Goal: Task Accomplishment & Management: Use online tool/utility

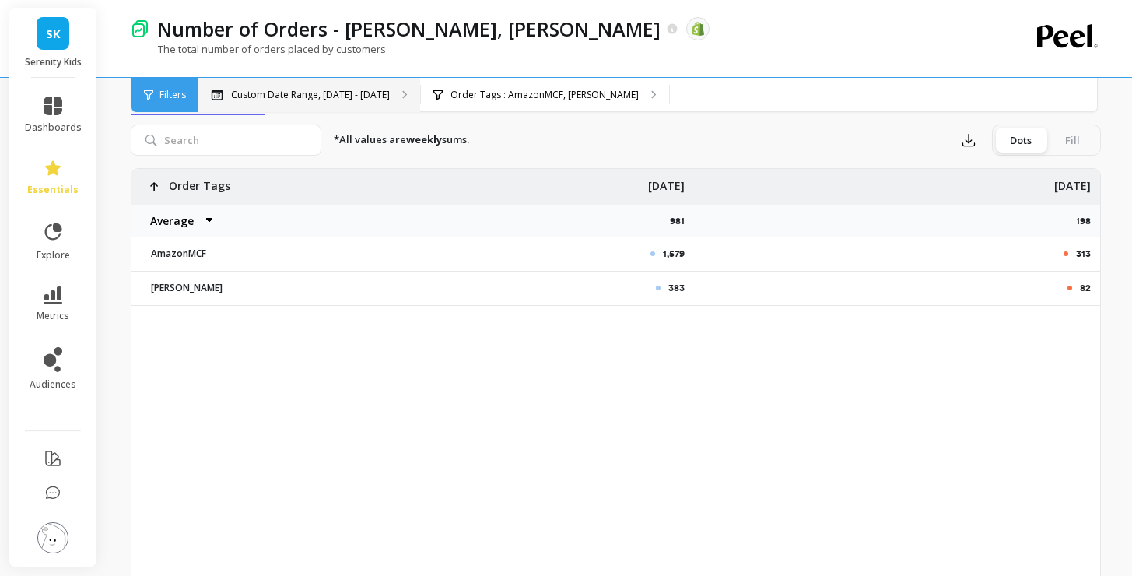
click at [348, 93] on p "Custom Date Range, Aug 25 - Sep 1" at bounding box center [310, 95] width 159 height 12
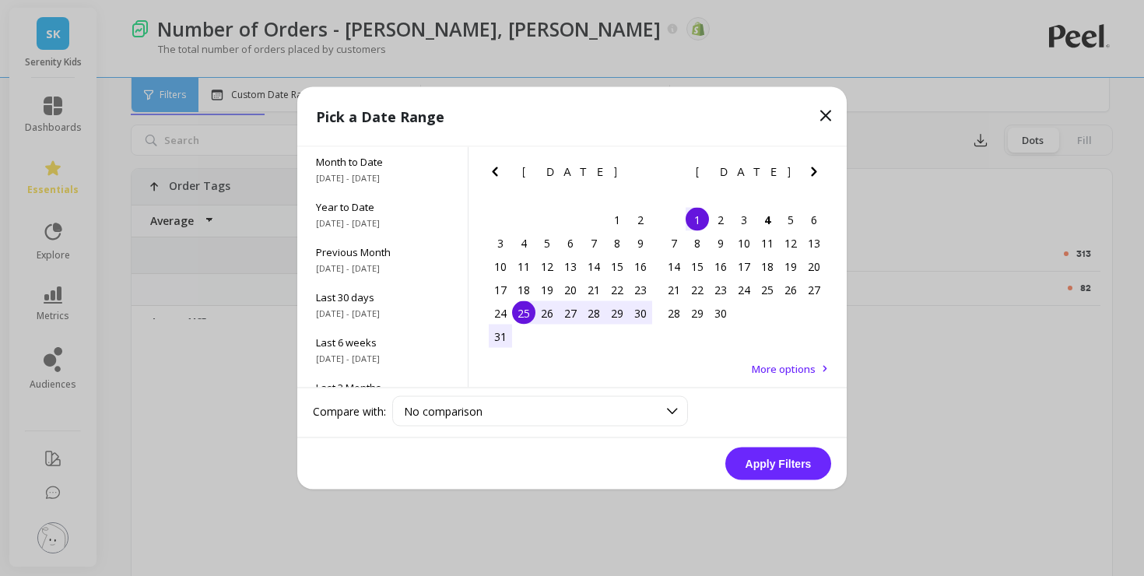
click at [549, 312] on div "26" at bounding box center [546, 312] width 23 height 23
click at [694, 217] on div "1" at bounding box center [696, 219] width 23 height 23
click at [780, 459] on button "Apply Filters" at bounding box center [778, 463] width 106 height 33
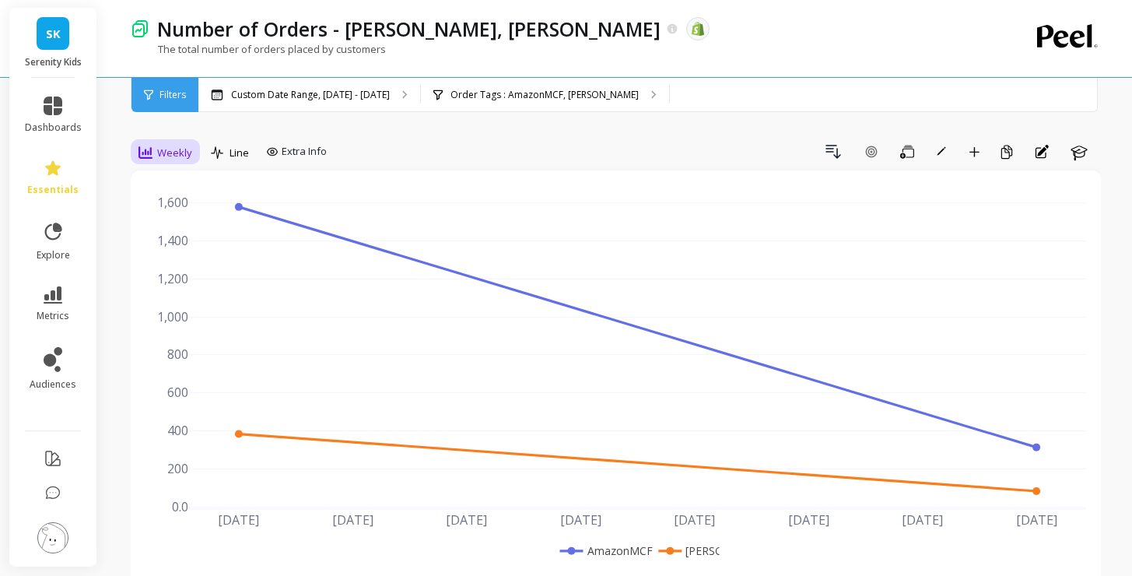
click at [171, 152] on span "Weekly" at bounding box center [174, 152] width 35 height 15
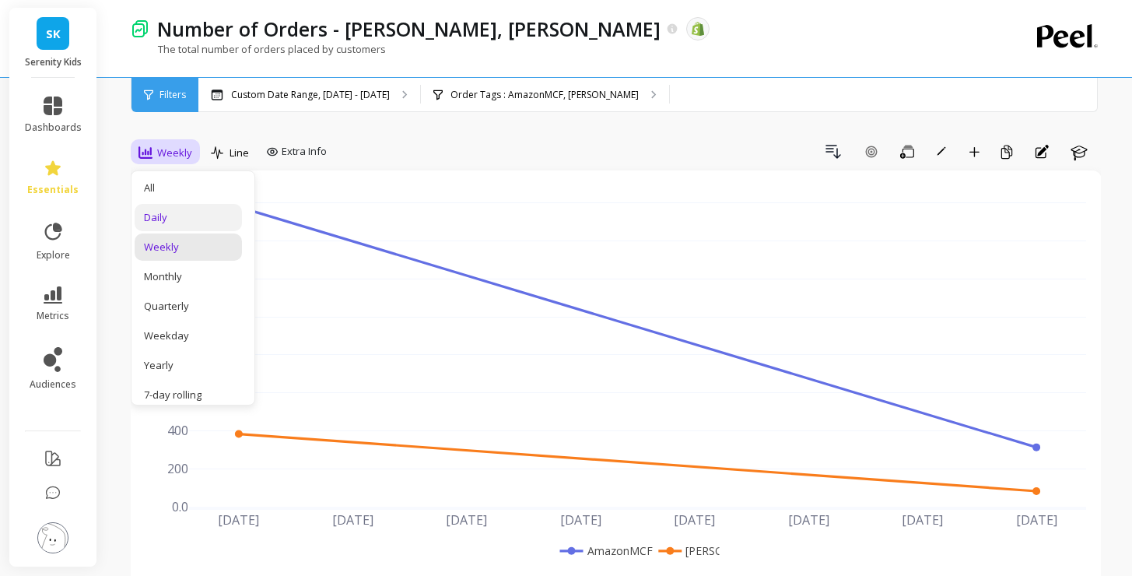
click at [165, 219] on div "Daily" at bounding box center [188, 217] width 89 height 15
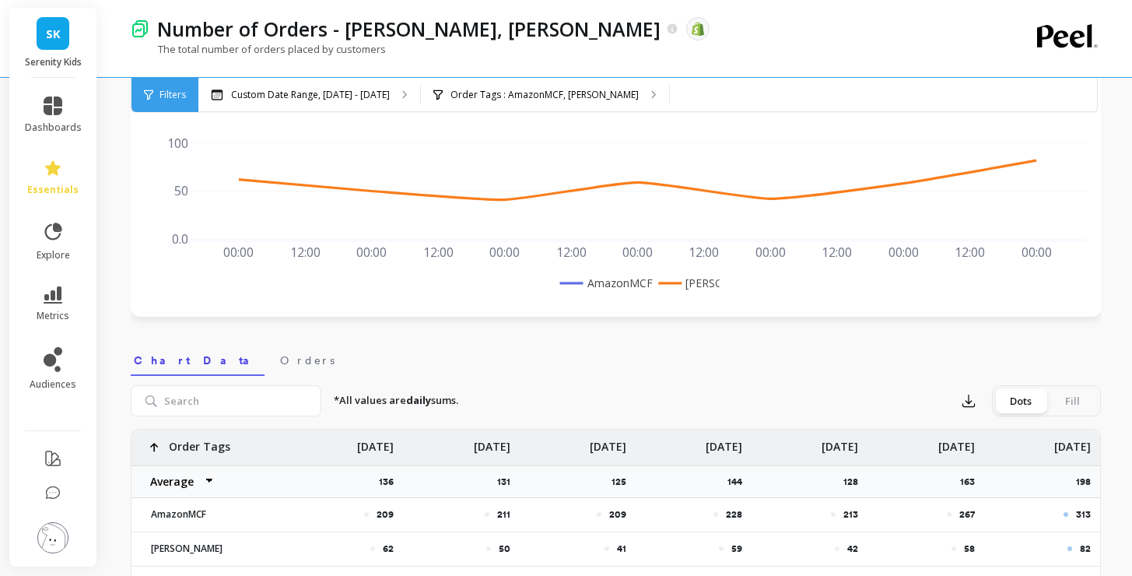
scroll to position [527, 0]
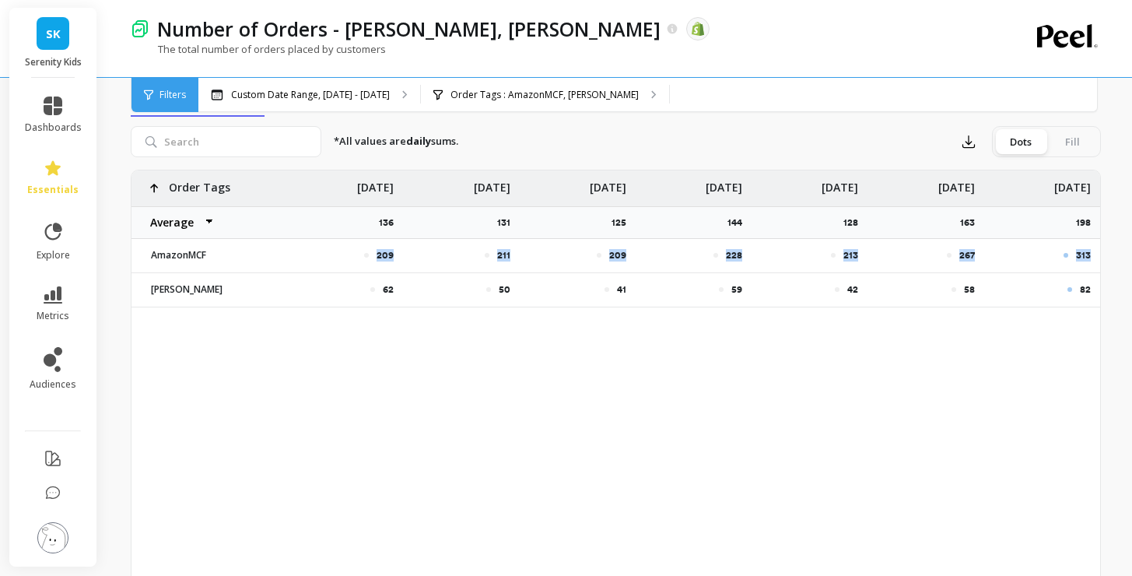
drag, startPoint x: 1091, startPoint y: 253, endPoint x: 359, endPoint y: 257, distance: 732.2
click at [359, 257] on div "209 211 209 228 213 267 313 62 50 41 59 42 58 82 Order Tags Average Sum Max Min…" at bounding box center [615, 238] width 969 height 137
click at [963, 145] on icon "button" at bounding box center [969, 142] width 12 height 12
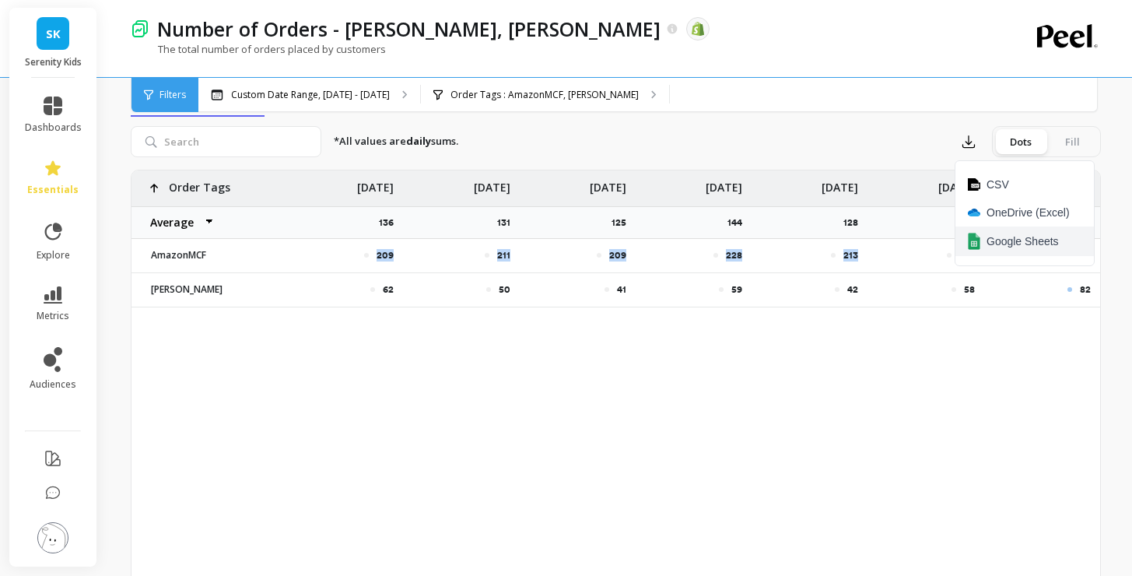
click at [1034, 242] on span "Google Sheets" at bounding box center [1023, 241] width 72 height 16
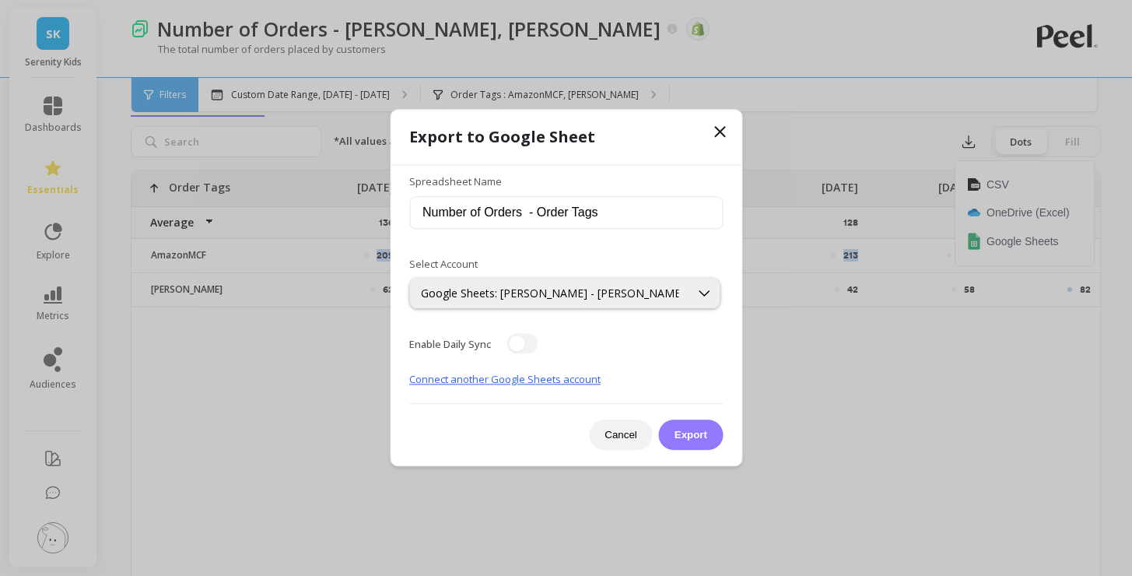
click at [692, 439] on button "Export" at bounding box center [691, 435] width 64 height 30
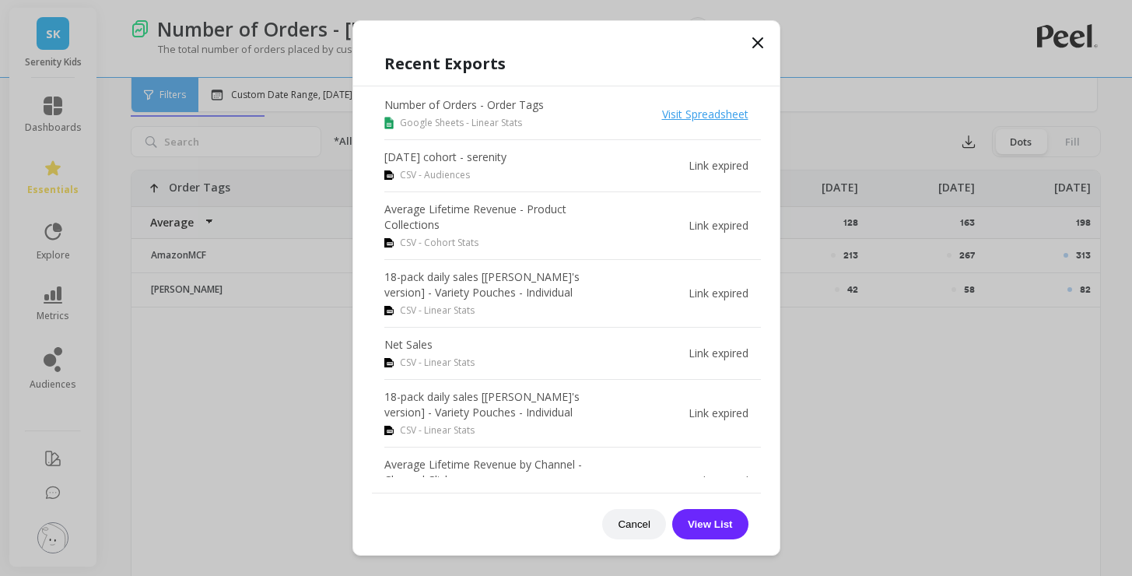
click at [752, 44] on icon at bounding box center [757, 42] width 19 height 19
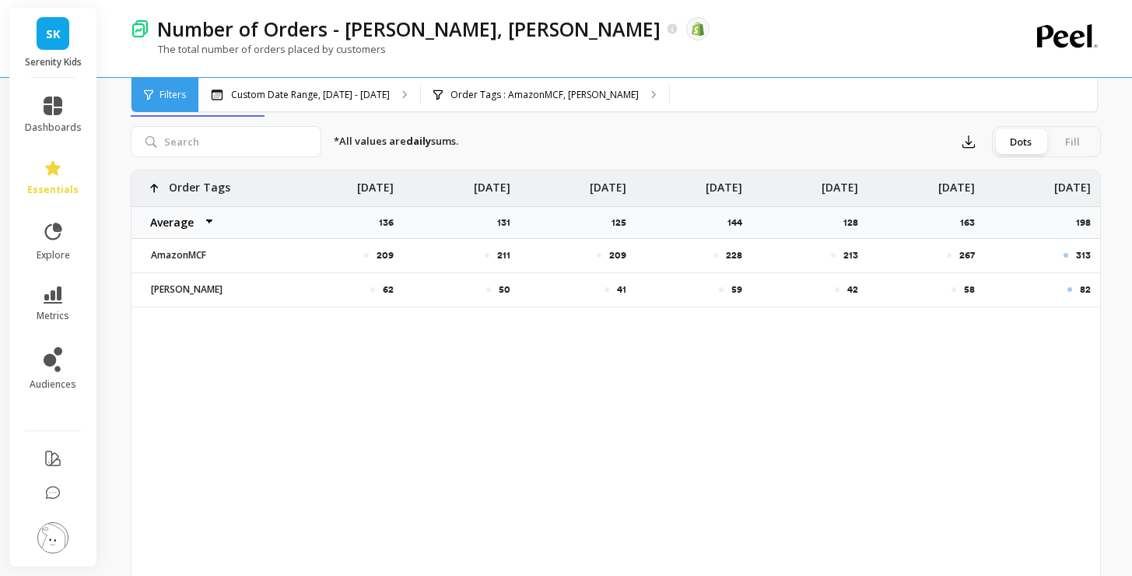
click at [142, 30] on img at bounding box center [140, 28] width 19 height 19
click at [62, 160] on link "essentials" at bounding box center [53, 177] width 57 height 37
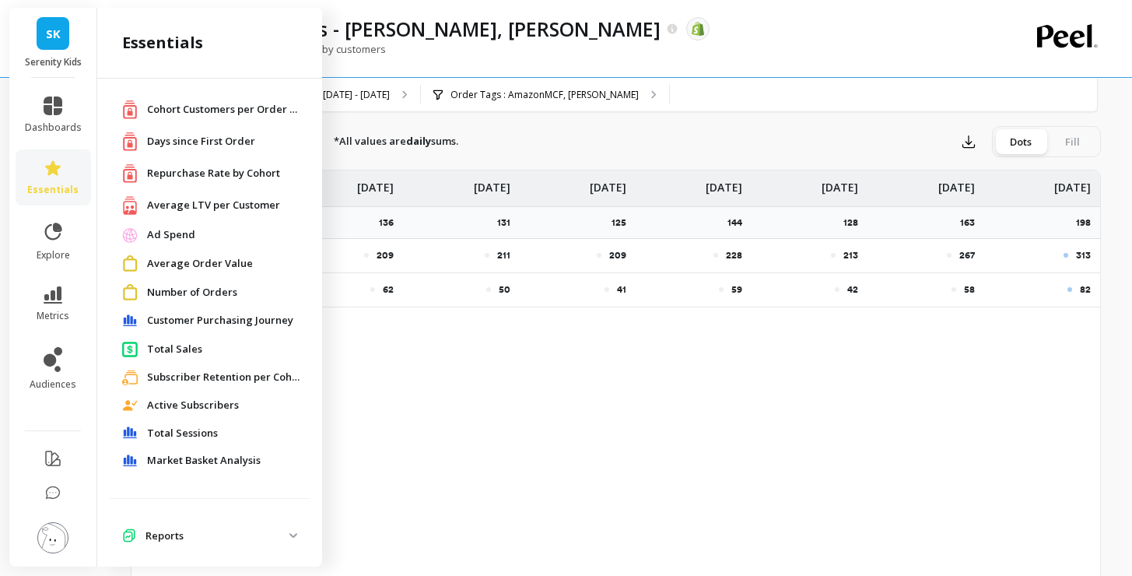
scroll to position [37, 0]
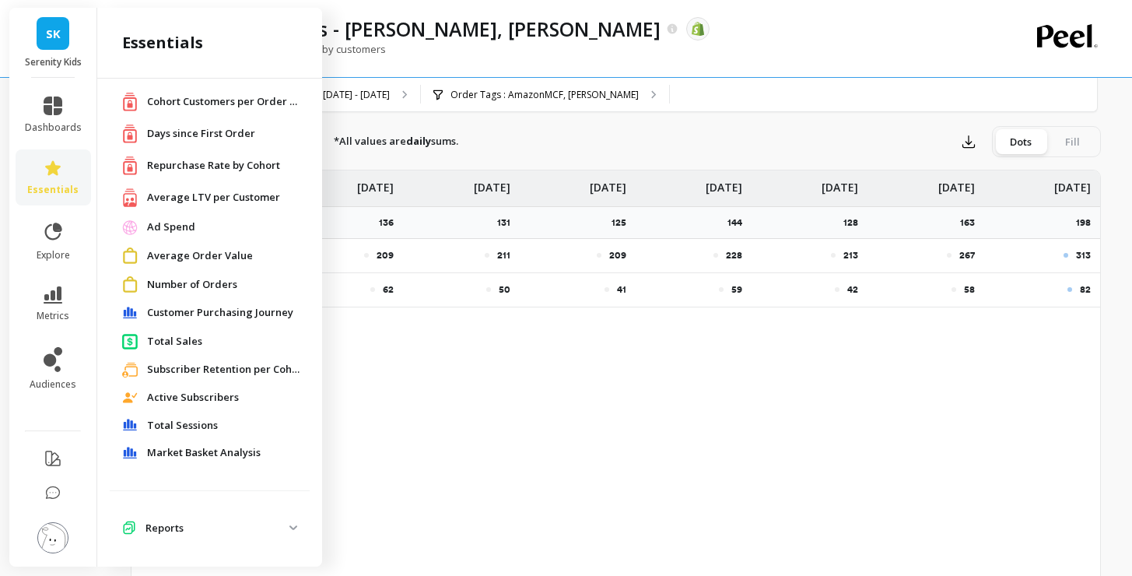
click at [273, 524] on p "Reports" at bounding box center [217, 529] width 144 height 16
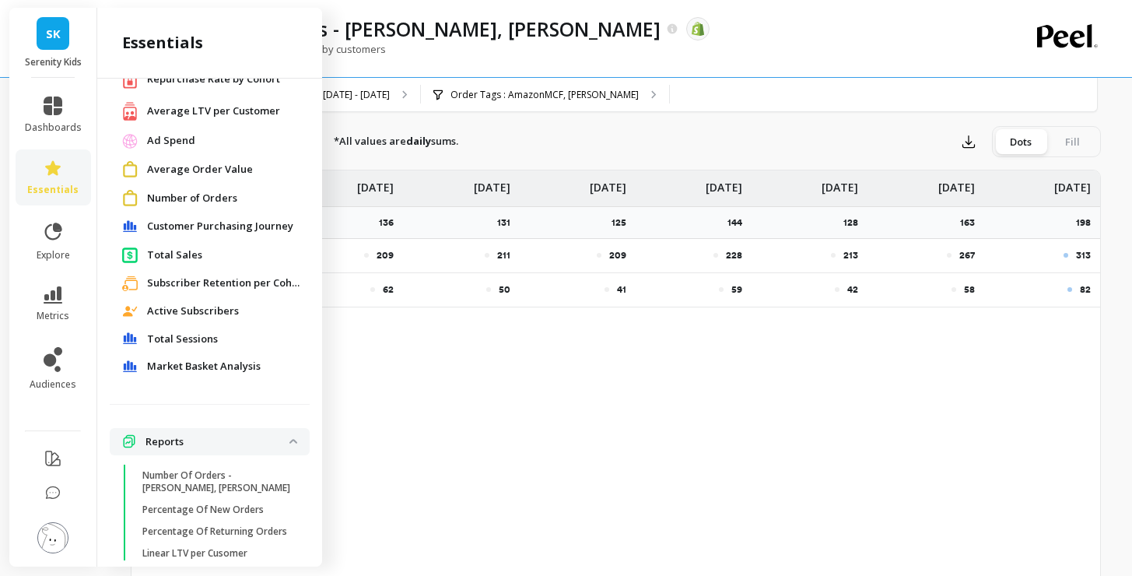
scroll to position [218, 0]
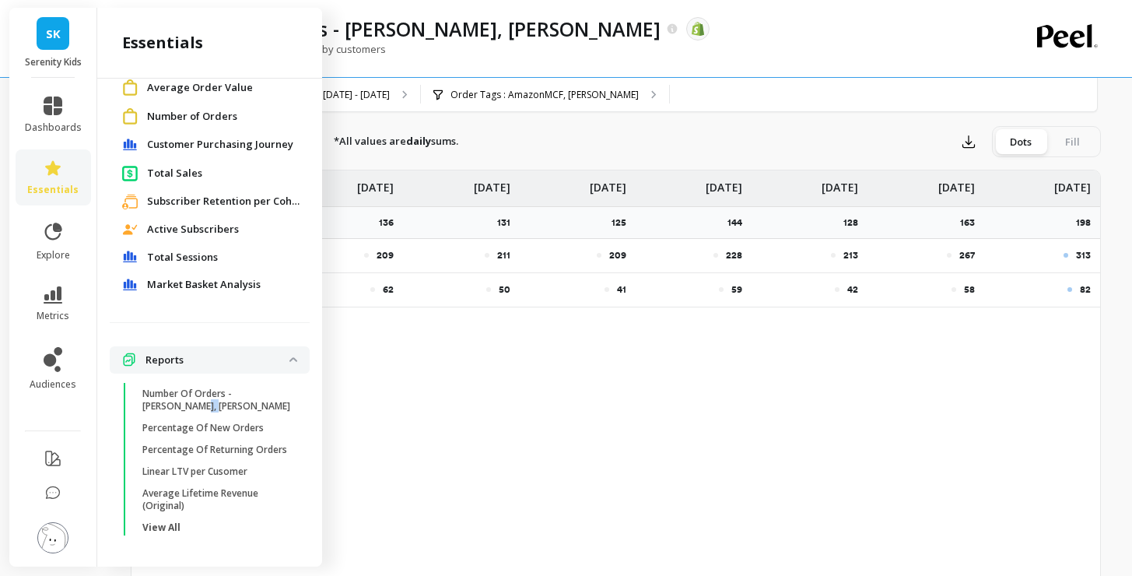
click at [167, 390] on p "Number Of Orders - Taylor, Amz MCF" at bounding box center [216, 399] width 149 height 25
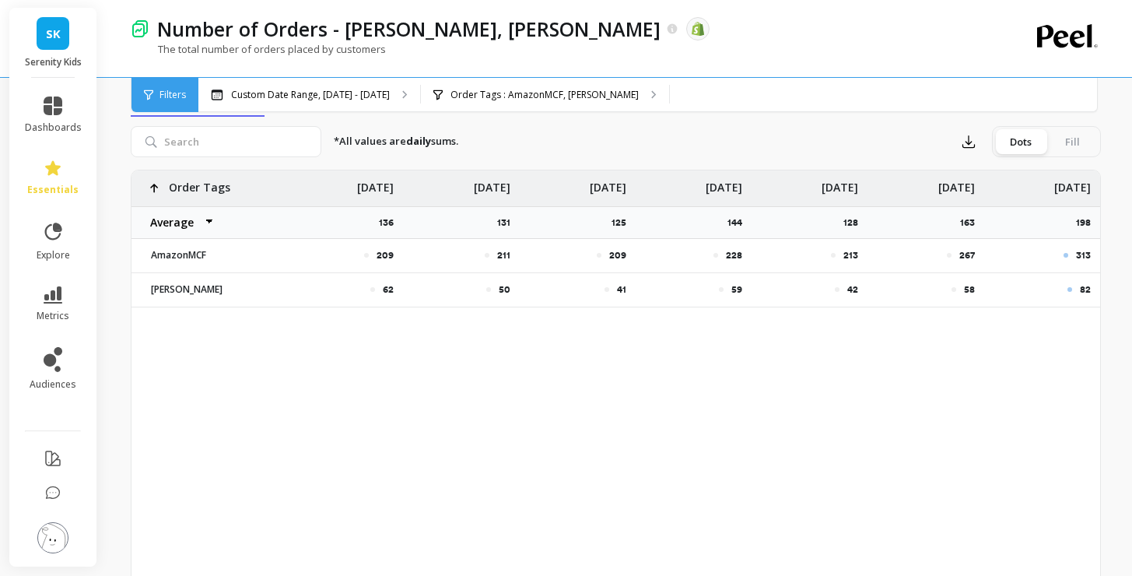
click at [136, 29] on img at bounding box center [140, 28] width 19 height 19
click at [51, 542] on img at bounding box center [52, 537] width 31 height 31
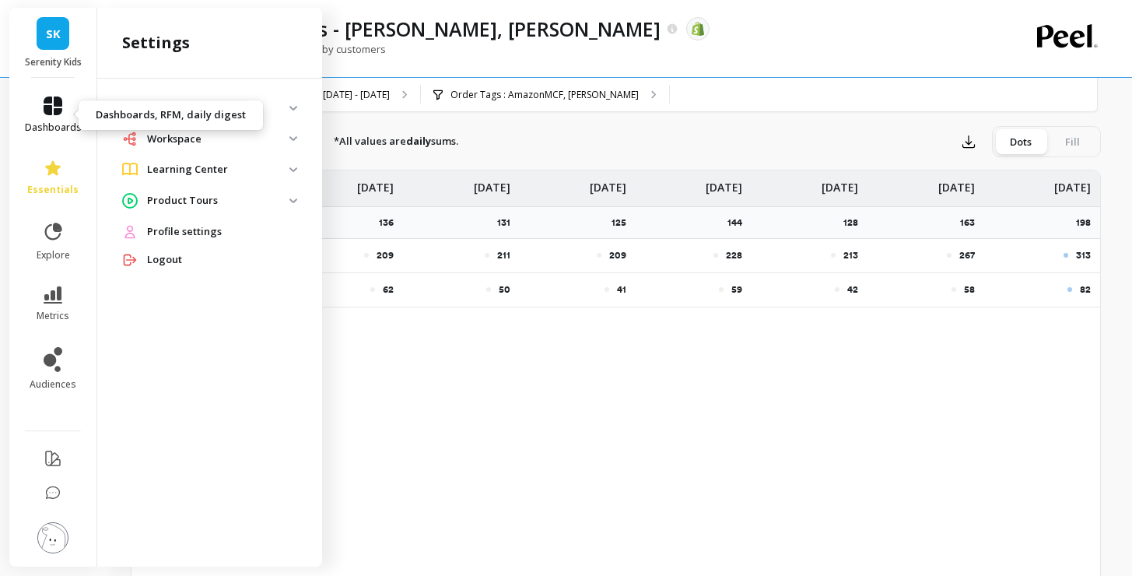
click at [56, 118] on link "dashboards" at bounding box center [53, 114] width 57 height 37
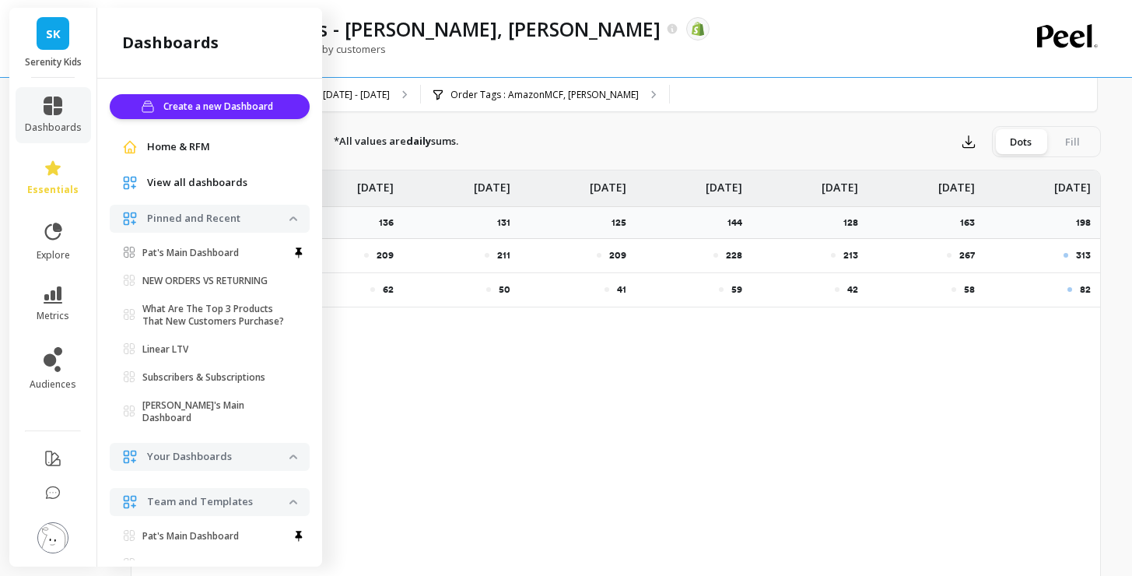
click at [295, 251] on icon at bounding box center [298, 252] width 7 height 11
click at [295, 249] on icon at bounding box center [299, 252] width 8 height 11
click at [295, 250] on icon at bounding box center [299, 252] width 8 height 11
click at [295, 250] on icon at bounding box center [298, 252] width 7 height 11
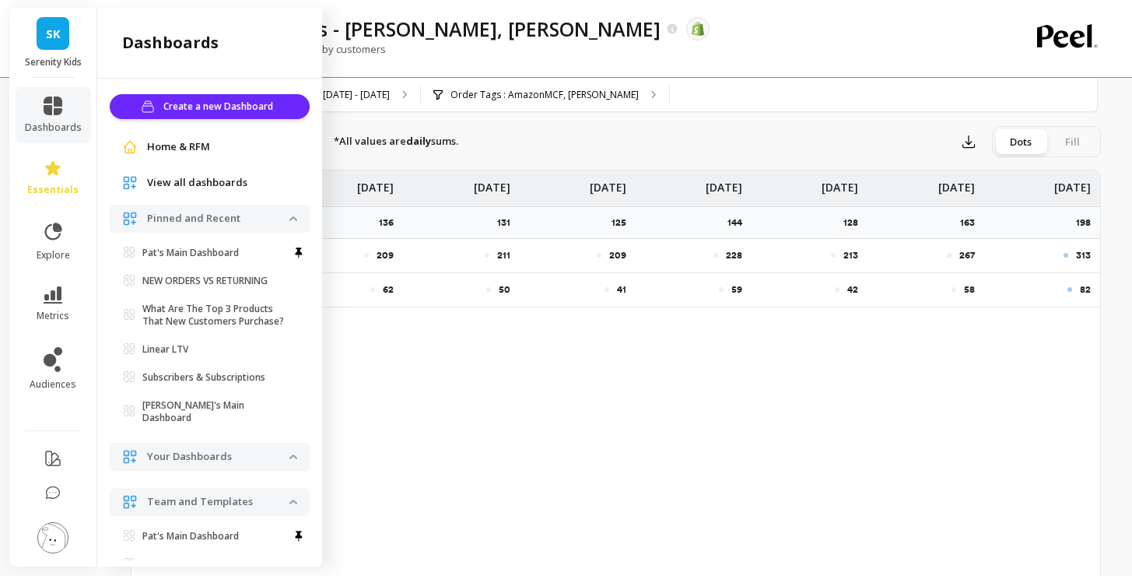
click at [192, 189] on span "View all dashboards" at bounding box center [197, 183] width 100 height 16
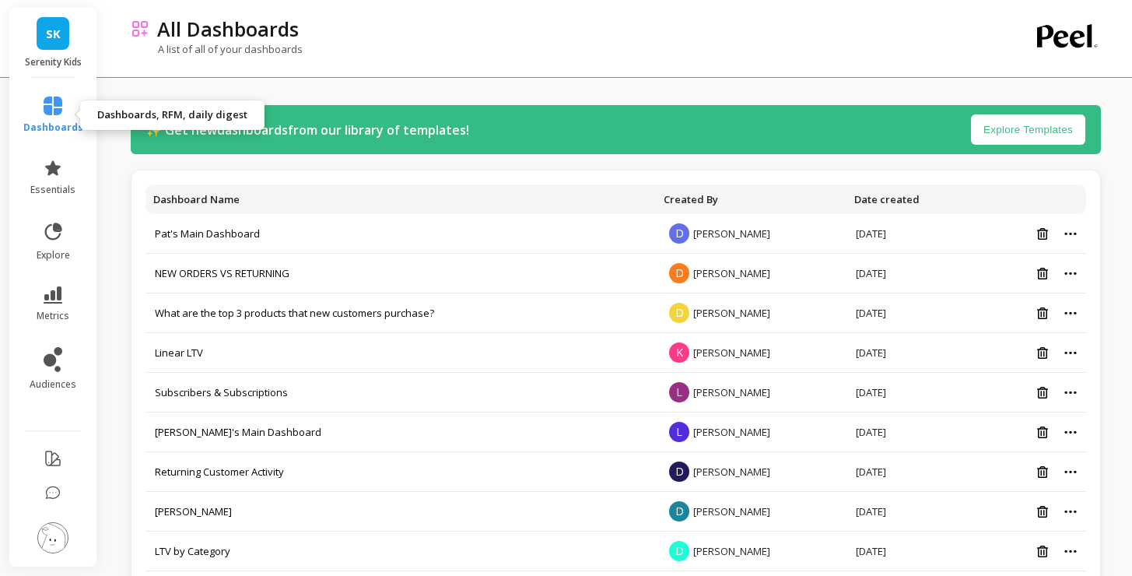
click at [47, 95] on li "dashboards" at bounding box center [53, 115] width 79 height 56
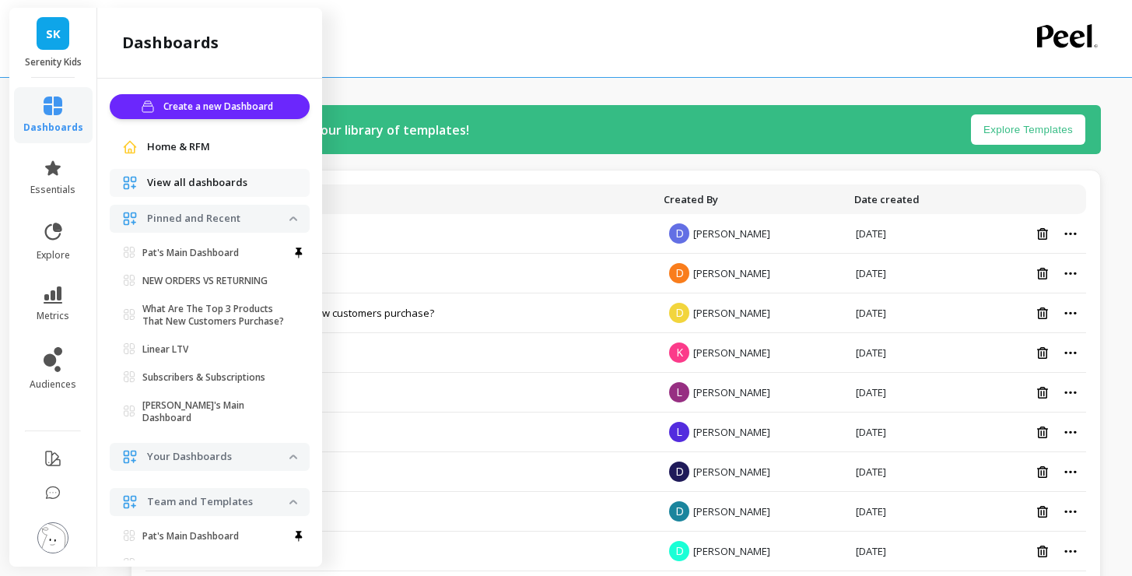
click at [204, 449] on p "Your Dashboards" at bounding box center [218, 457] width 142 height 16
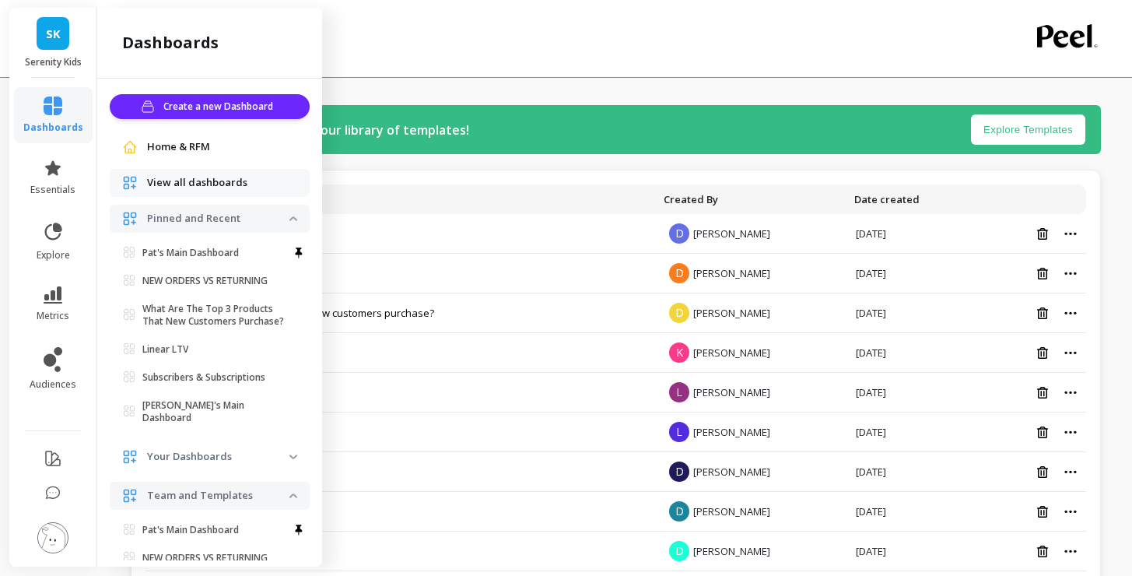
click at [204, 449] on p "Your Dashboards" at bounding box center [218, 457] width 142 height 16
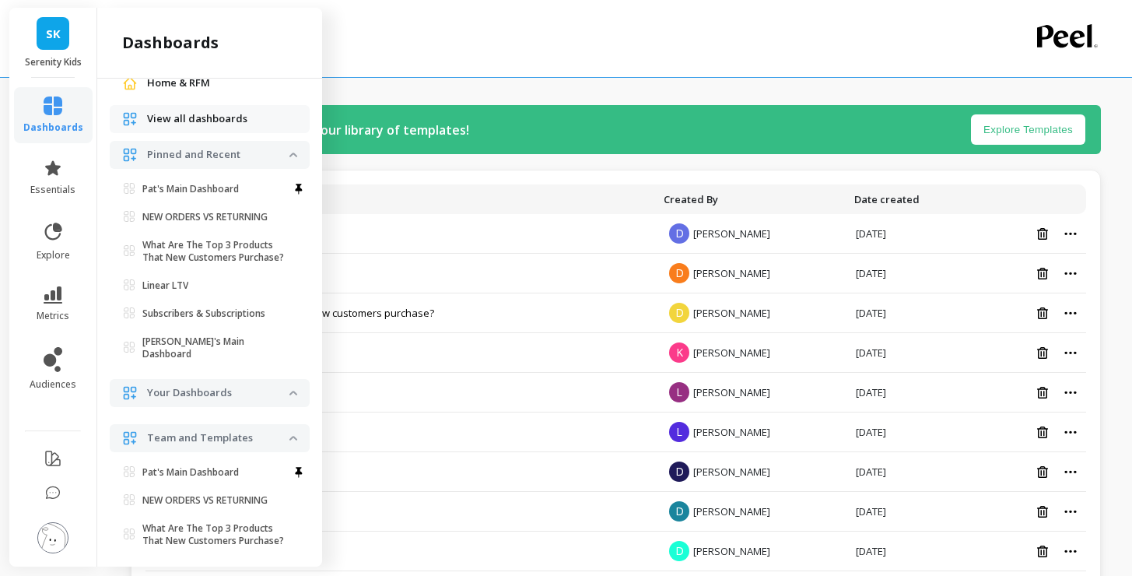
scroll to position [118, 0]
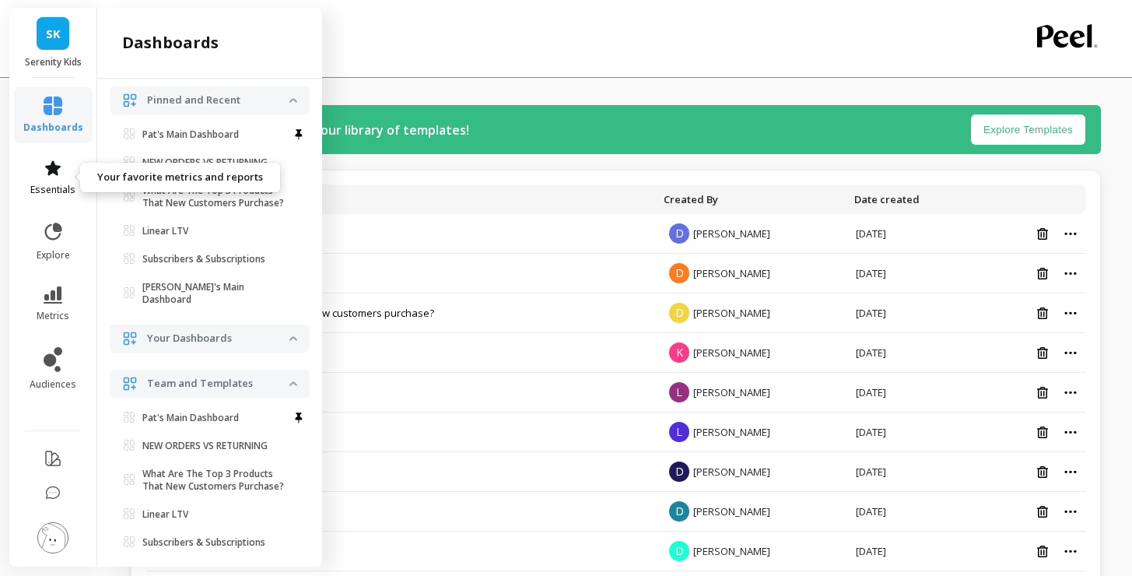
click at [46, 177] on icon at bounding box center [53, 168] width 19 height 19
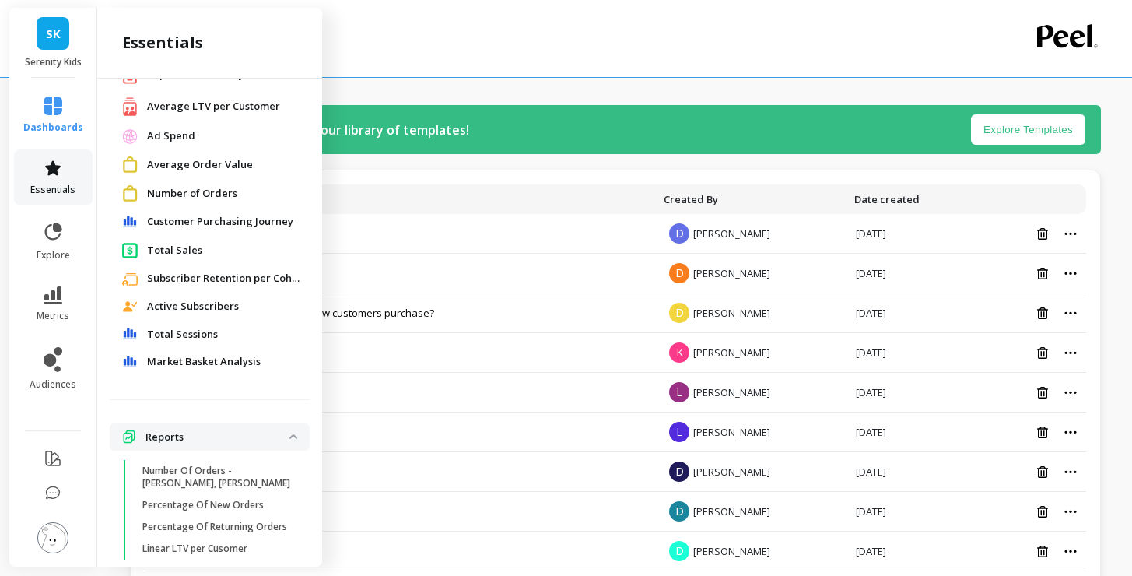
scroll to position [218, 0]
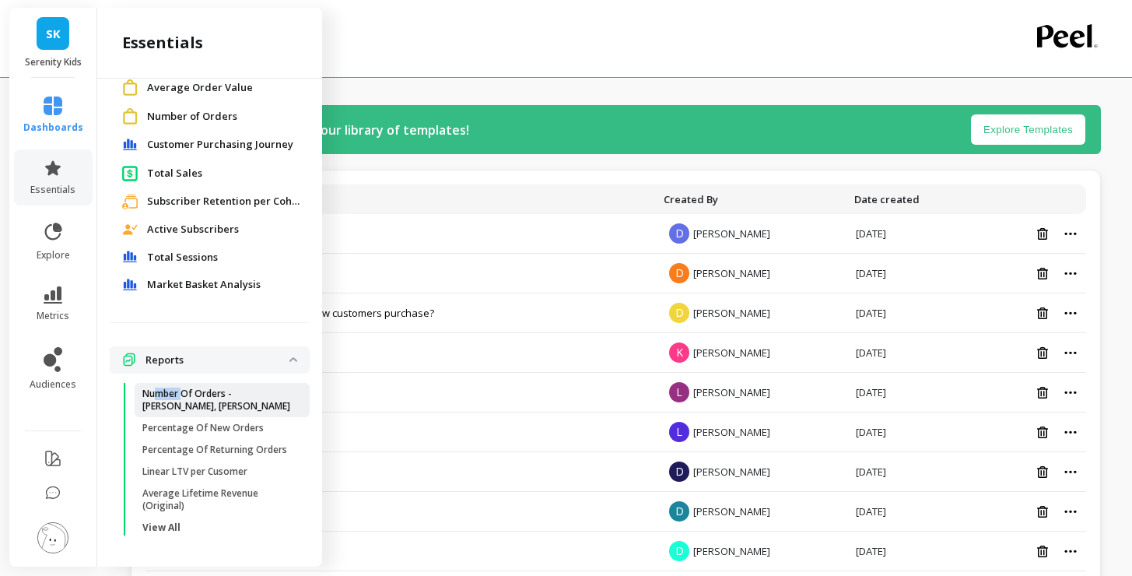
drag, startPoint x: 185, startPoint y: 384, endPoint x: 155, endPoint y: 384, distance: 30.3
click at [155, 387] on p "Number Of Orders - [PERSON_NAME], [PERSON_NAME]" at bounding box center [216, 399] width 149 height 25
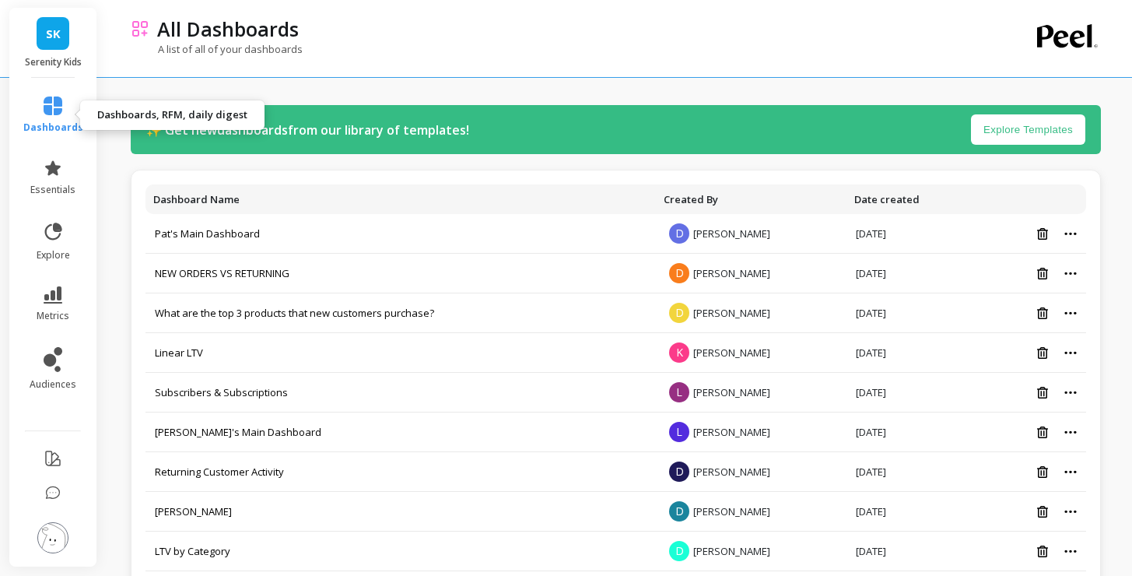
click at [55, 107] on icon at bounding box center [53, 105] width 19 height 19
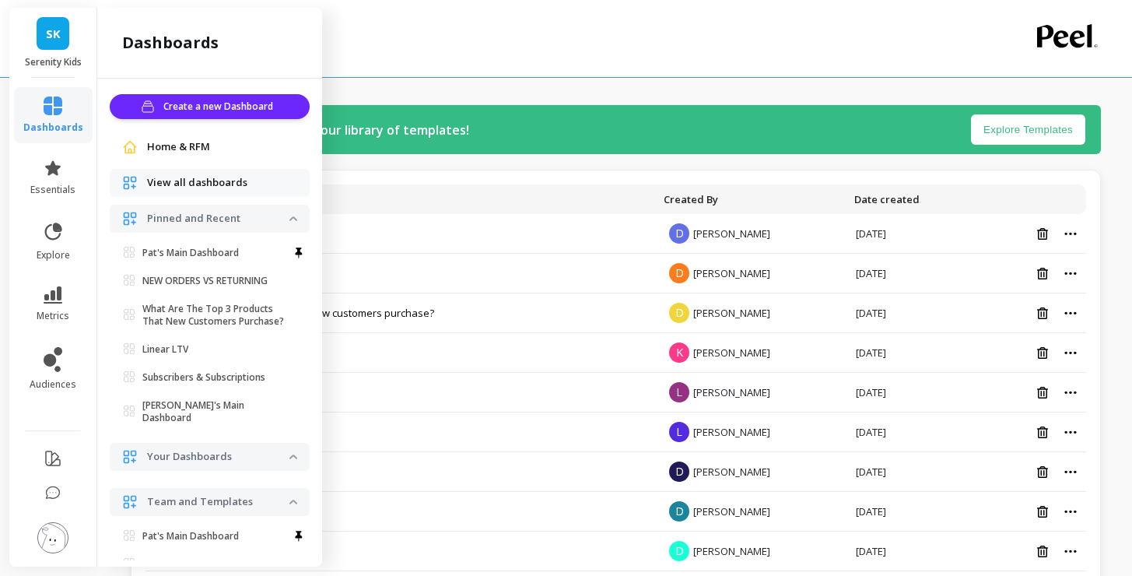
scroll to position [118, 0]
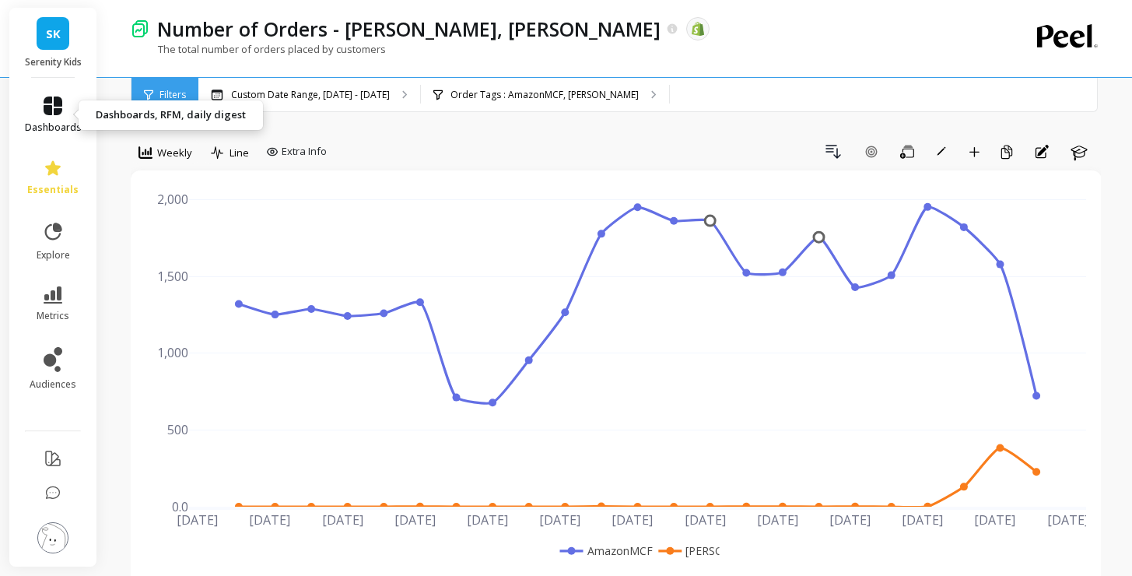
click at [54, 106] on icon at bounding box center [53, 105] width 19 height 19
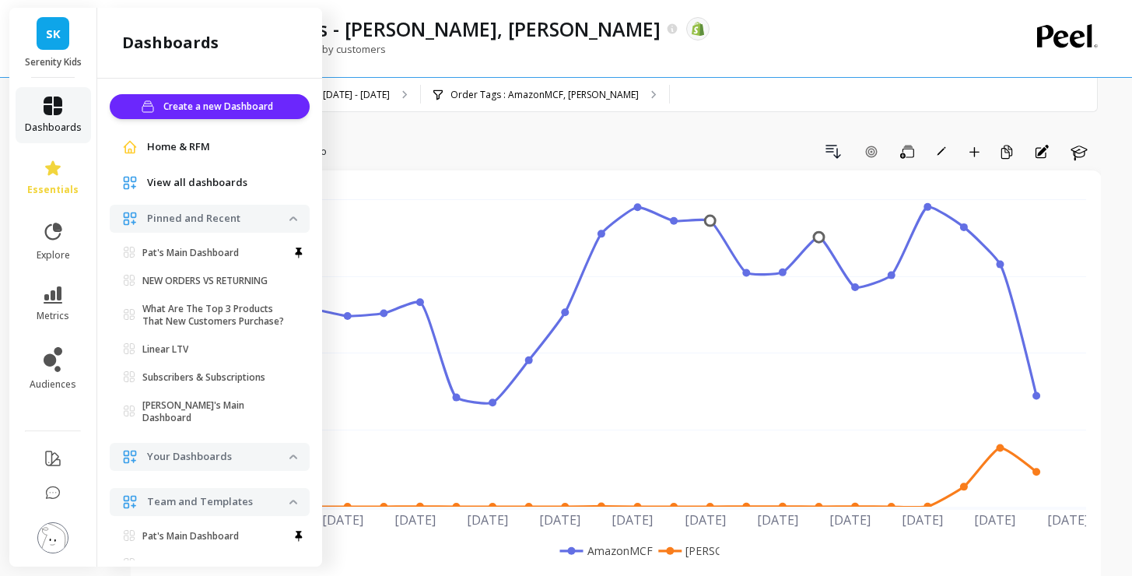
scroll to position [118, 0]
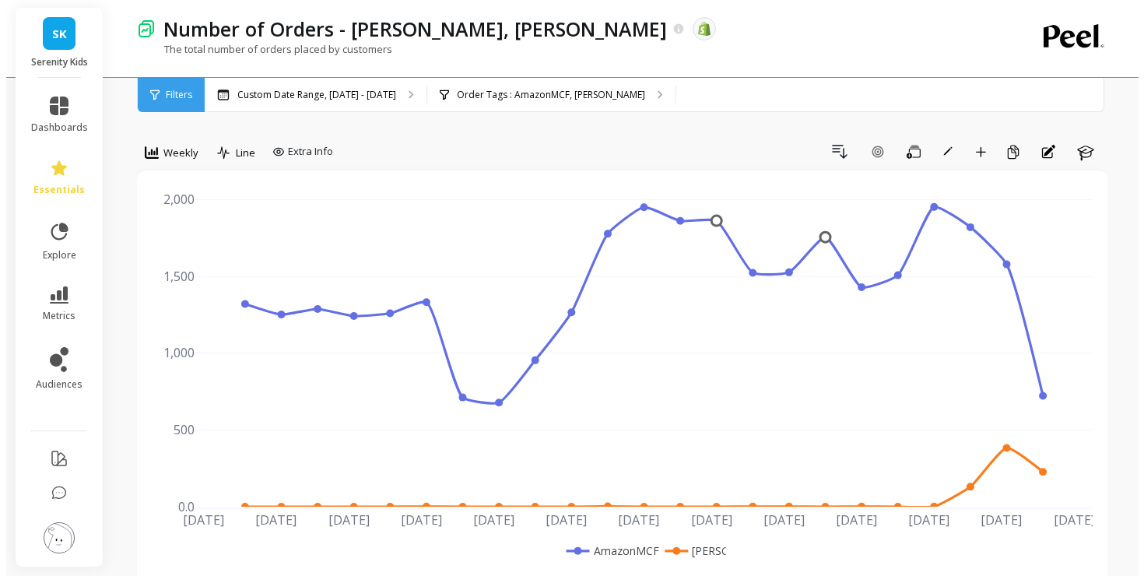
scroll to position [0, 0]
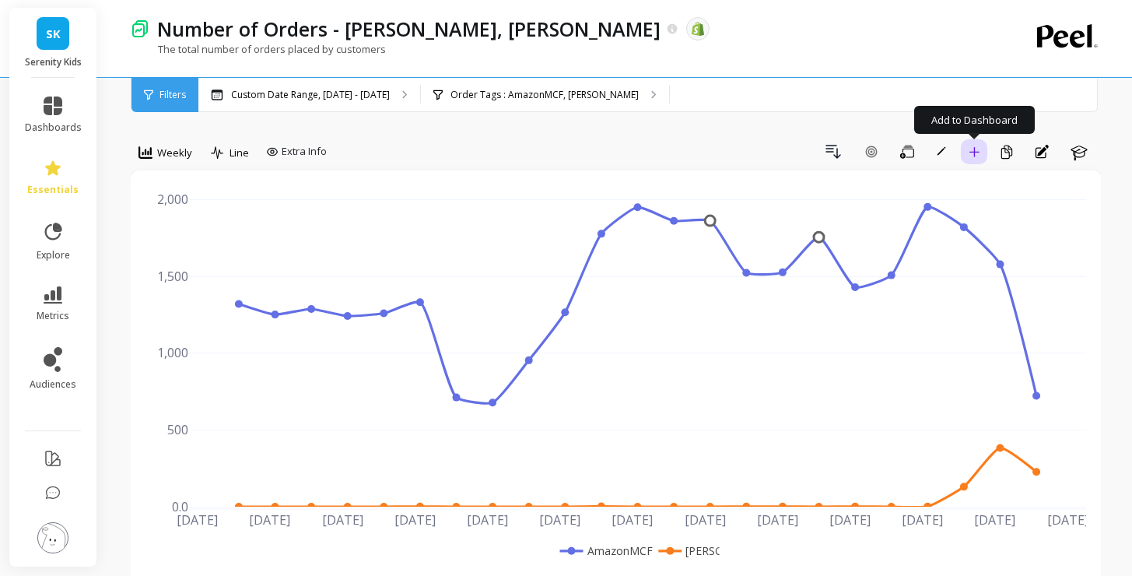
click at [973, 145] on button "Add to Dashboard" at bounding box center [974, 151] width 26 height 25
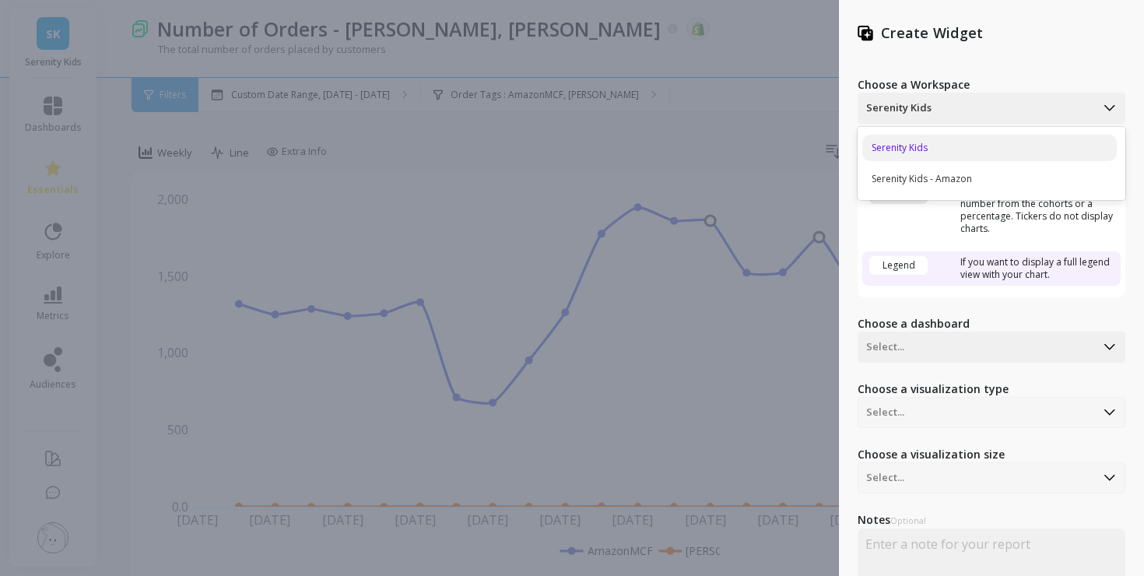
drag, startPoint x: 943, startPoint y: 103, endPoint x: 833, endPoint y: 104, distance: 109.7
click at [833, 103] on div "Create Widget Choose a Workspace Serenity Kids, 1 of 2. 2 results available. Us…" at bounding box center [572, 288] width 1144 height 576
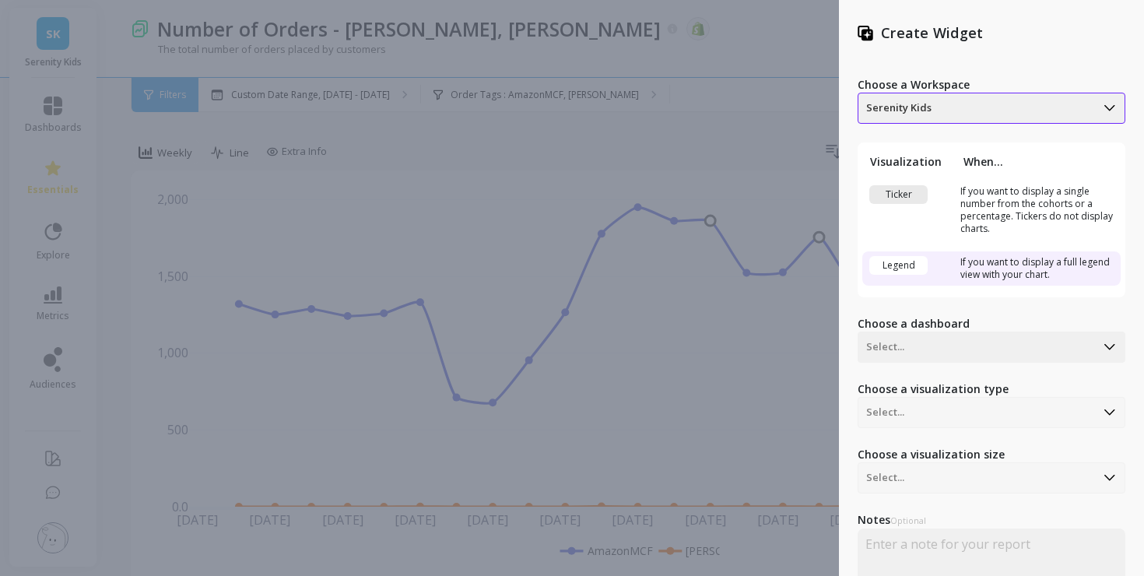
click at [926, 104] on div at bounding box center [976, 108] width 221 height 19
click at [937, 110] on div at bounding box center [976, 108] width 221 height 19
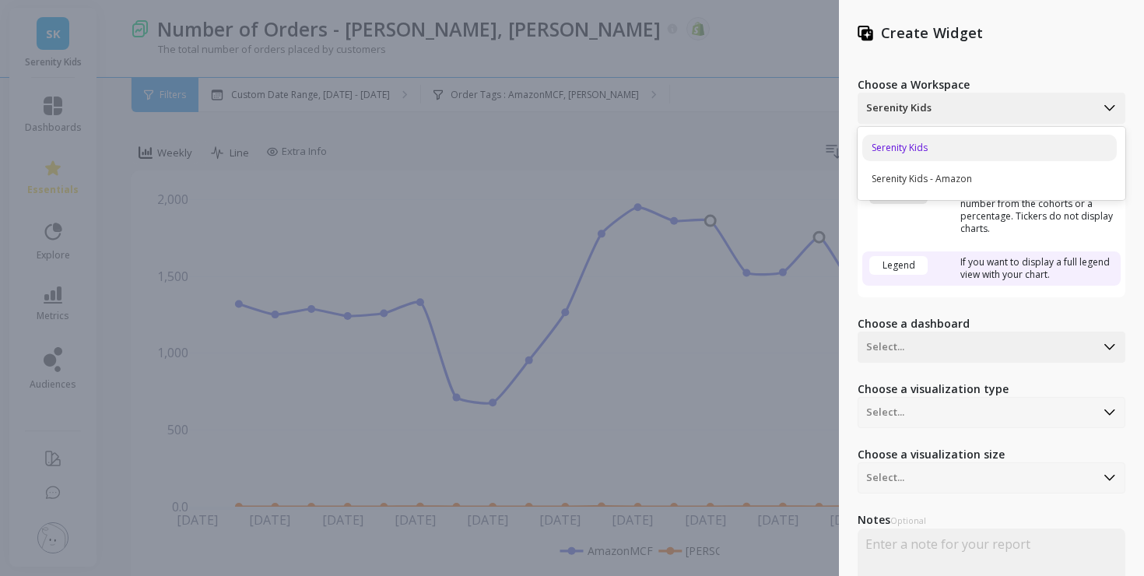
click at [952, 149] on div "Serenity Kids" at bounding box center [989, 148] width 254 height 26
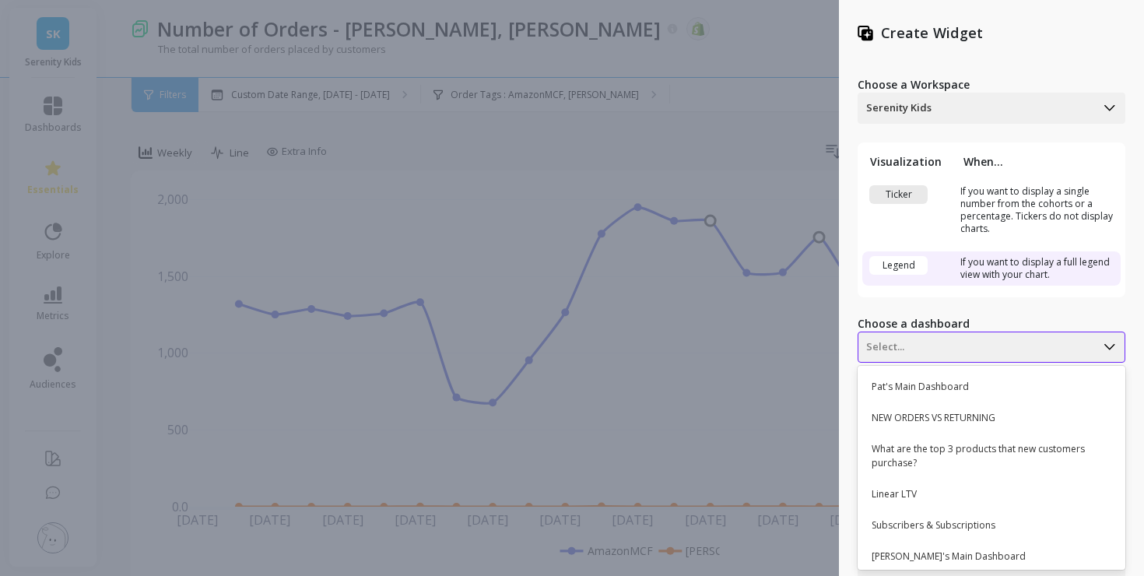
click at [946, 341] on div "Pat's Main Dashboard, 1 of 39. 39 results available. Use Up and Down to choose …" at bounding box center [991, 346] width 268 height 31
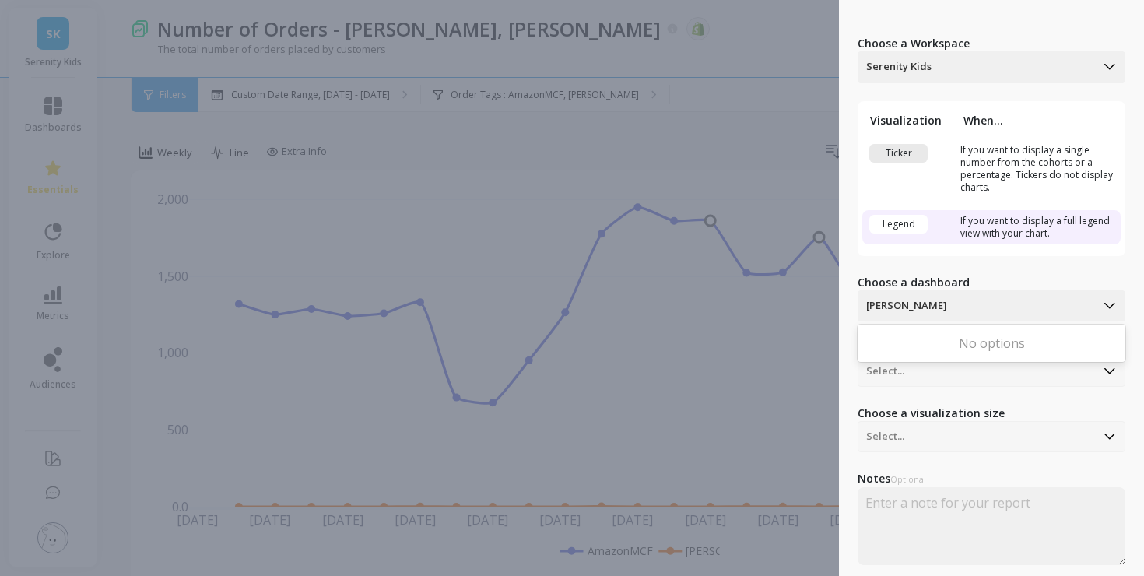
click at [1058, 329] on div "No options" at bounding box center [991, 343] width 268 height 31
type input "[PERSON_NAME]"
click at [1030, 275] on label "Choose a dashboard" at bounding box center [991, 283] width 268 height 16
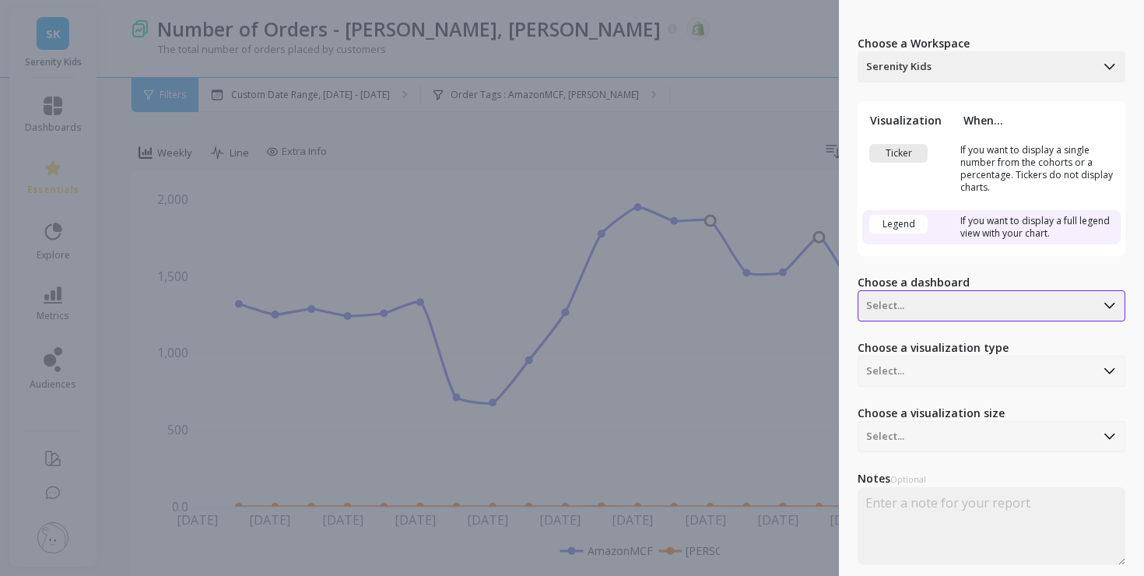
click at [918, 307] on div at bounding box center [976, 305] width 221 height 19
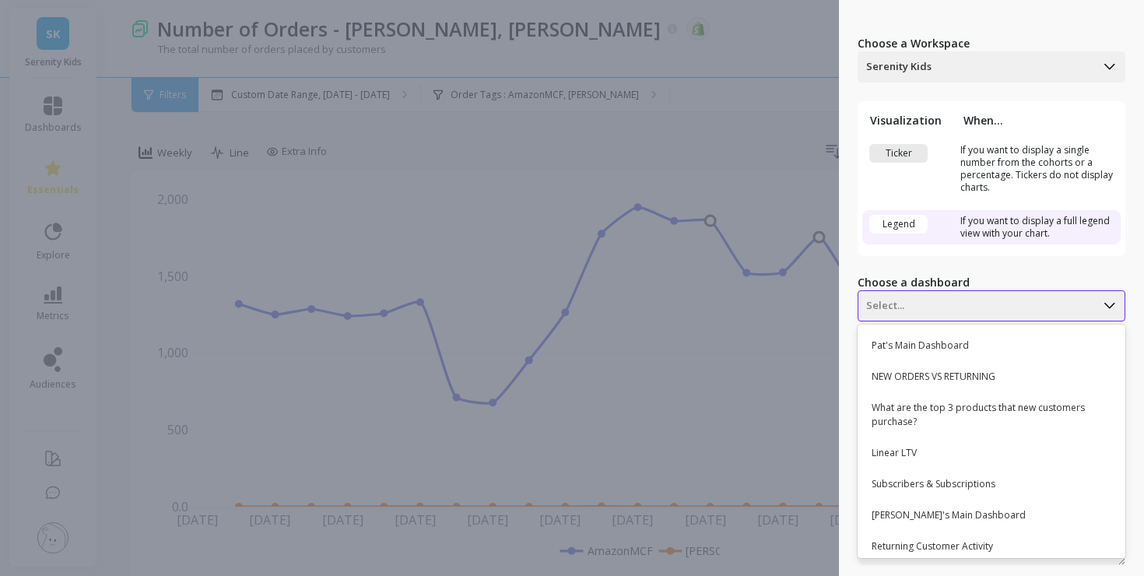
click at [918, 307] on div at bounding box center [976, 305] width 221 height 19
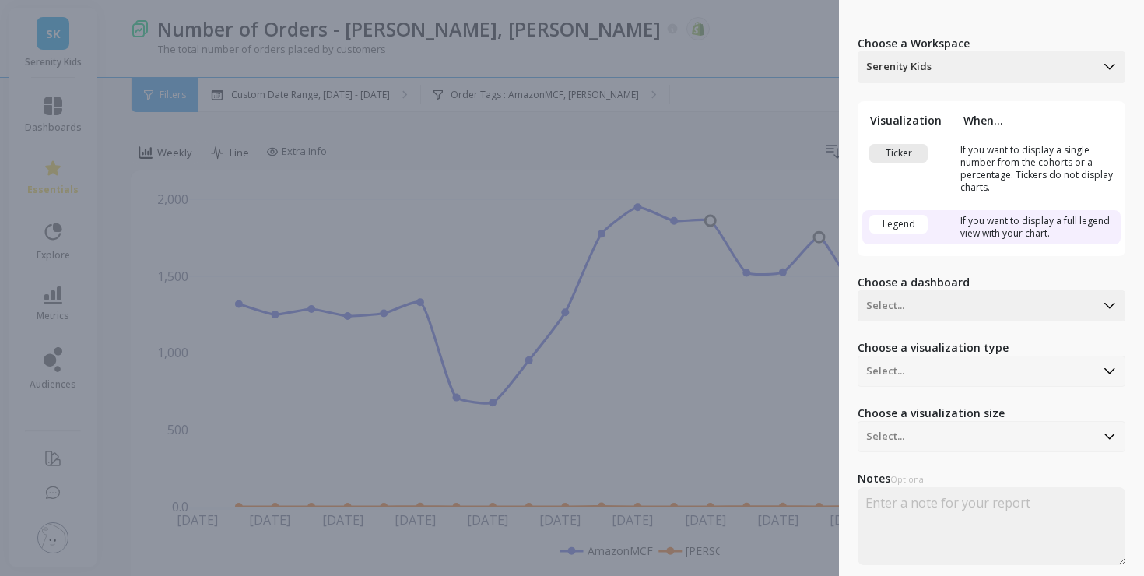
click at [917, 368] on div "Choose a visualization type Select..." at bounding box center [991, 363] width 268 height 47
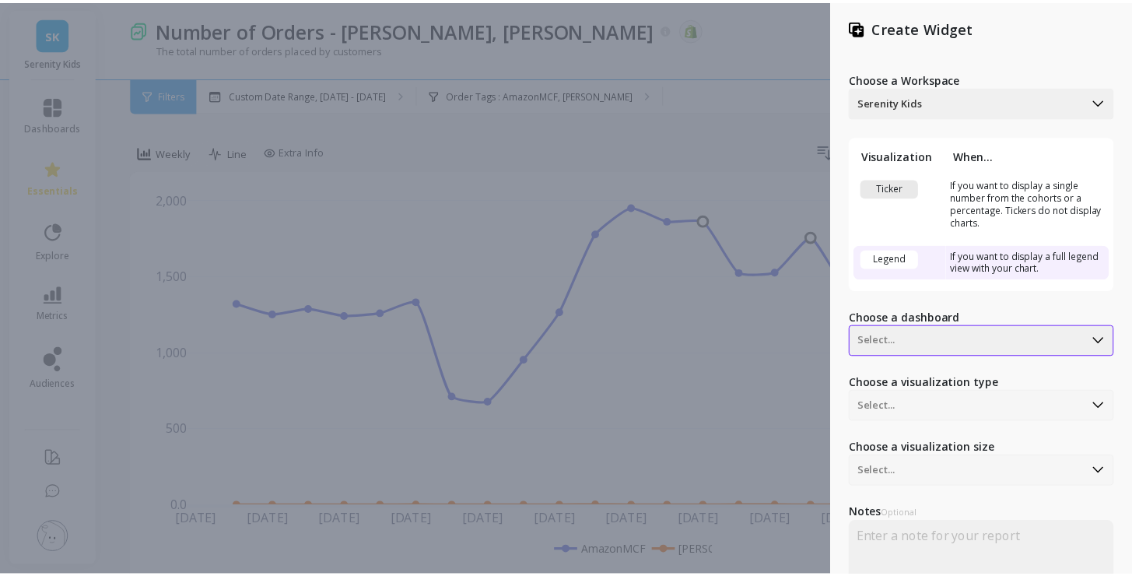
scroll to position [0, 0]
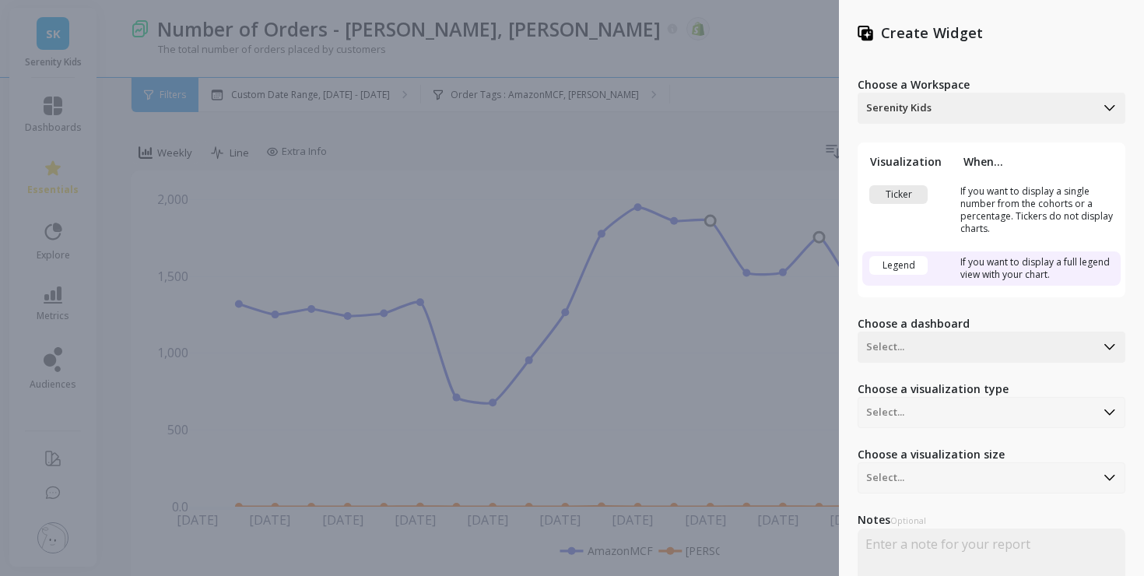
click at [867, 45] on div "Create Widget Choose a Workspace Serenity Kids Visualization When... Ticker If …" at bounding box center [991, 288] width 305 height 576
click at [763, 93] on div "Create Widget Choose a Workspace Serenity Kids Visualization When... Ticker If …" at bounding box center [572, 288] width 1144 height 576
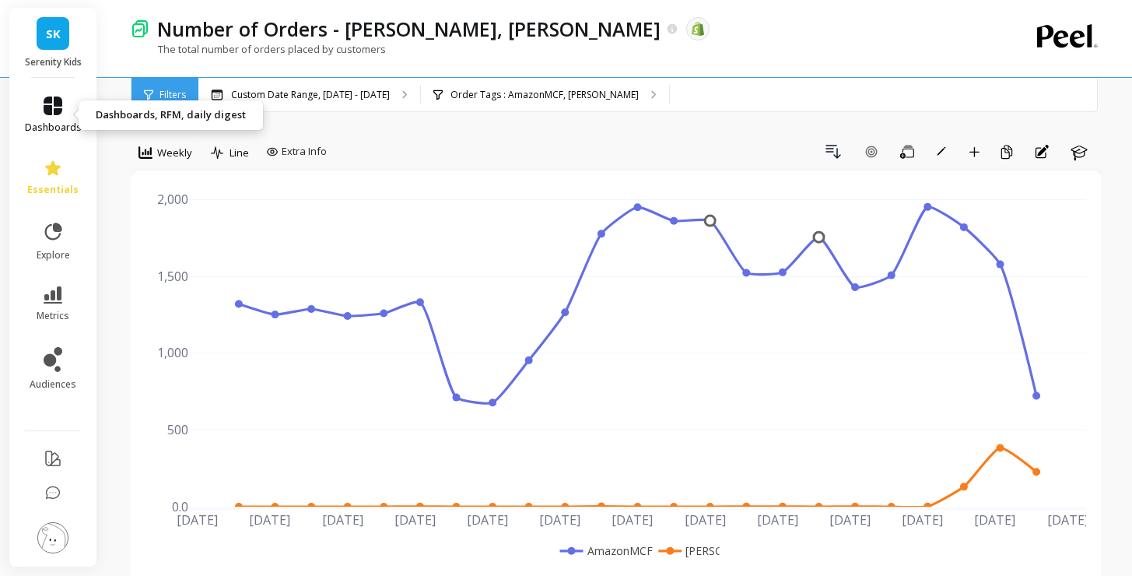
click at [37, 103] on link "dashboards" at bounding box center [53, 114] width 57 height 37
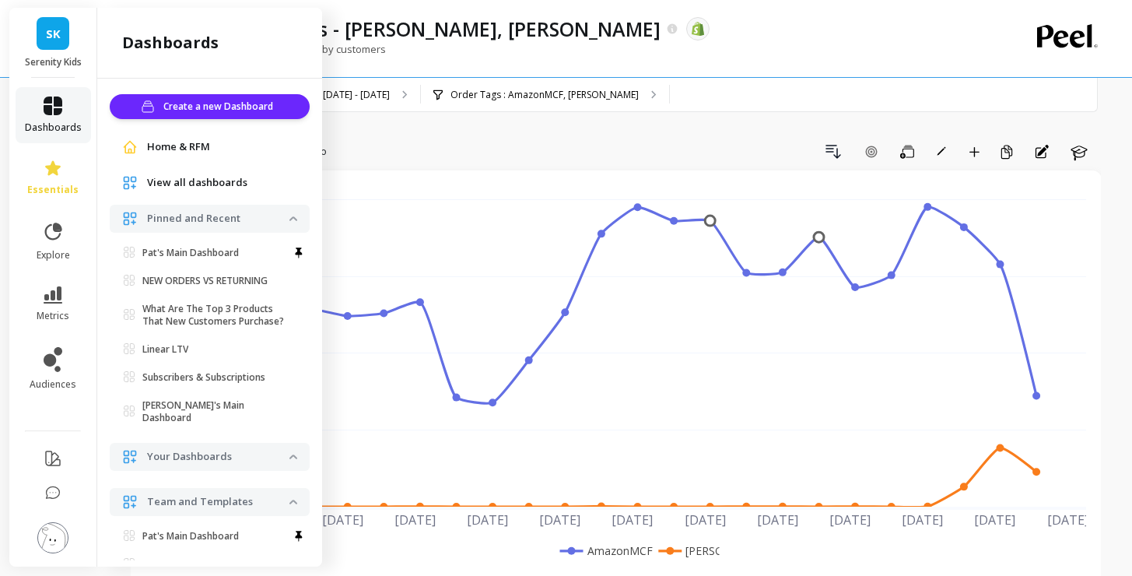
scroll to position [118, 0]
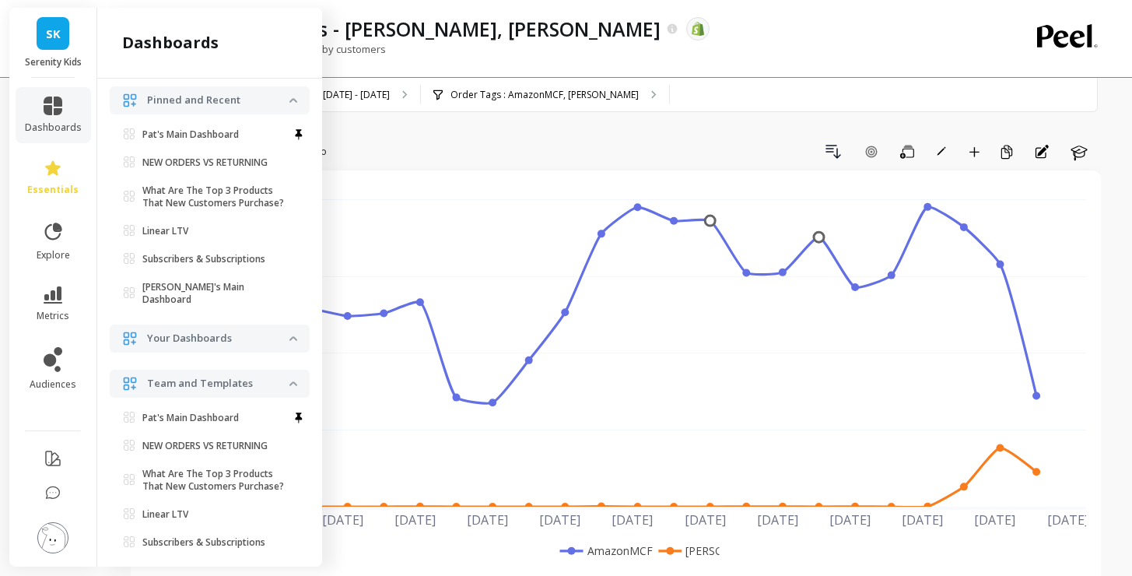
click at [198, 331] on p "Your Dashboards" at bounding box center [218, 339] width 142 height 16
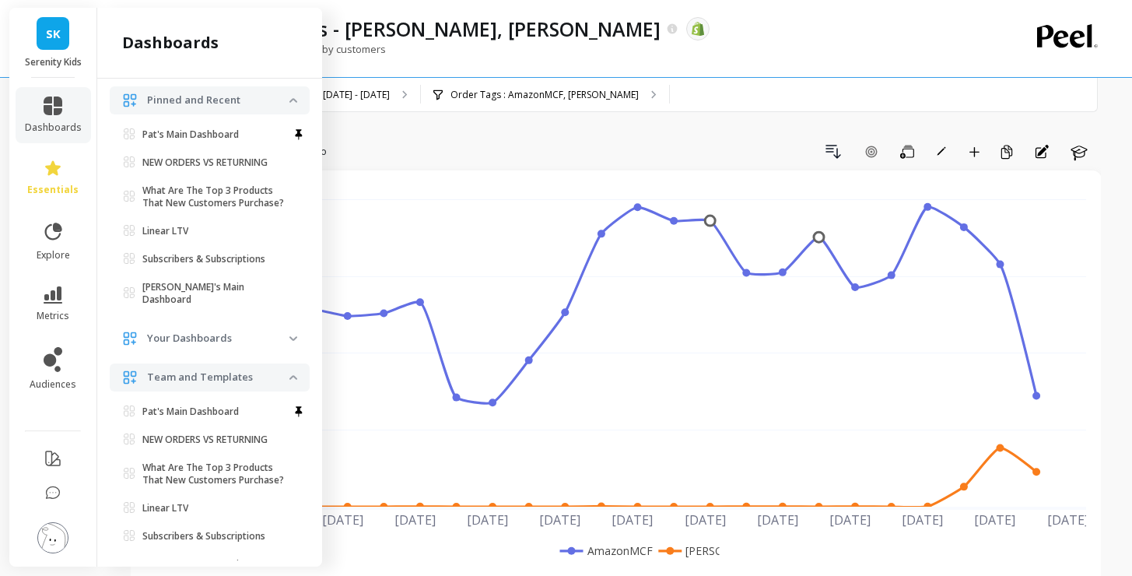
click at [198, 331] on p "Your Dashboards" at bounding box center [218, 339] width 142 height 16
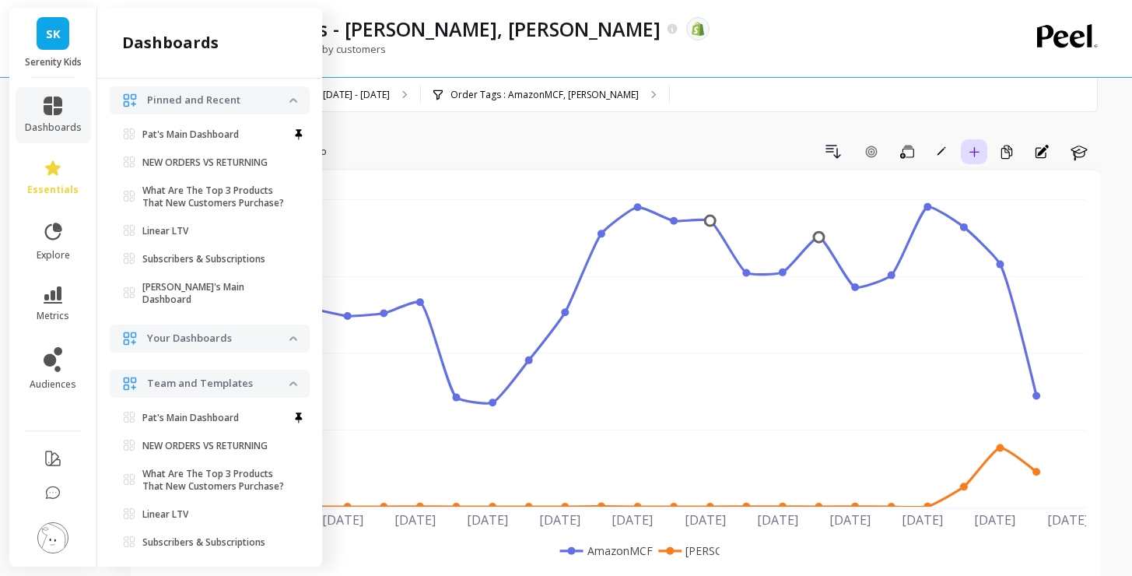
click at [969, 163] on button "Add to Dashboard" at bounding box center [974, 151] width 26 height 25
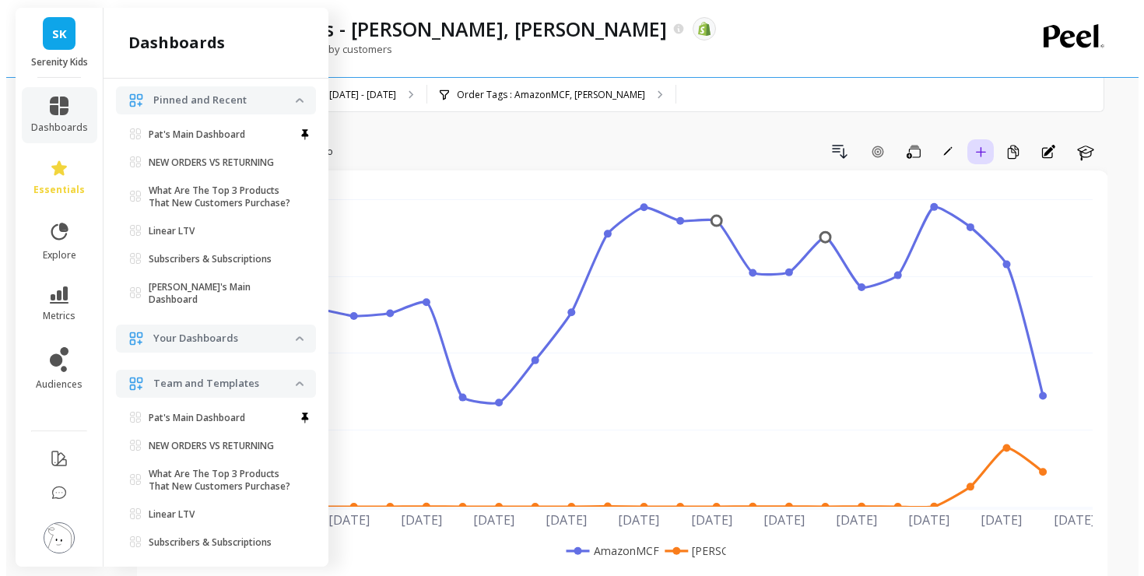
scroll to position [0, 0]
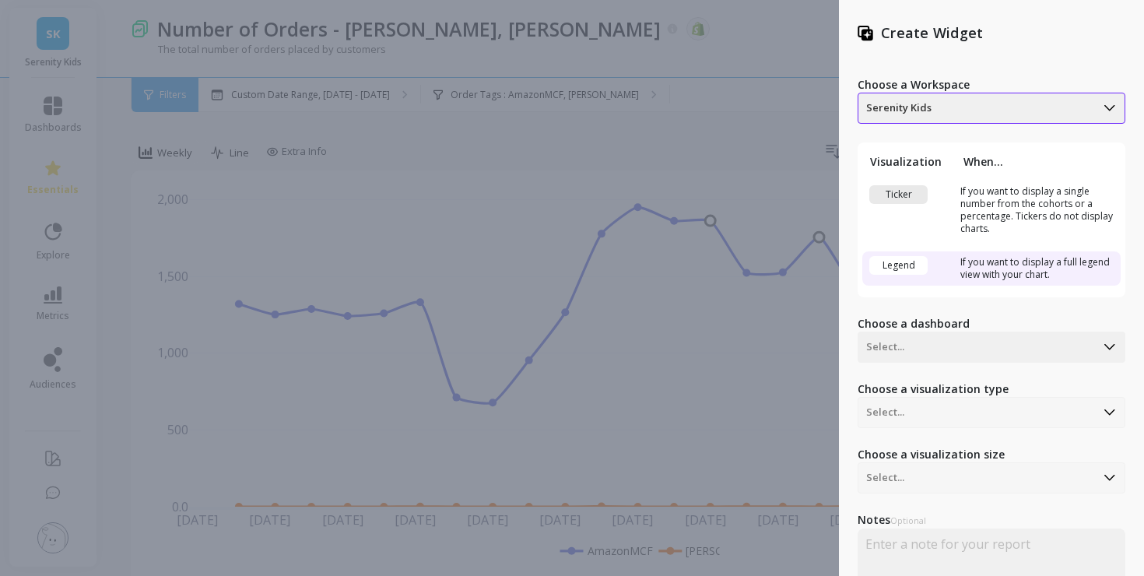
click at [948, 117] on div "Serenity Kids" at bounding box center [976, 108] width 237 height 25
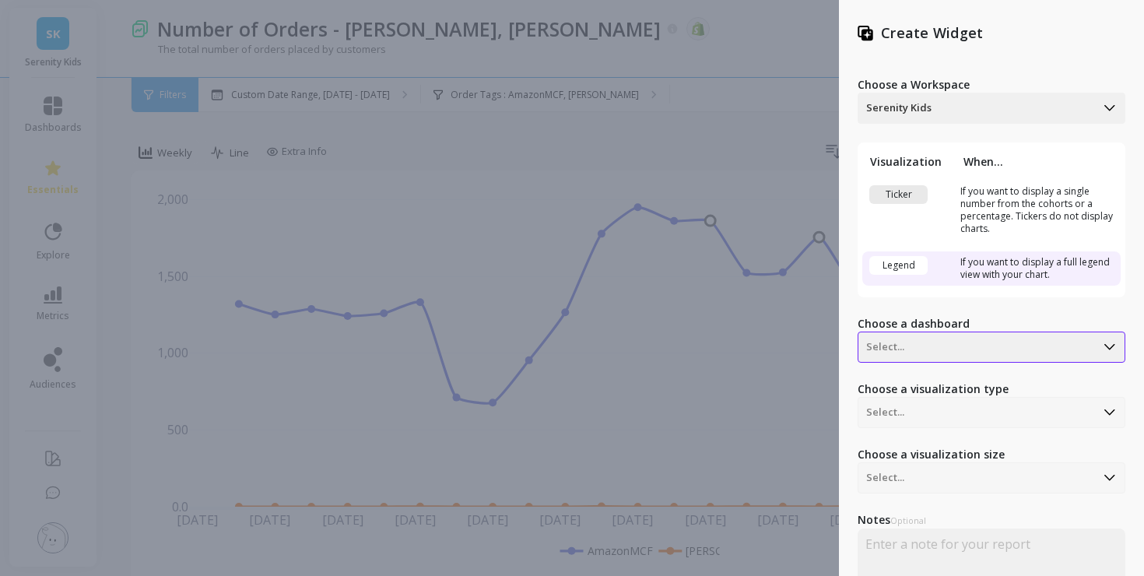
click at [948, 345] on div "Select..." at bounding box center [991, 346] width 268 height 31
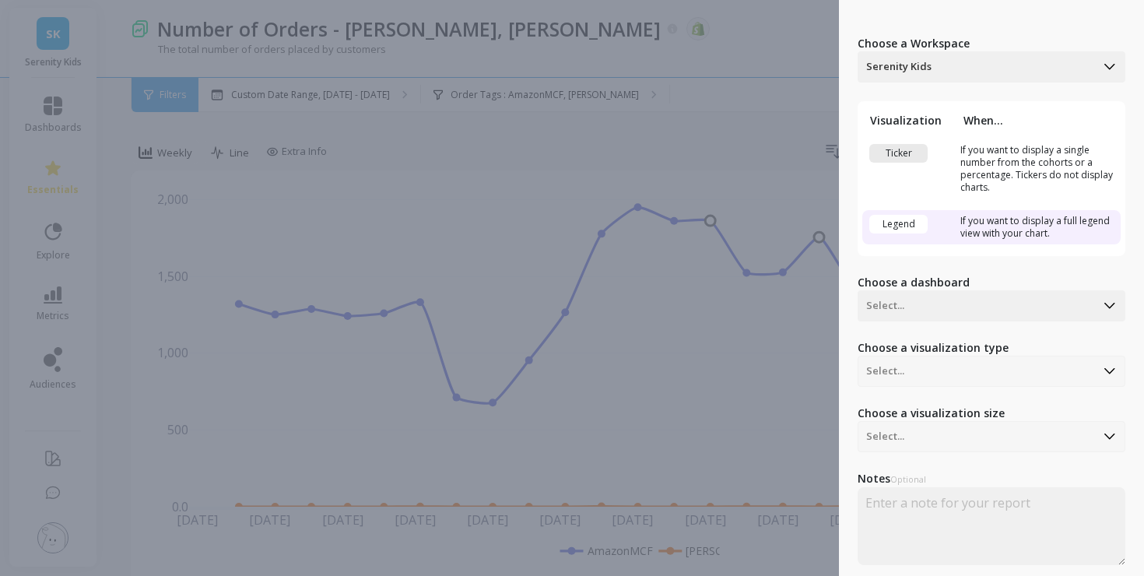
click at [937, 259] on div "Choose a Workspace Serenity Kids Visualization When... Ticker If you want to di…" at bounding box center [991, 312] width 268 height 591
click at [972, 442] on div "Choose a visualization size Select..." at bounding box center [991, 428] width 268 height 47
click at [972, 437] on div "Choose a visualization size Select..." at bounding box center [991, 428] width 268 height 47
click at [947, 366] on div "Choose a visualization type Select..." at bounding box center [991, 363] width 268 height 47
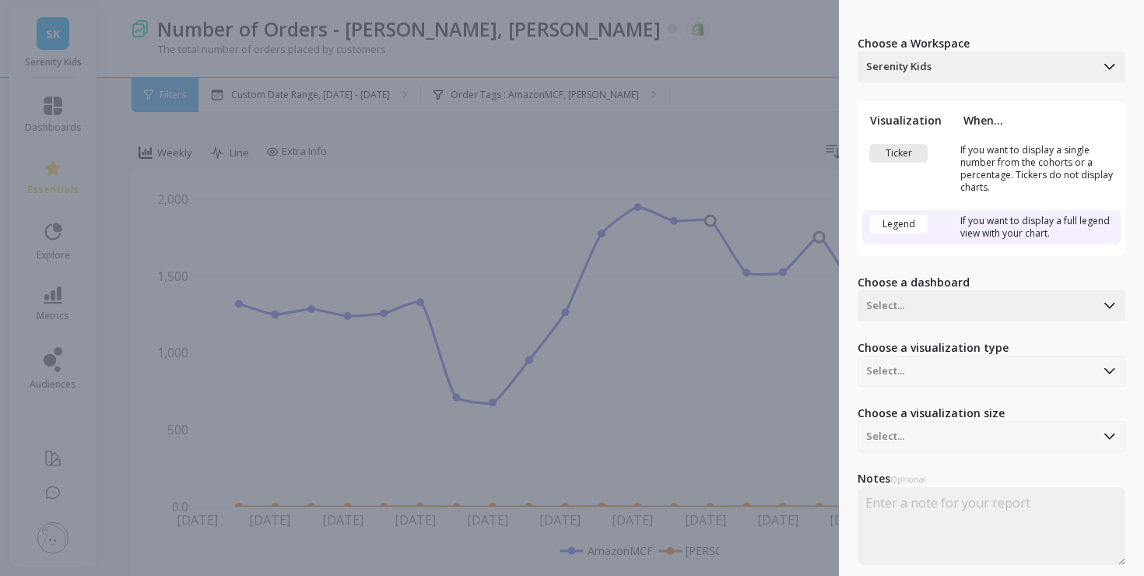
click at [948, 369] on div "Choose a visualization type Select..." at bounding box center [991, 363] width 268 height 47
click at [784, 83] on div "Create Widget Choose a Workspace Serenity Kids Visualization When... Ticker If …" at bounding box center [572, 288] width 1144 height 576
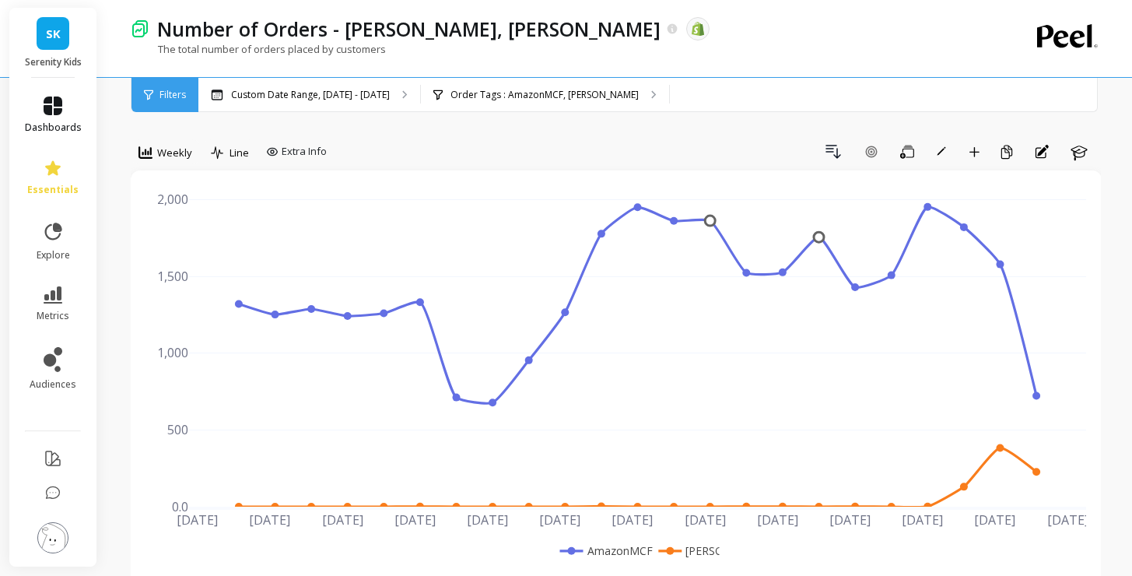
click at [54, 124] on span "dashboards" at bounding box center [53, 127] width 57 height 12
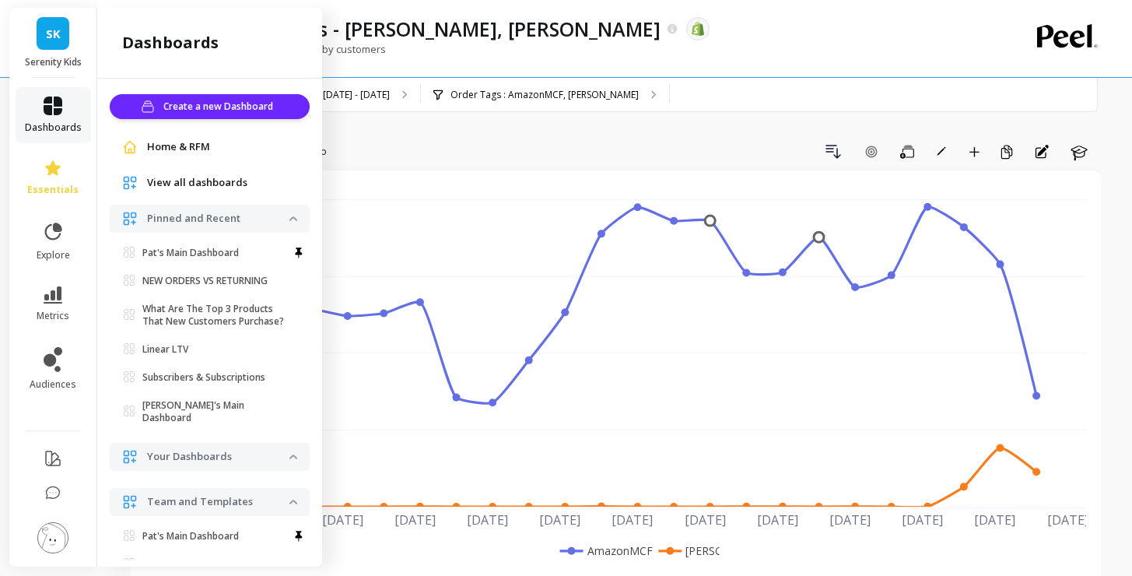
scroll to position [118, 0]
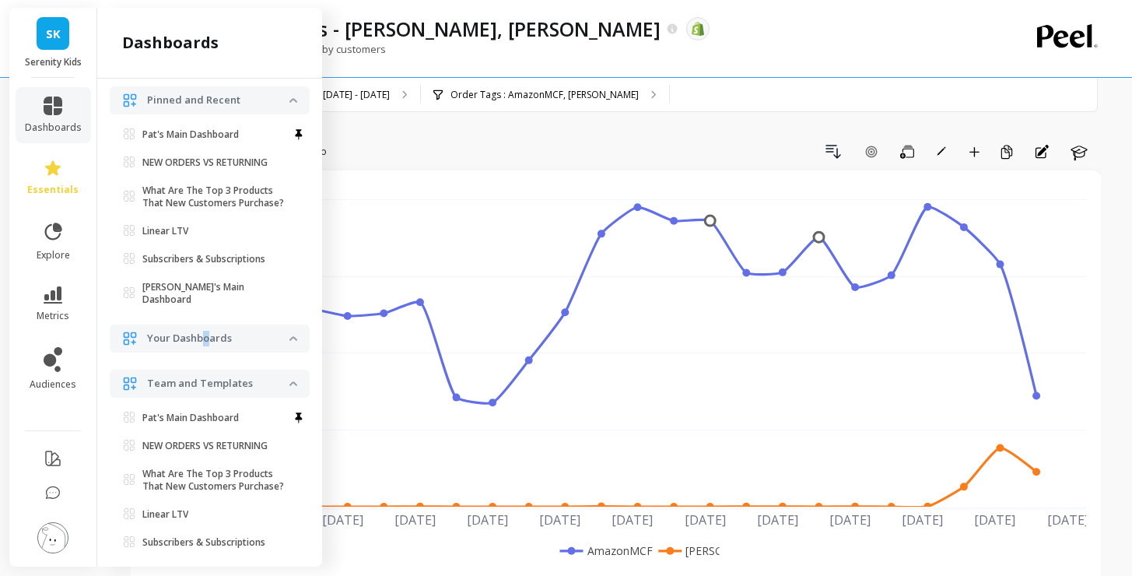
click at [205, 331] on p "Your Dashboards" at bounding box center [218, 339] width 142 height 16
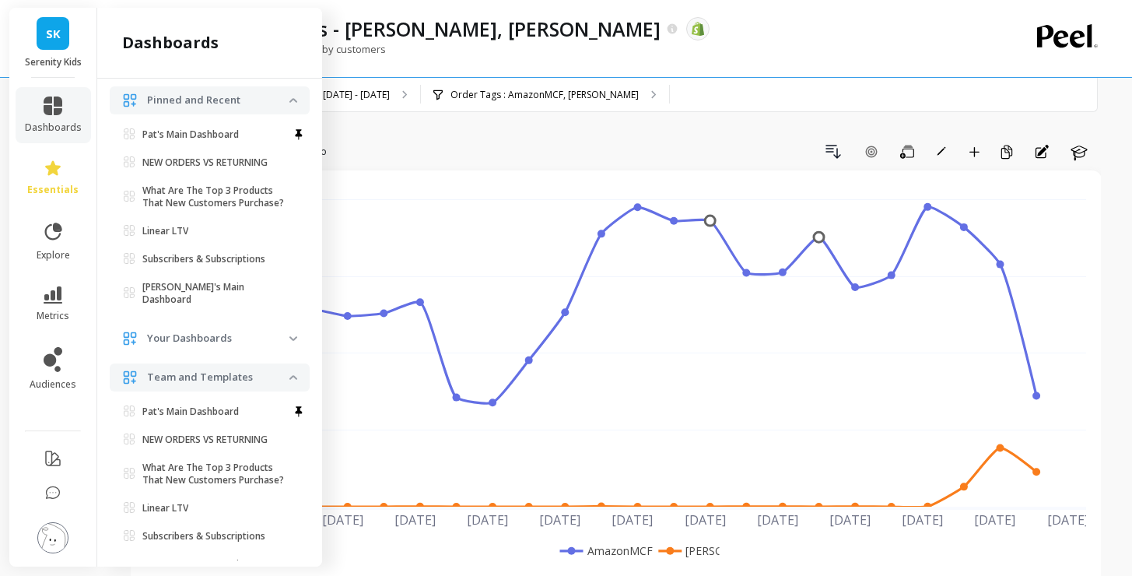
click at [174, 331] on p "Your Dashboards" at bounding box center [218, 339] width 142 height 16
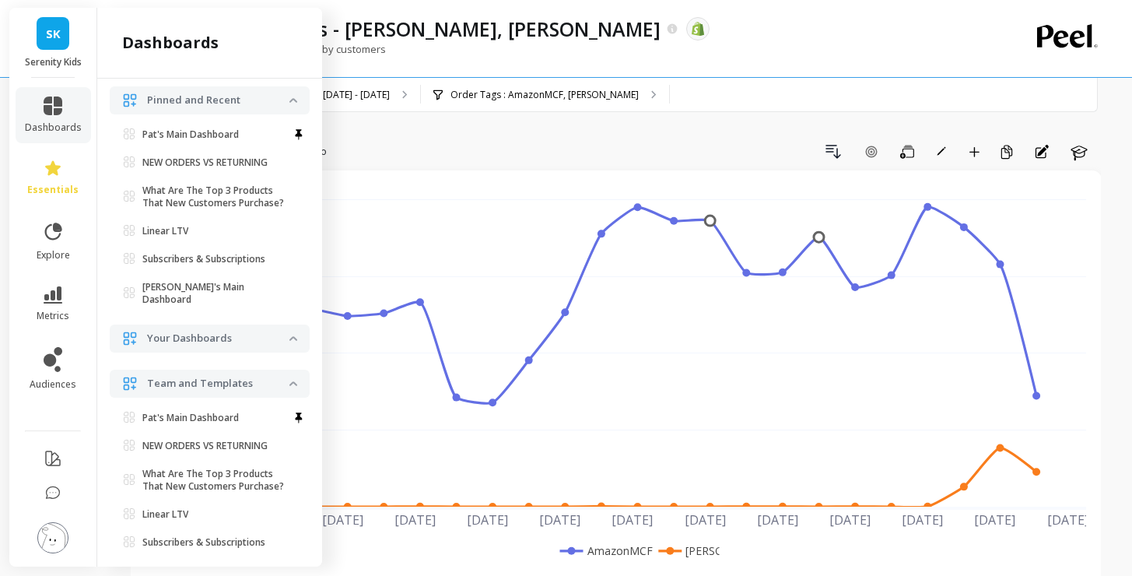
click at [174, 331] on p "Your Dashboards" at bounding box center [218, 339] width 142 height 16
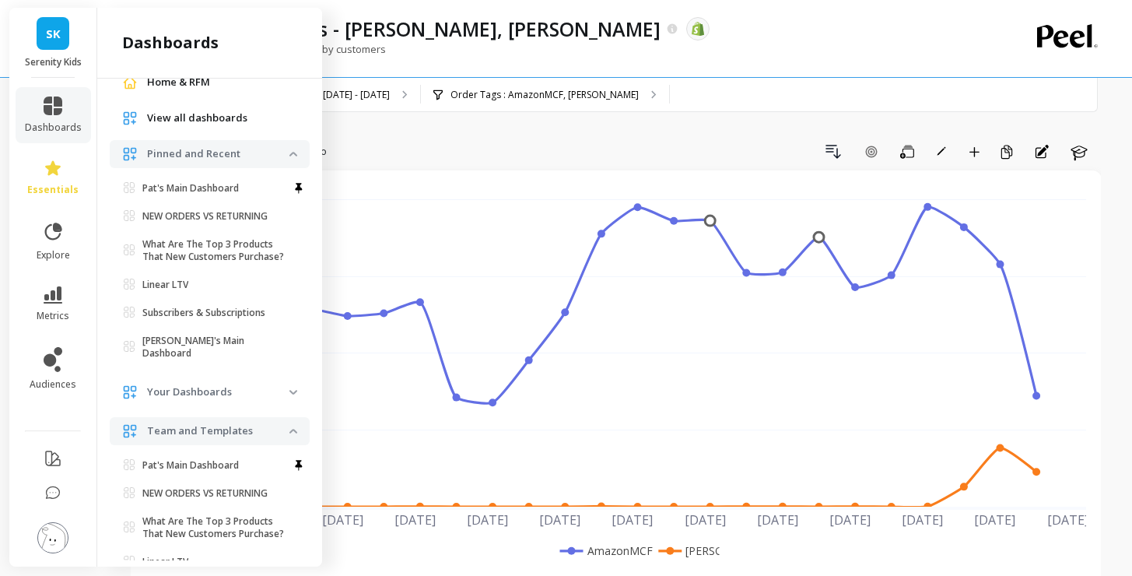
scroll to position [0, 0]
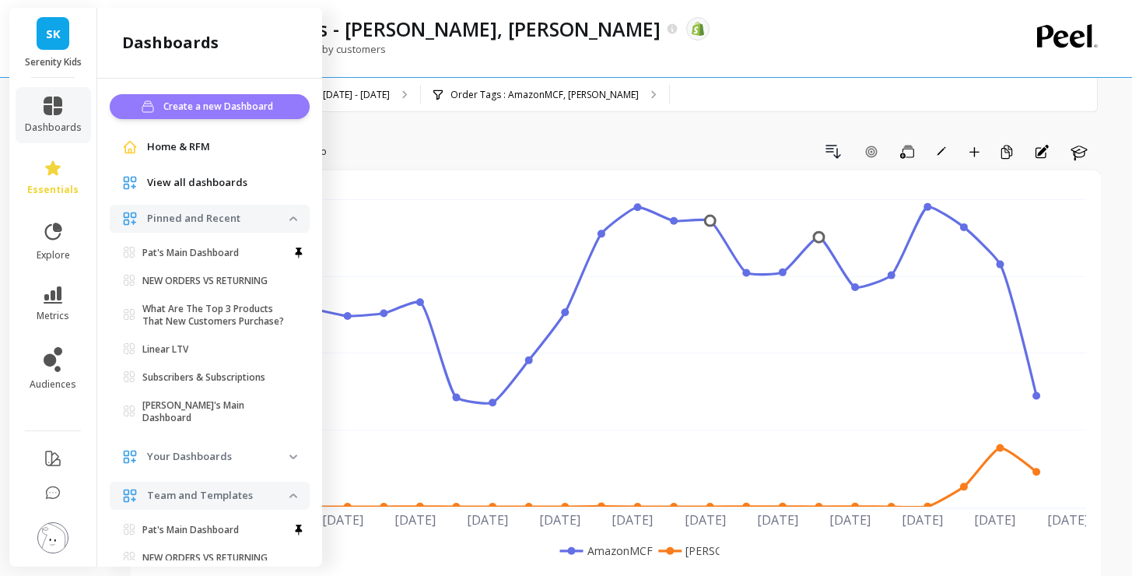
click at [217, 109] on span "Create a new Dashboard" at bounding box center [220, 107] width 114 height 16
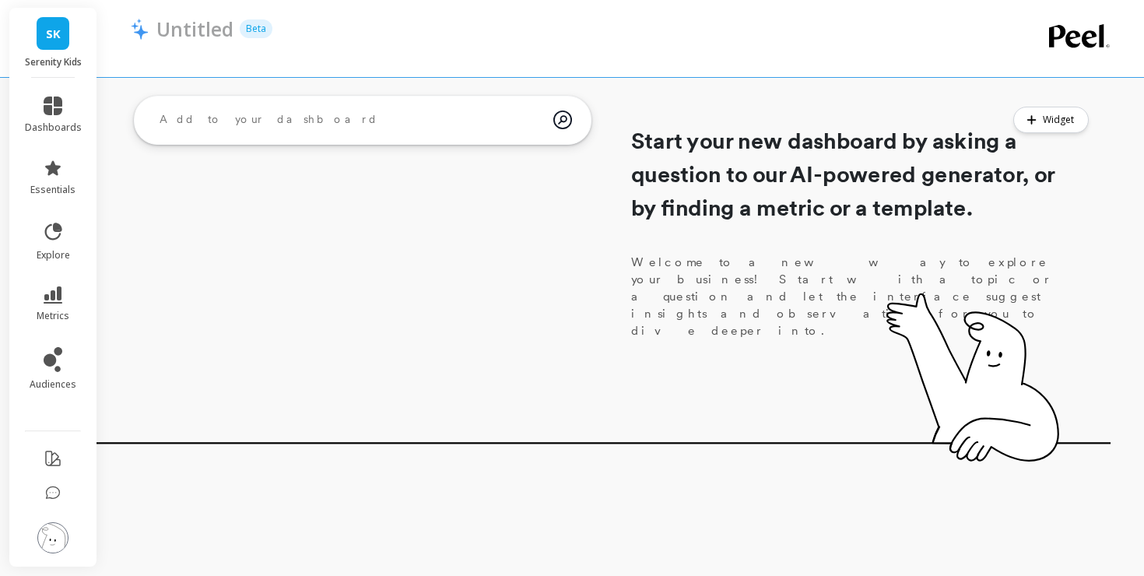
click at [252, 124] on textarea at bounding box center [350, 120] width 406 height 42
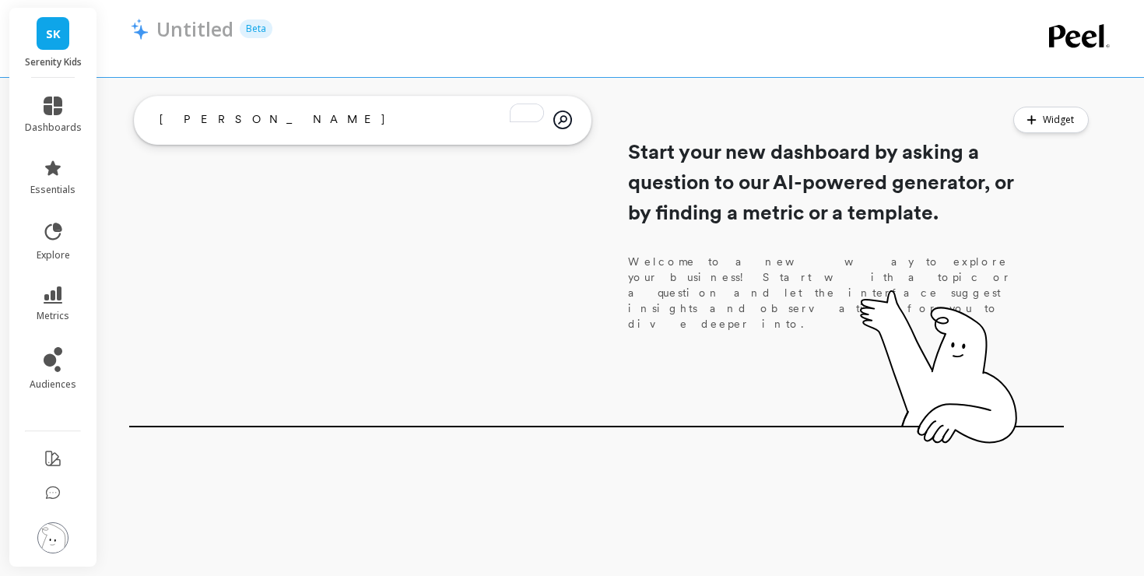
click at [666, 157] on h1 "Start your new dashboard by asking a question to our AI-powered generator, or b…" at bounding box center [822, 181] width 389 height 91
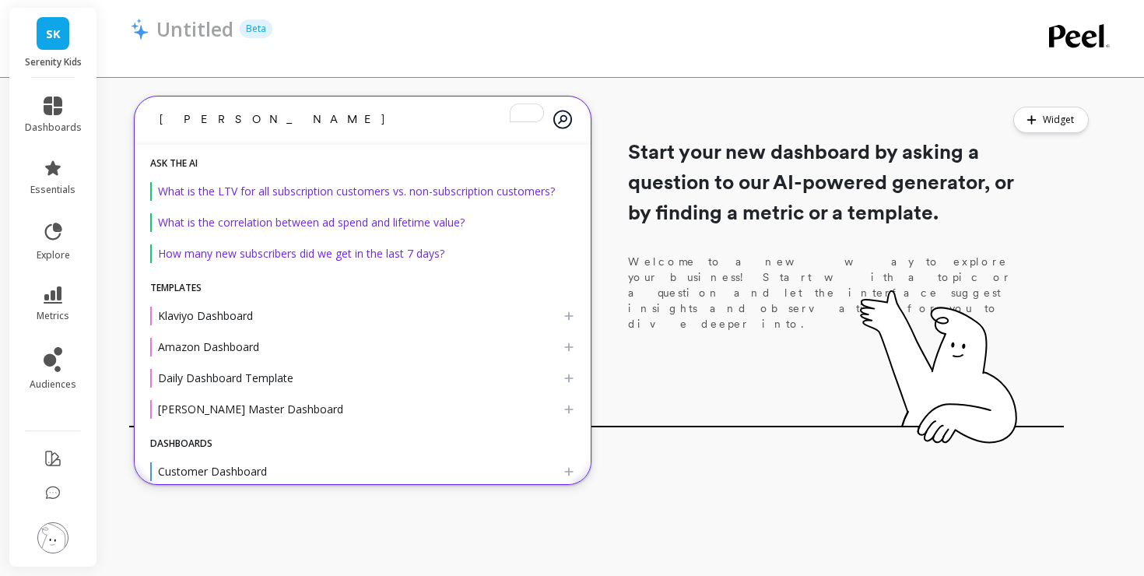
click at [419, 130] on textarea "[PERSON_NAME]" at bounding box center [350, 119] width 406 height 41
click at [358, 128] on textarea "[PERSON_NAME]" at bounding box center [350, 119] width 406 height 41
type textarea "[PERSON_NAME]"
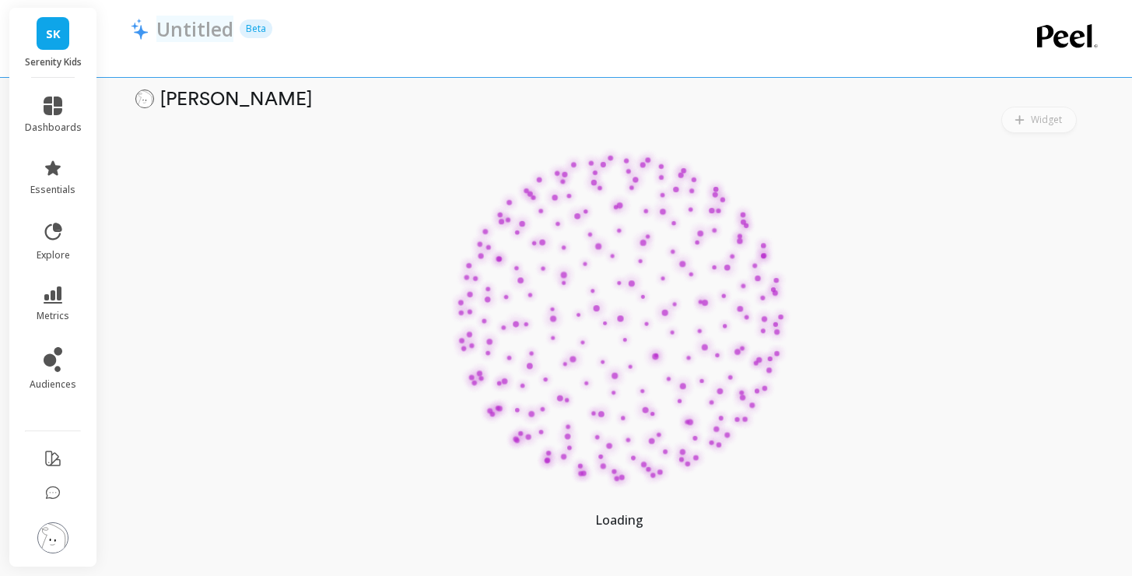
click at [193, 29] on p "Untitled" at bounding box center [194, 29] width 77 height 26
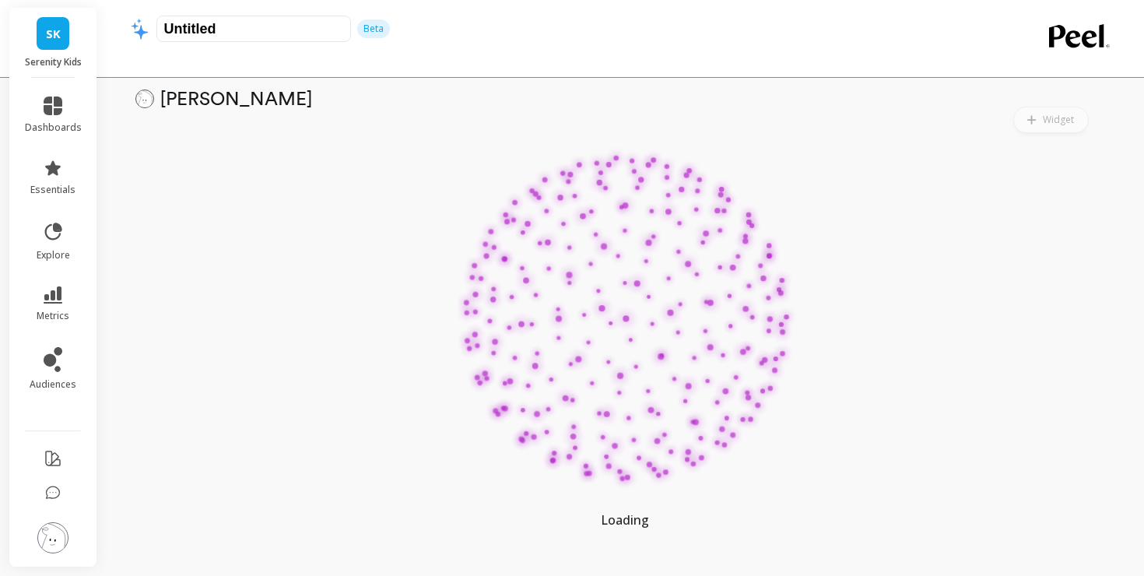
type input "[PERSON_NAME]"
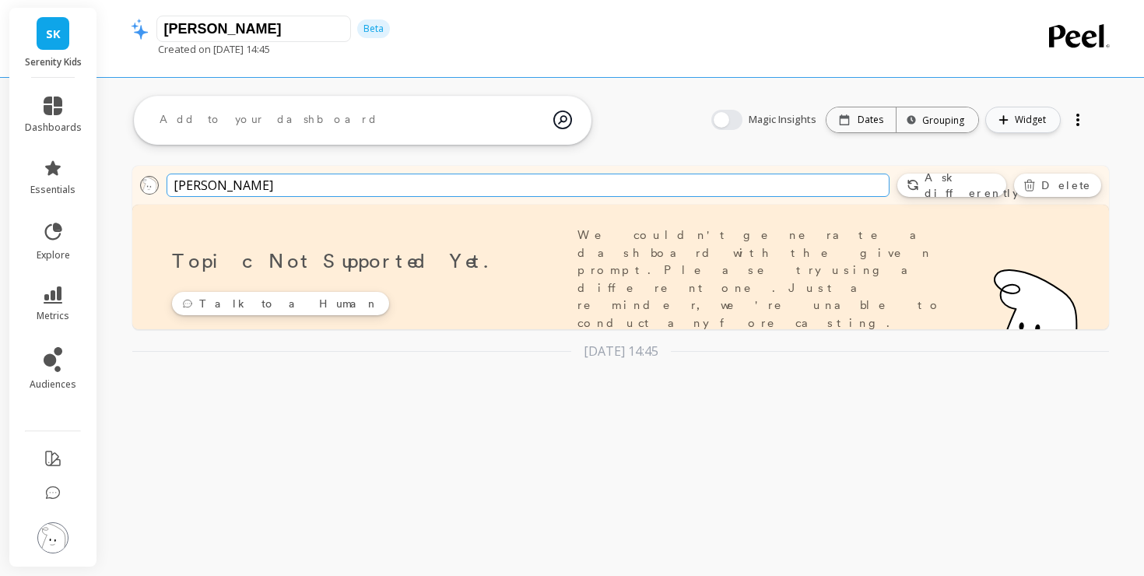
click at [997, 121] on button "Widget" at bounding box center [1022, 120] width 75 height 26
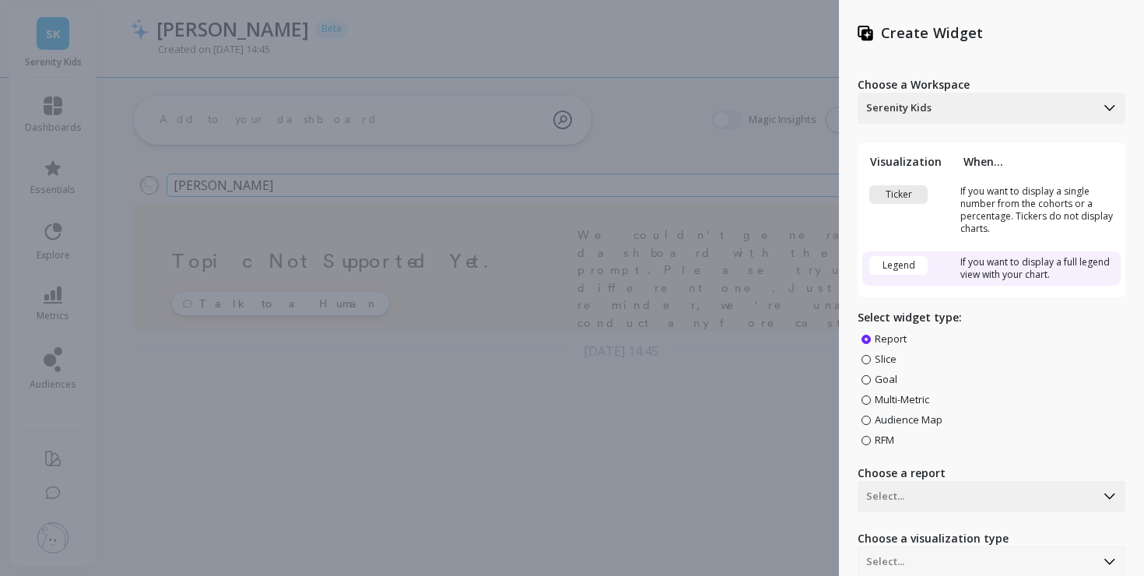
click at [1099, 41] on div "Create Widget Choose a Workspace Serenity Kids Visualization When... Ticker If …" at bounding box center [991, 288] width 305 height 576
click at [714, 157] on div "Create Widget Choose a Workspace Serenity Kids Visualization When... Ticker If …" at bounding box center [572, 288] width 1144 height 576
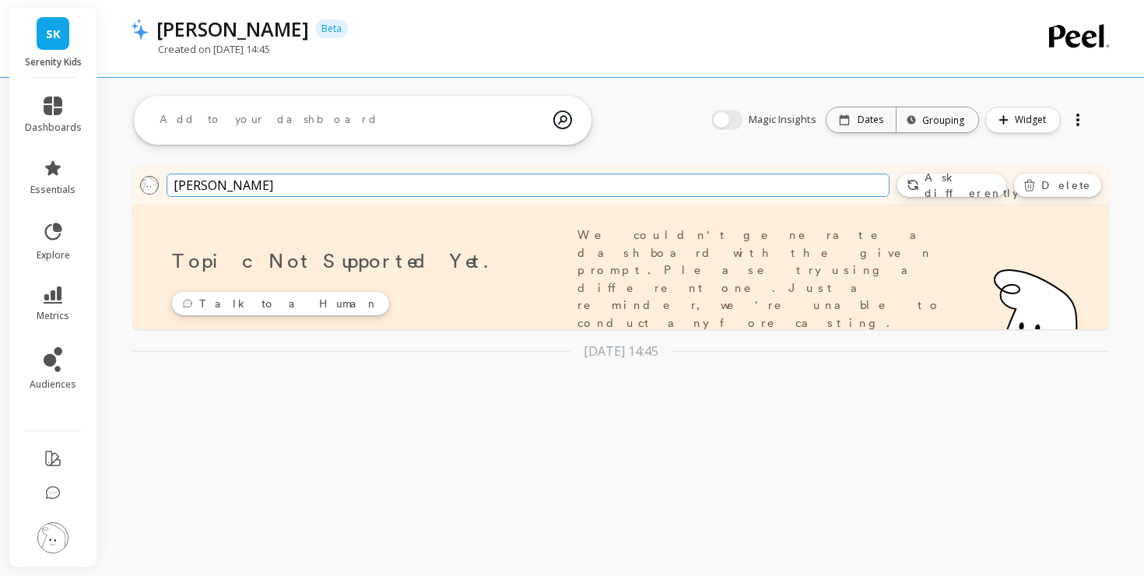
click at [335, 121] on textarea at bounding box center [350, 120] width 406 height 42
click at [58, 184] on span "essentials" at bounding box center [52, 190] width 45 height 12
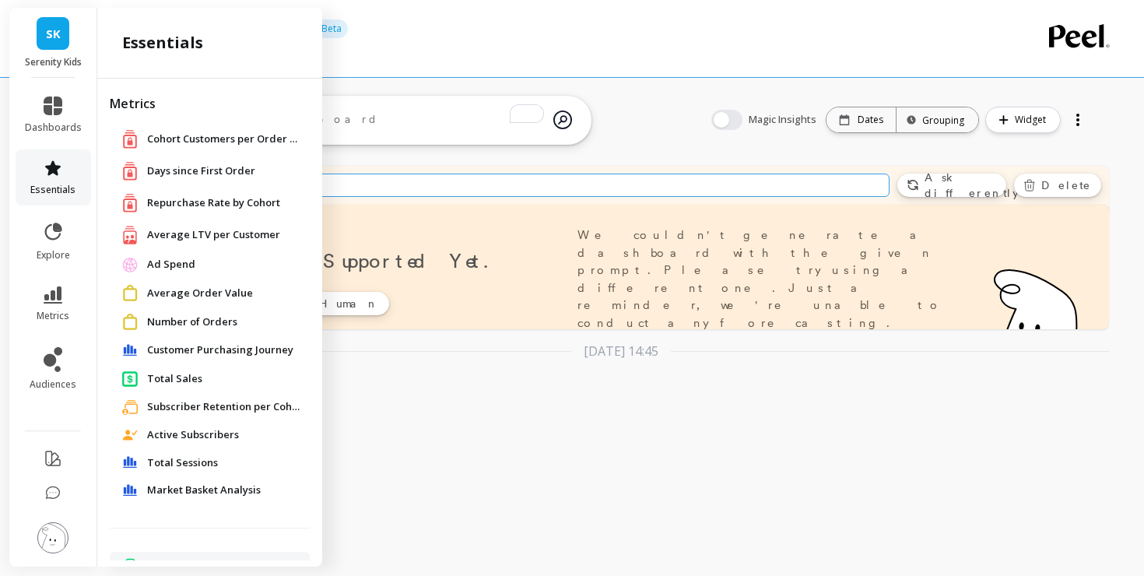
scroll to position [218, 0]
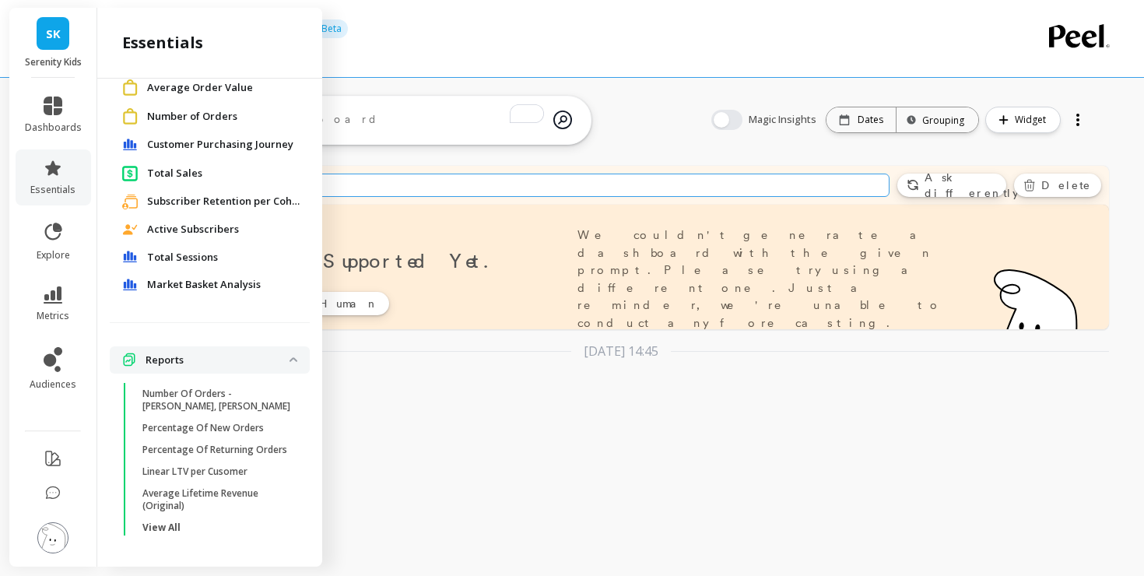
click at [194, 387] on p "Number Of Orders - [PERSON_NAME], [PERSON_NAME]" at bounding box center [216, 399] width 149 height 25
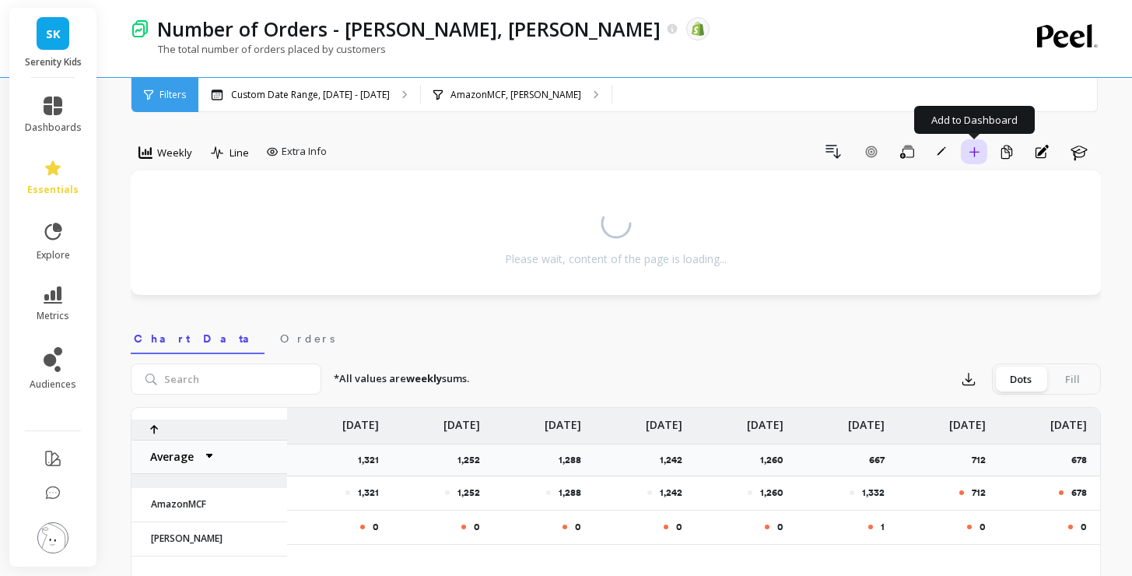
click at [979, 146] on icon "button" at bounding box center [974, 151] width 11 height 11
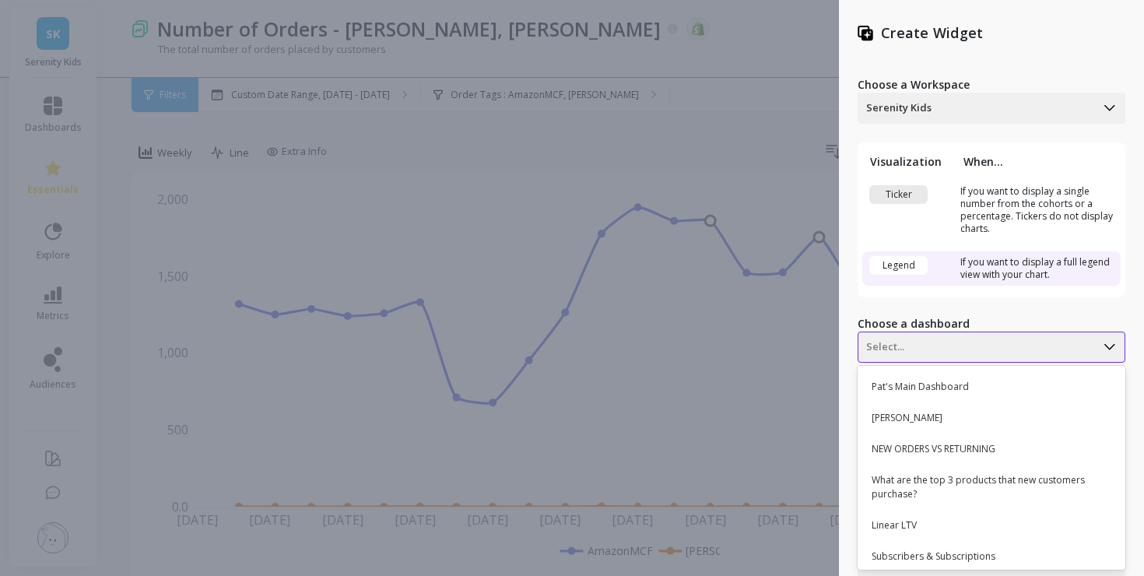
click at [951, 348] on div "Pat's Main Dashboard, 1 of 40. 40 results available. Use Up and Down to choose …" at bounding box center [991, 346] width 268 height 31
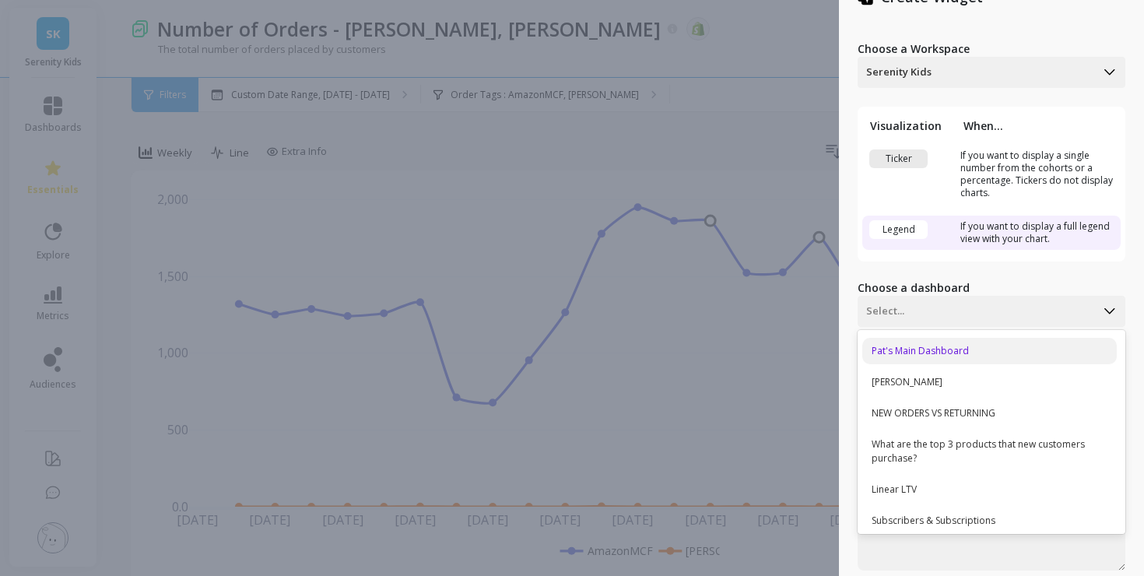
scroll to position [41, 0]
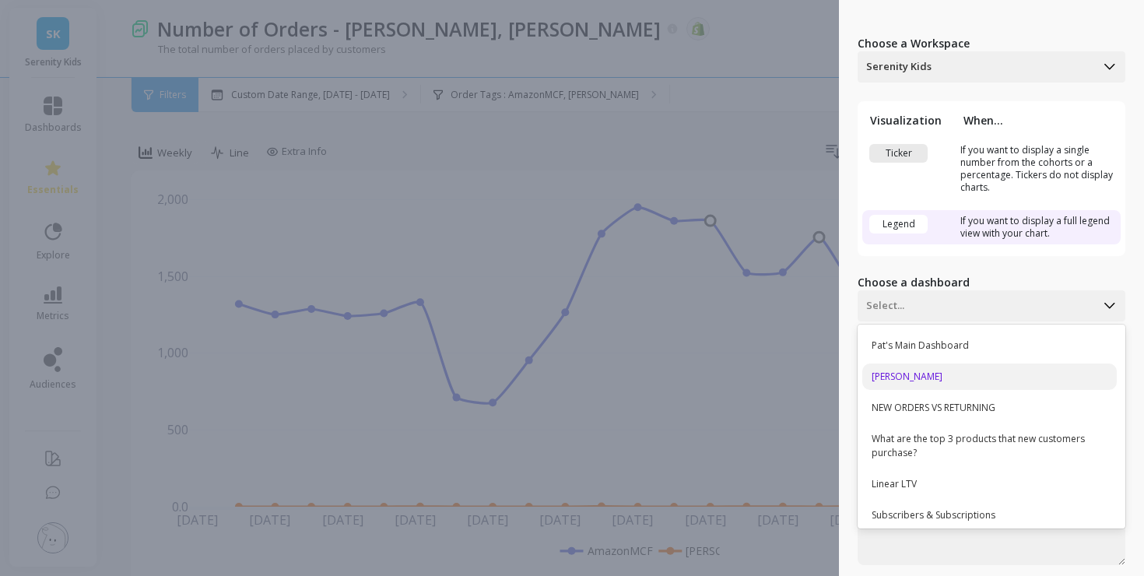
click at [957, 379] on div "[PERSON_NAME]" at bounding box center [989, 376] width 254 height 26
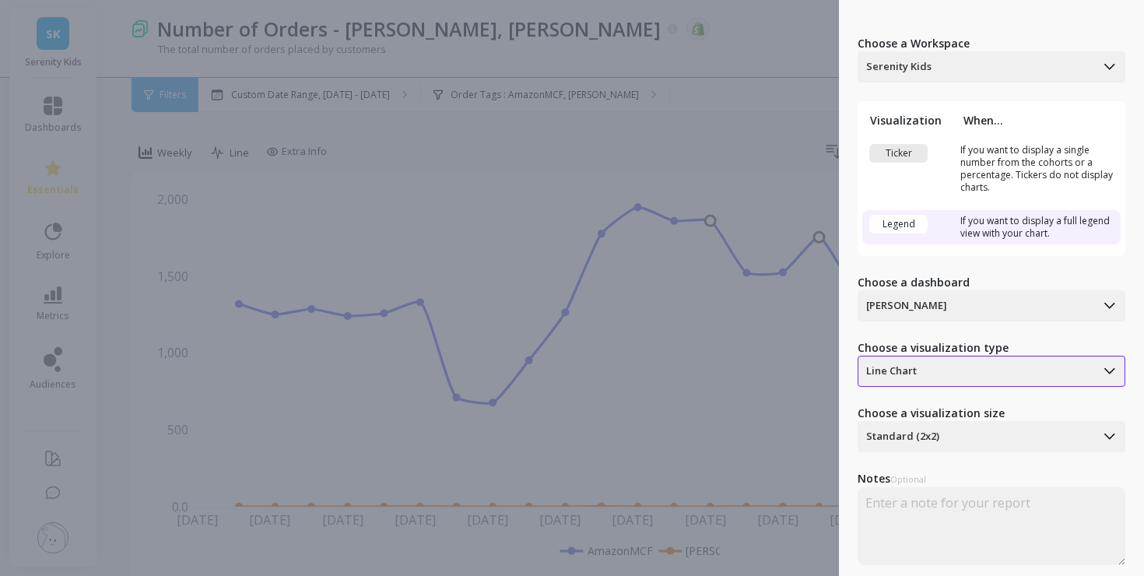
scroll to position [85, 0]
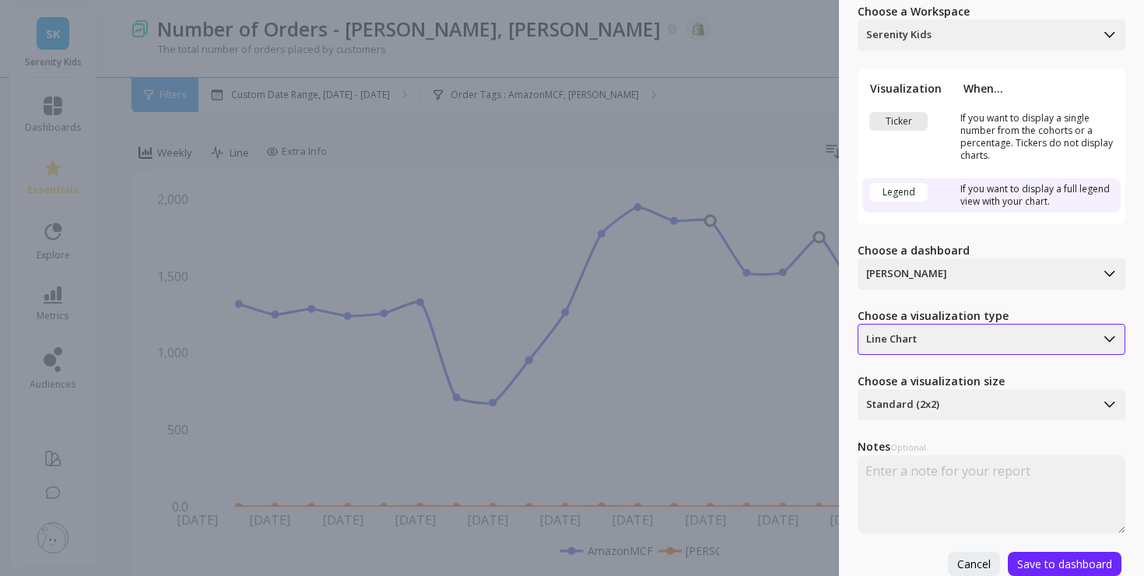
click at [980, 331] on div at bounding box center [976, 339] width 221 height 19
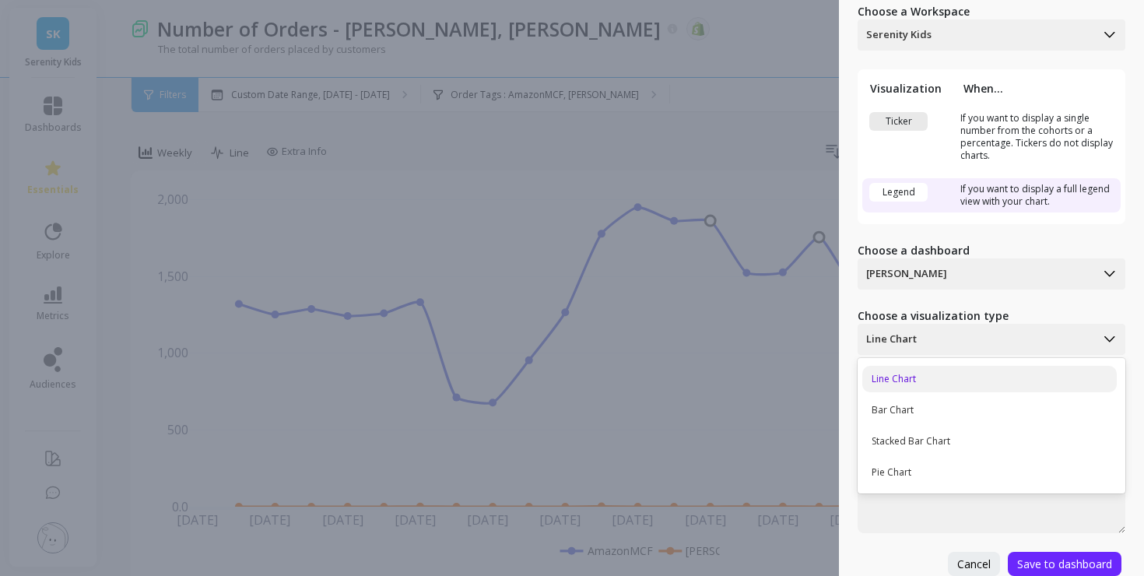
click at [1046, 524] on div "Choose a Workspace Serenity Kids Visualization When... Ticker If you want to di…" at bounding box center [991, 280] width 268 height 591
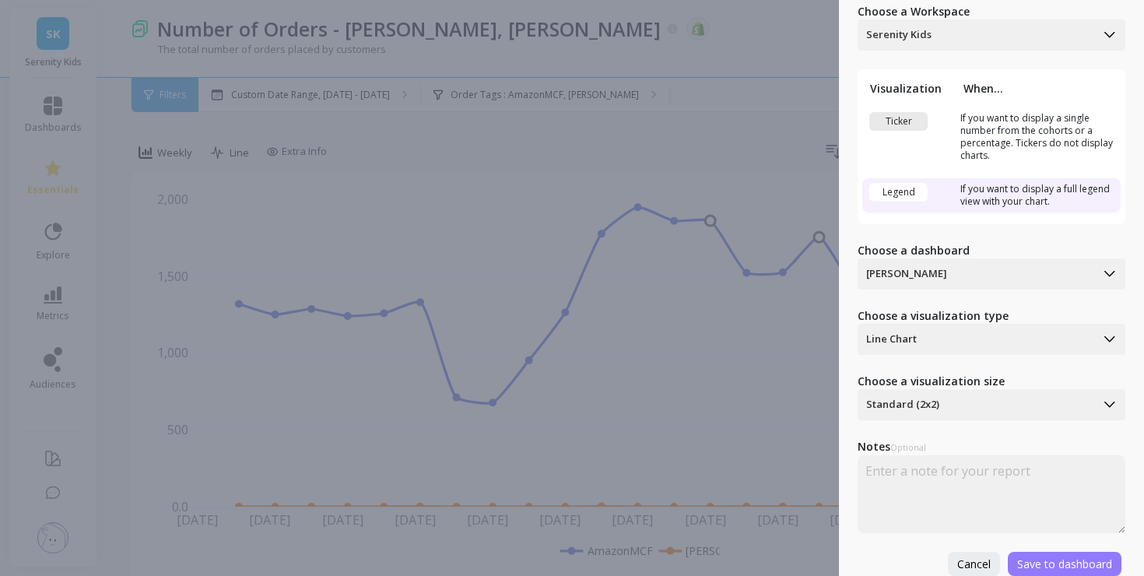
click at [1053, 556] on span "Save to dashboard" at bounding box center [1064, 563] width 95 height 15
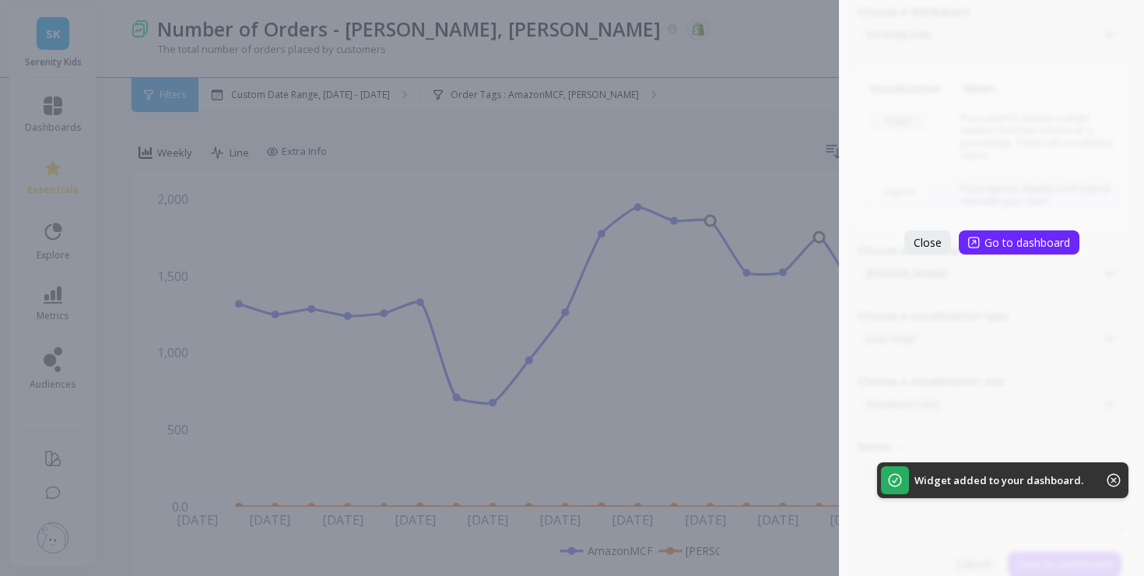
click at [1004, 261] on div "Close Go to dashboard" at bounding box center [991, 288] width 305 height 576
click at [1008, 246] on span "Go to dashboard" at bounding box center [1027, 242] width 86 height 15
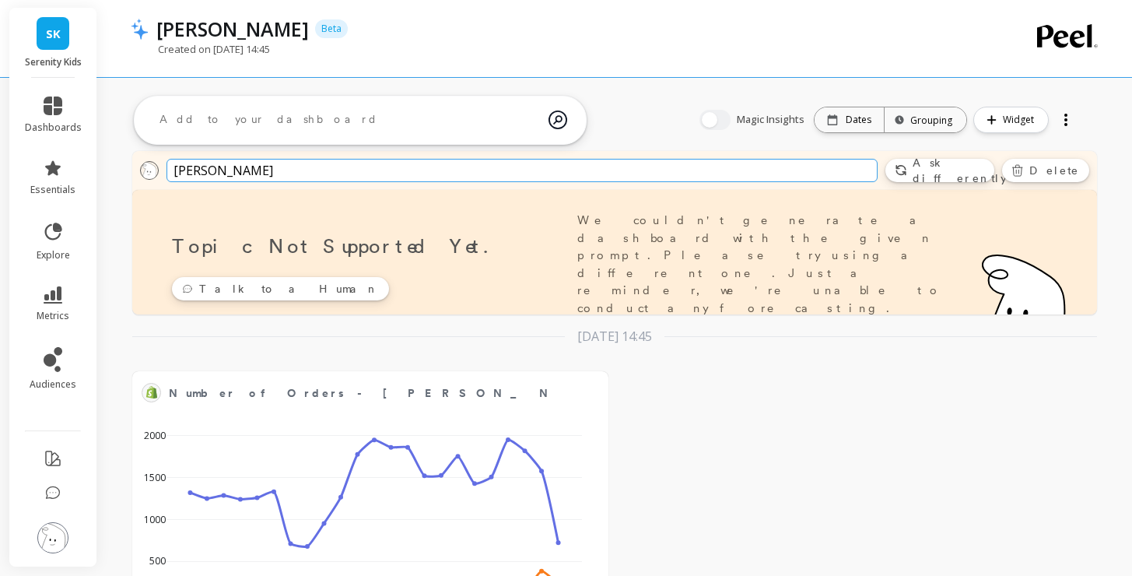
scroll to position [184, 0]
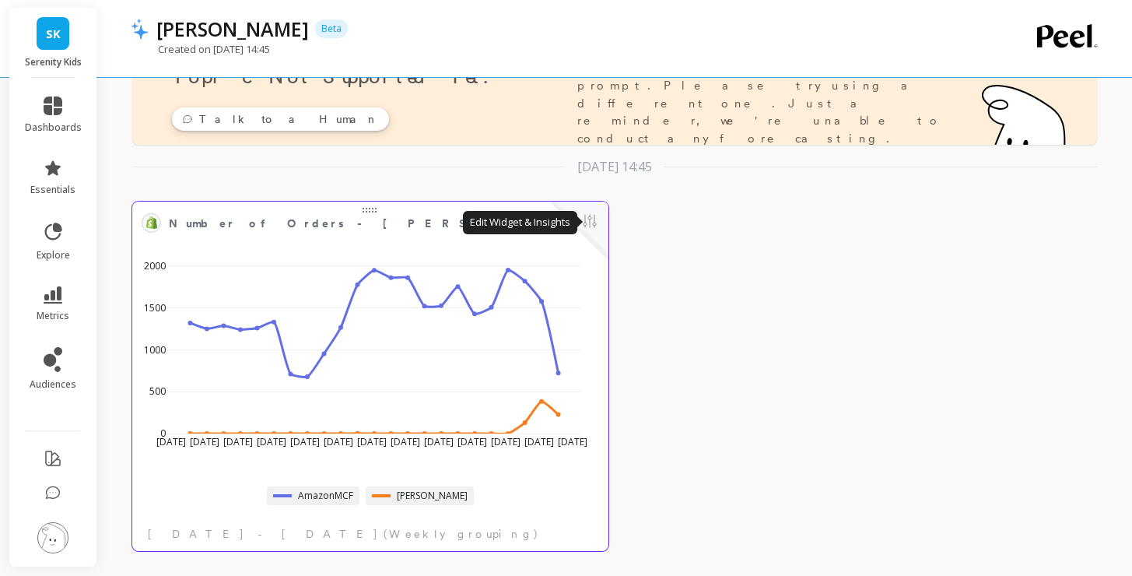
click at [593, 220] on button at bounding box center [589, 223] width 19 height 22
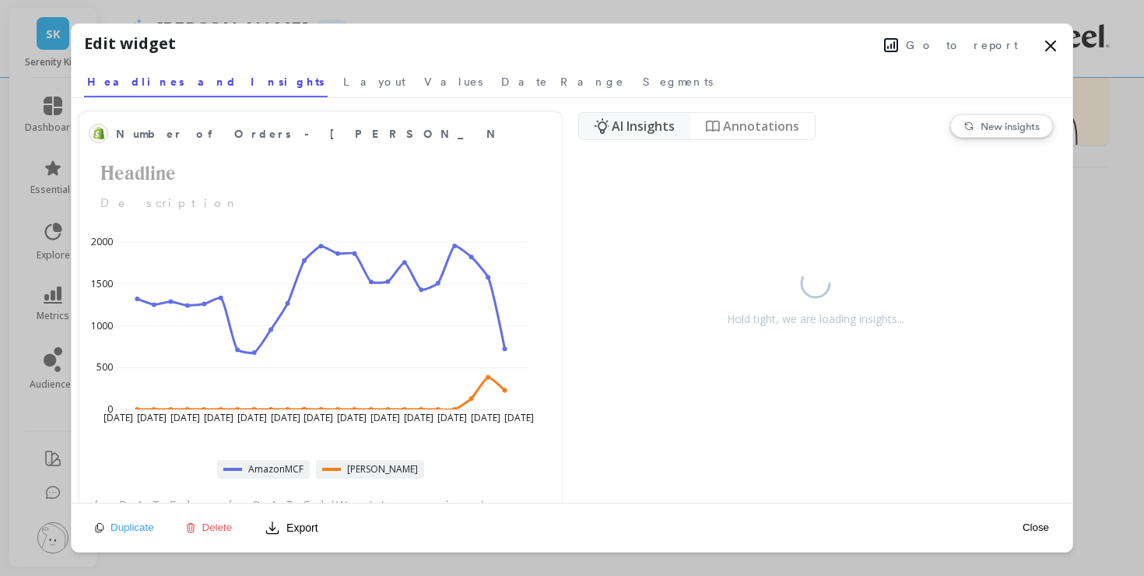
click at [1046, 44] on icon at bounding box center [1050, 46] width 19 height 19
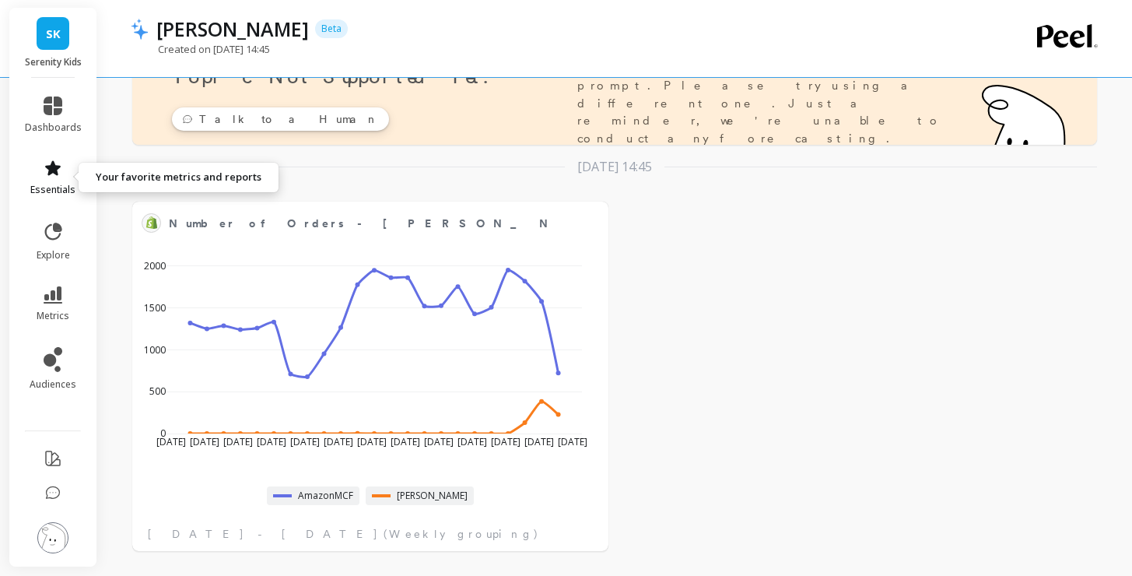
click at [55, 167] on icon at bounding box center [53, 167] width 16 height 15
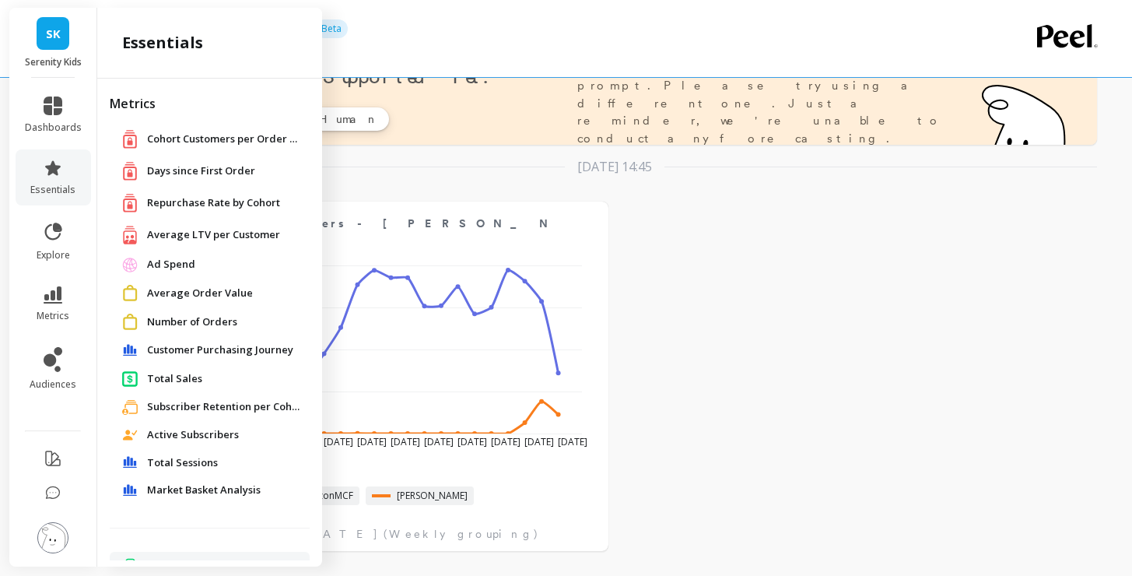
scroll to position [218, 0]
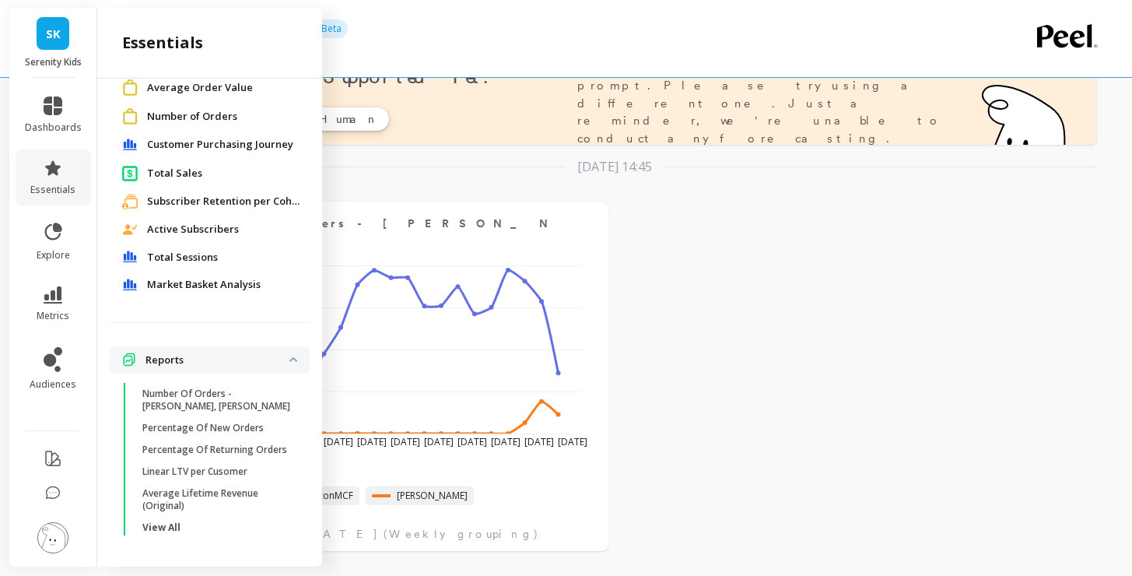
click at [177, 222] on span "Active Subscribers" at bounding box center [193, 230] width 92 height 16
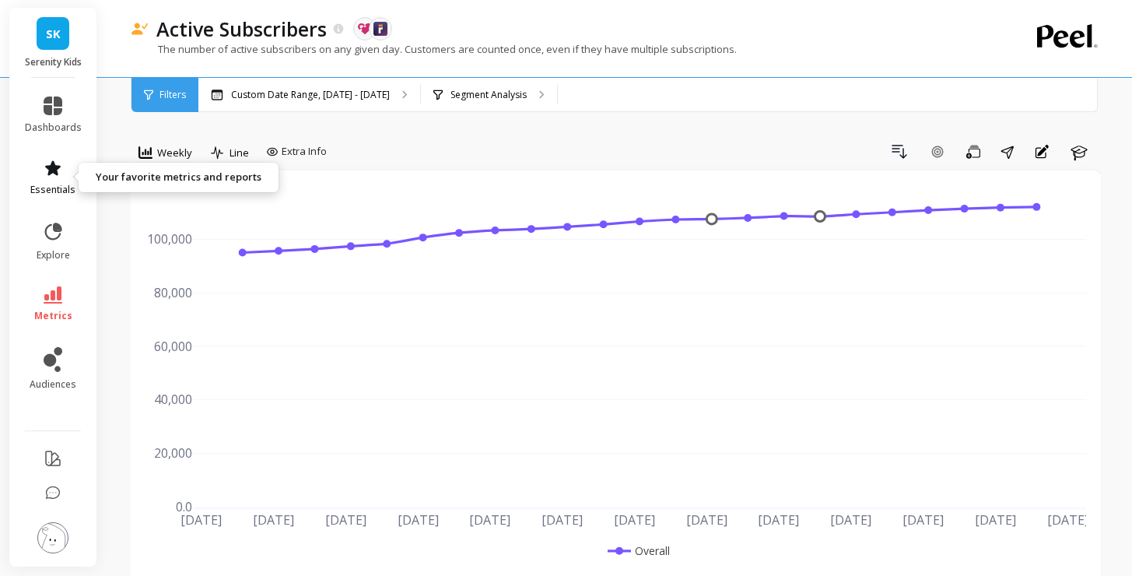
click at [51, 171] on icon at bounding box center [53, 167] width 16 height 15
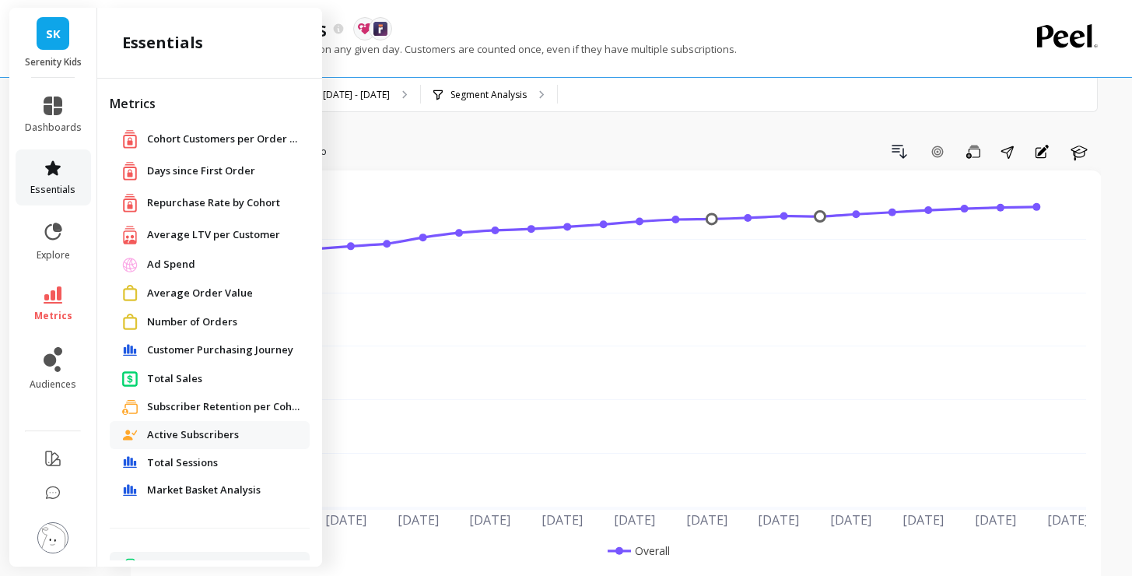
scroll to position [218, 0]
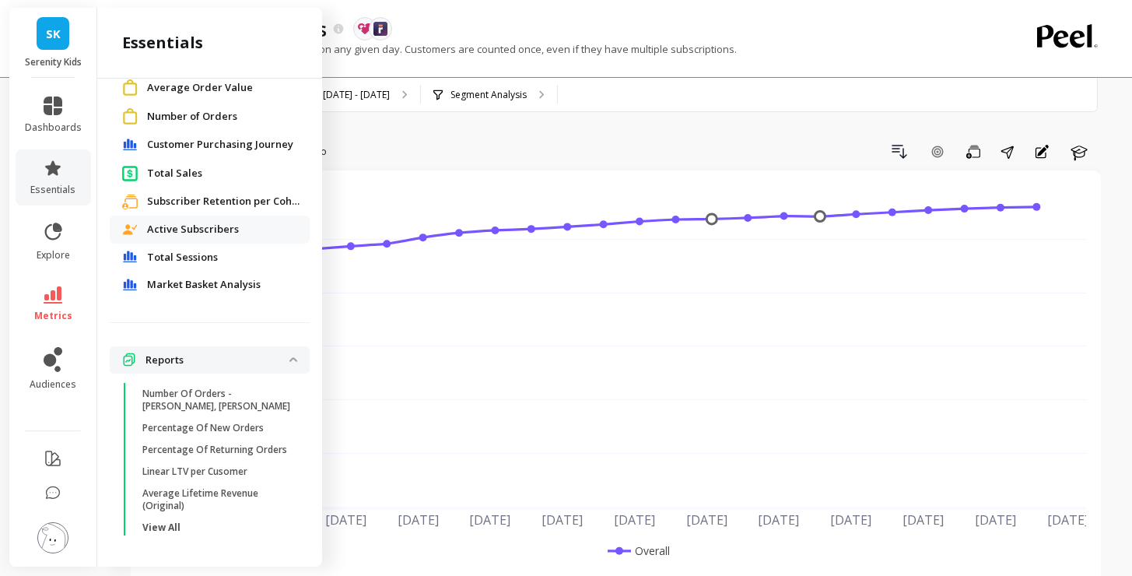
click at [289, 357] on img at bounding box center [293, 359] width 8 height 5
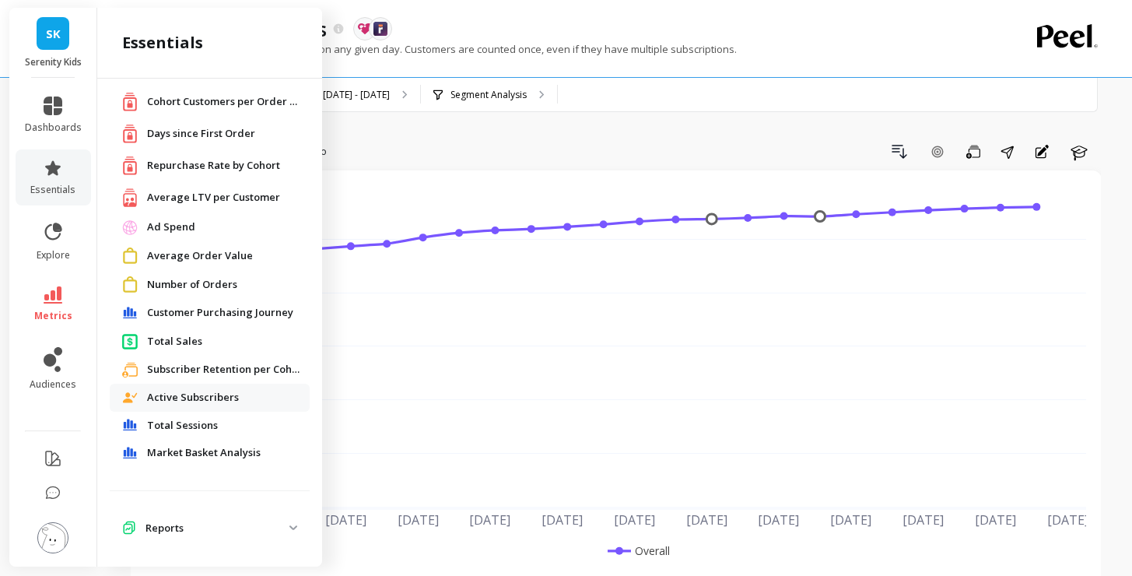
click at [174, 284] on span "Number of Orders" at bounding box center [192, 285] width 90 height 16
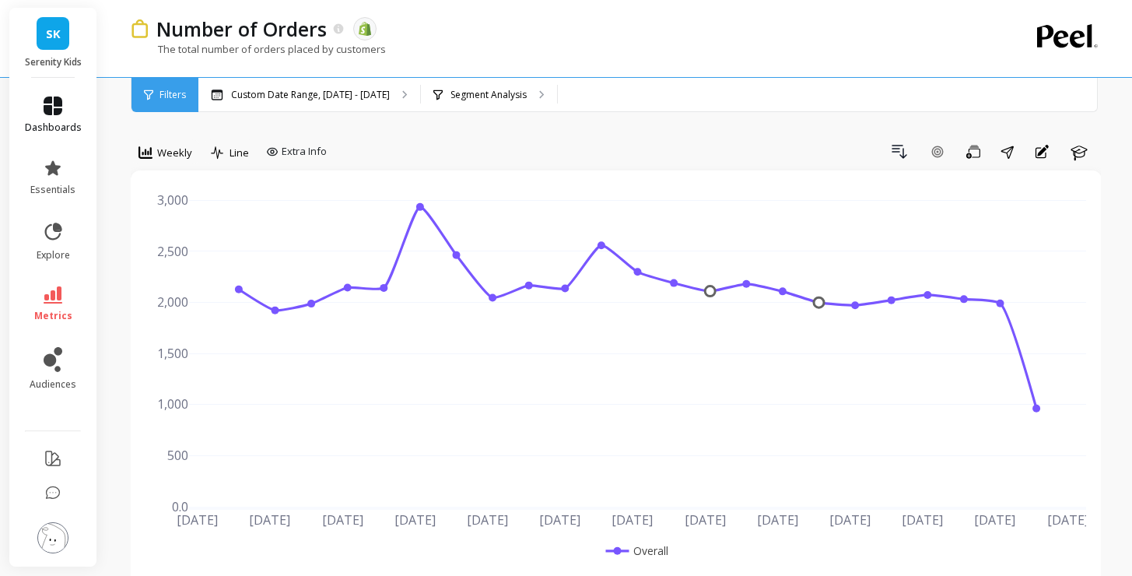
click at [58, 120] on link "dashboards" at bounding box center [53, 114] width 57 height 37
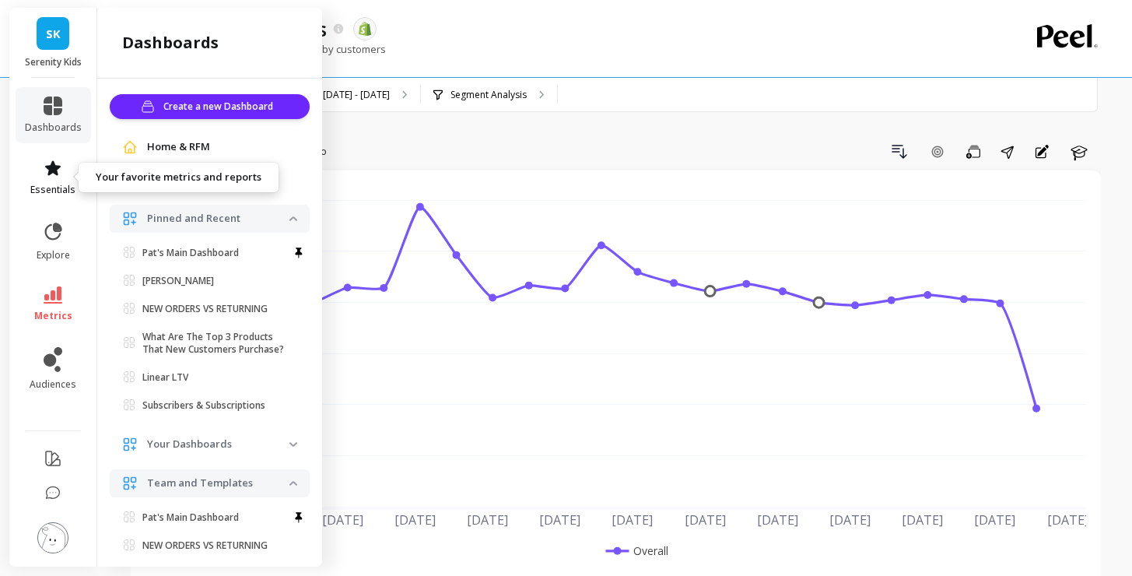
click at [61, 166] on icon at bounding box center [53, 168] width 19 height 19
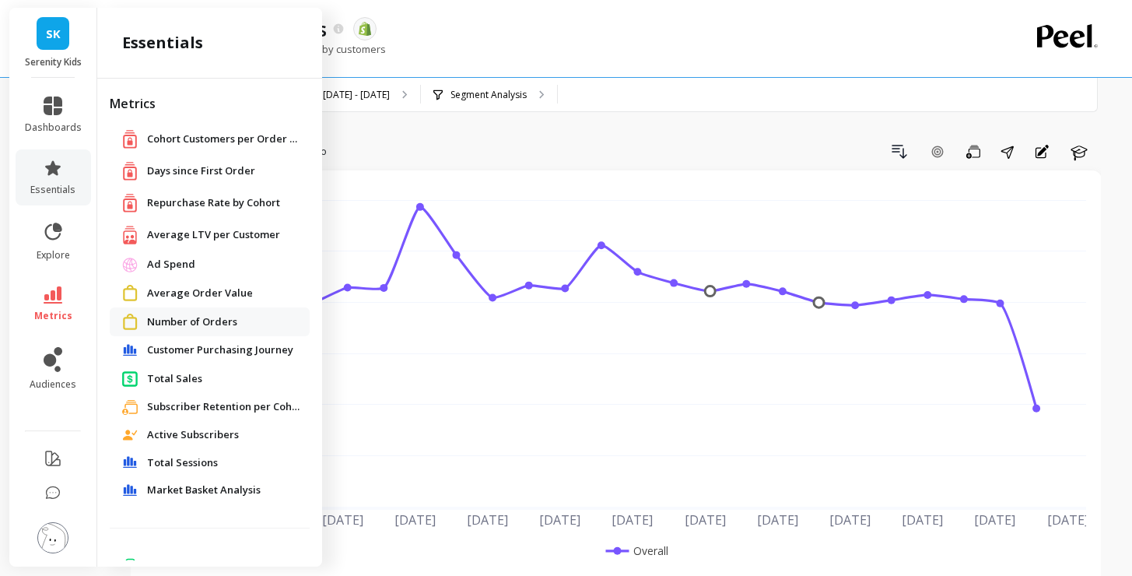
scroll to position [37, 0]
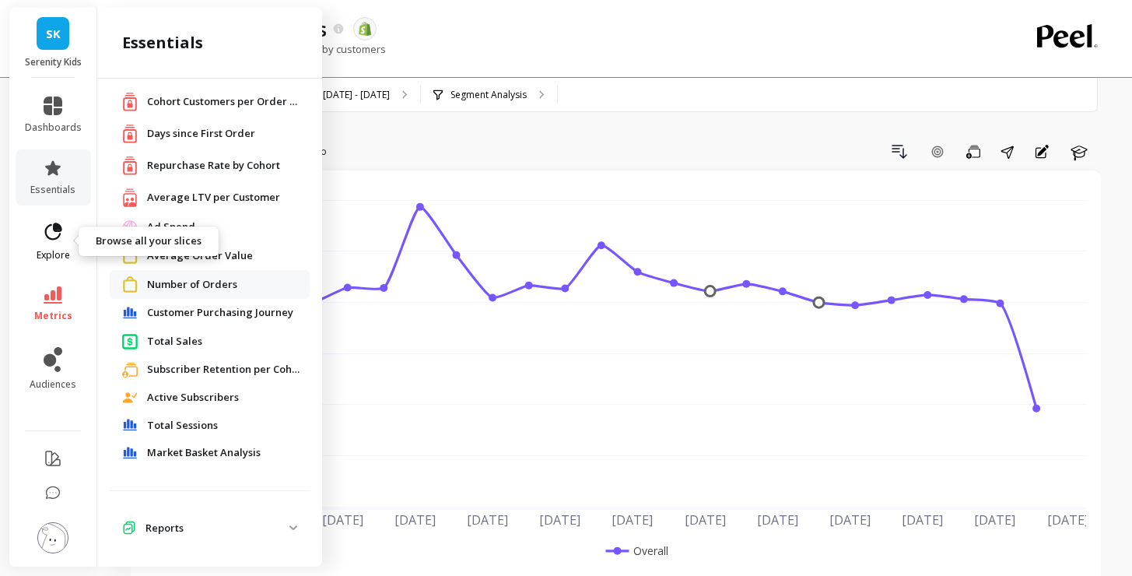
click at [50, 238] on icon at bounding box center [53, 231] width 17 height 17
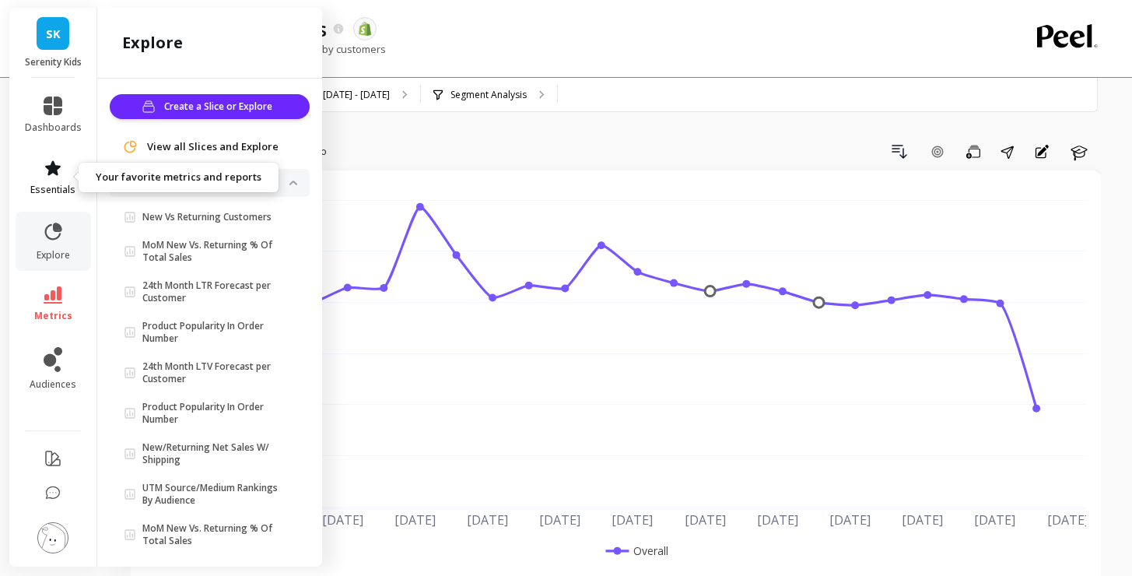
click at [45, 174] on icon at bounding box center [53, 168] width 19 height 19
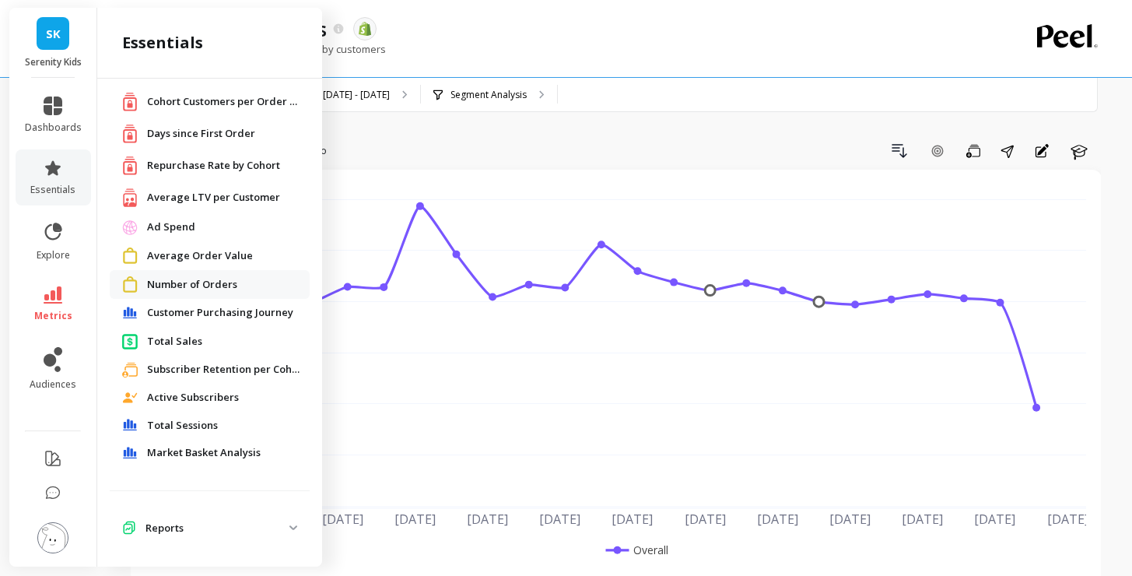
scroll to position [108, 0]
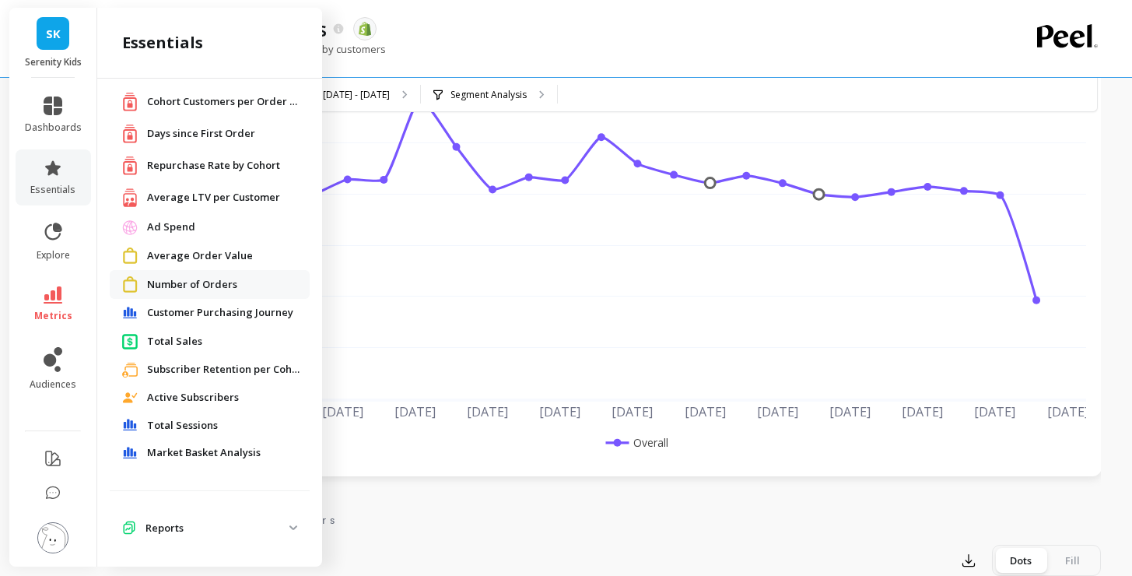
click at [275, 521] on p "Reports" at bounding box center [217, 529] width 144 height 16
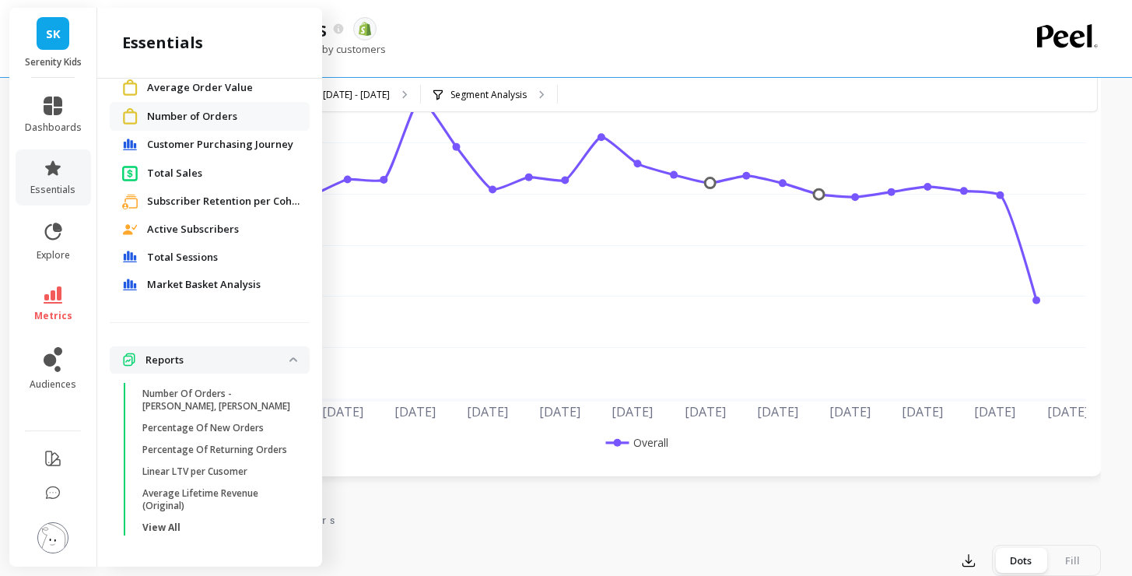
click at [275, 352] on p "Reports" at bounding box center [217, 360] width 144 height 16
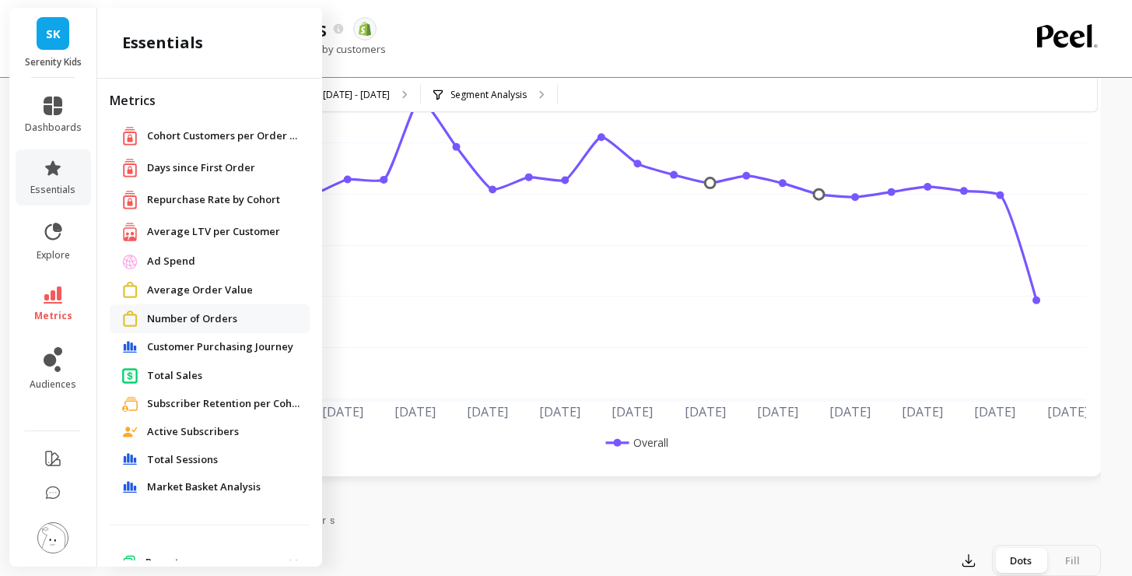
scroll to position [0, 0]
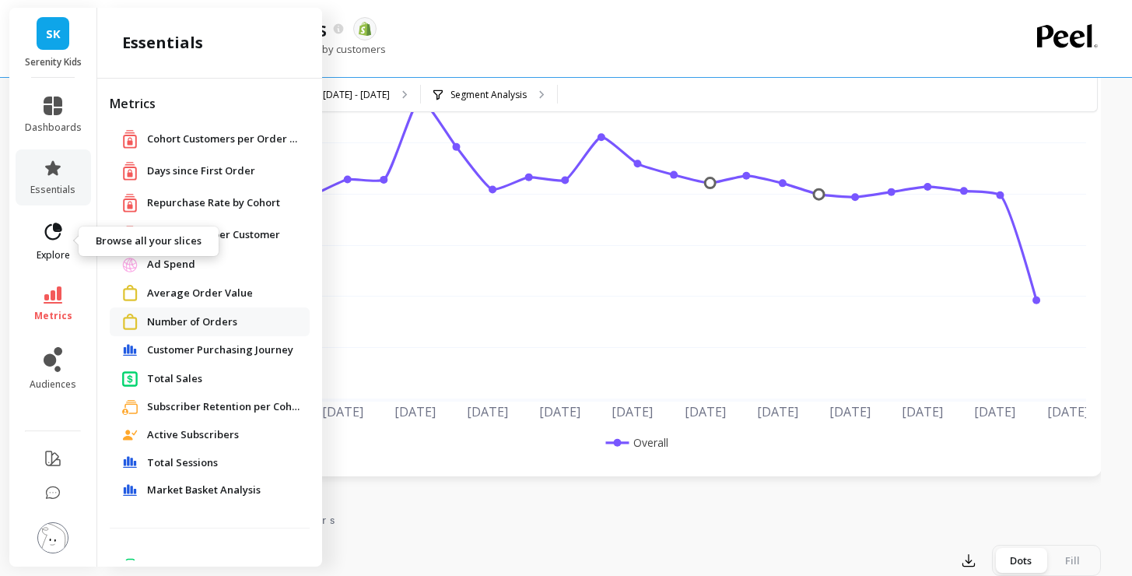
click at [47, 230] on icon at bounding box center [53, 232] width 22 height 22
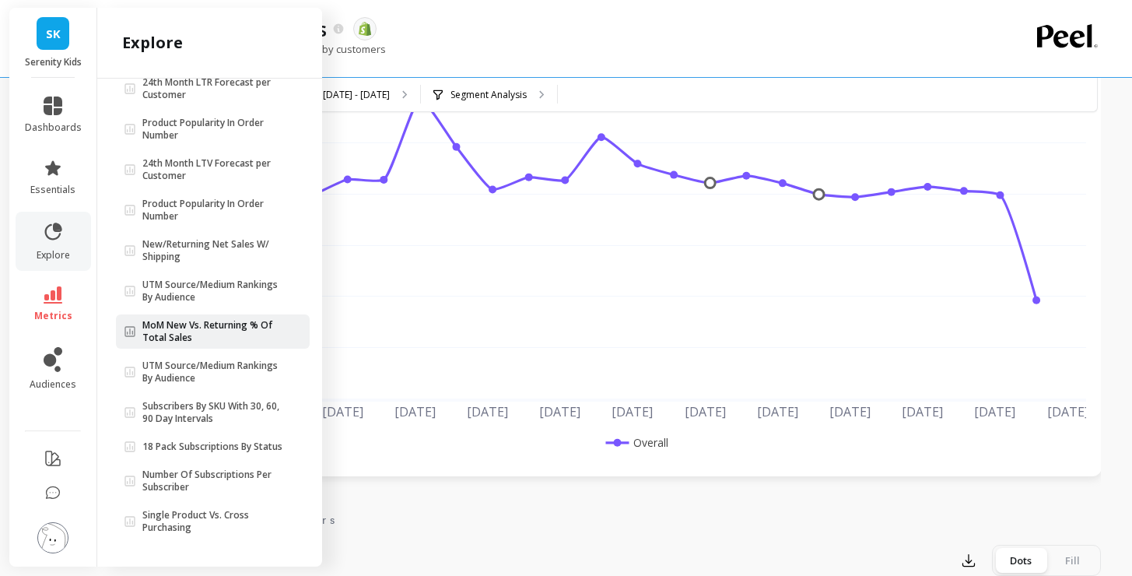
scroll to position [216, 0]
click at [54, 289] on icon at bounding box center [53, 294] width 19 height 17
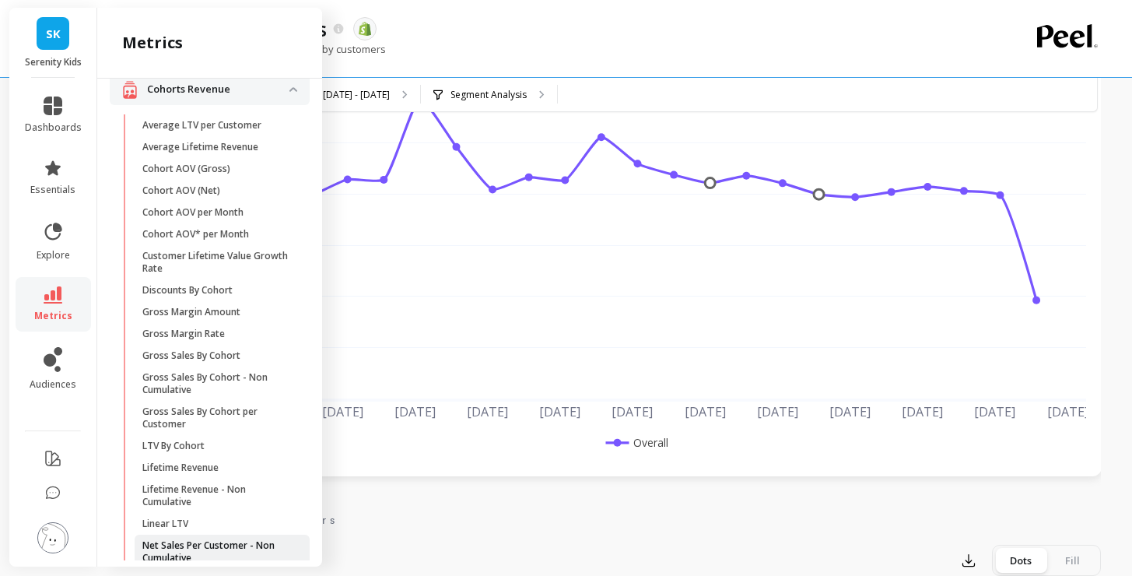
scroll to position [0, 0]
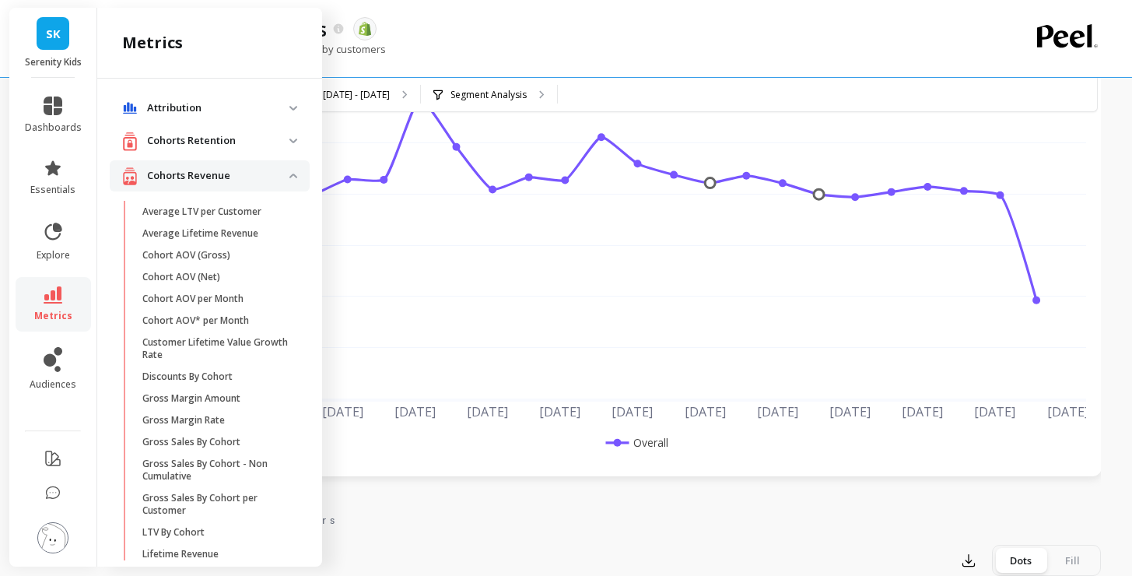
click at [289, 174] on img at bounding box center [293, 176] width 8 height 5
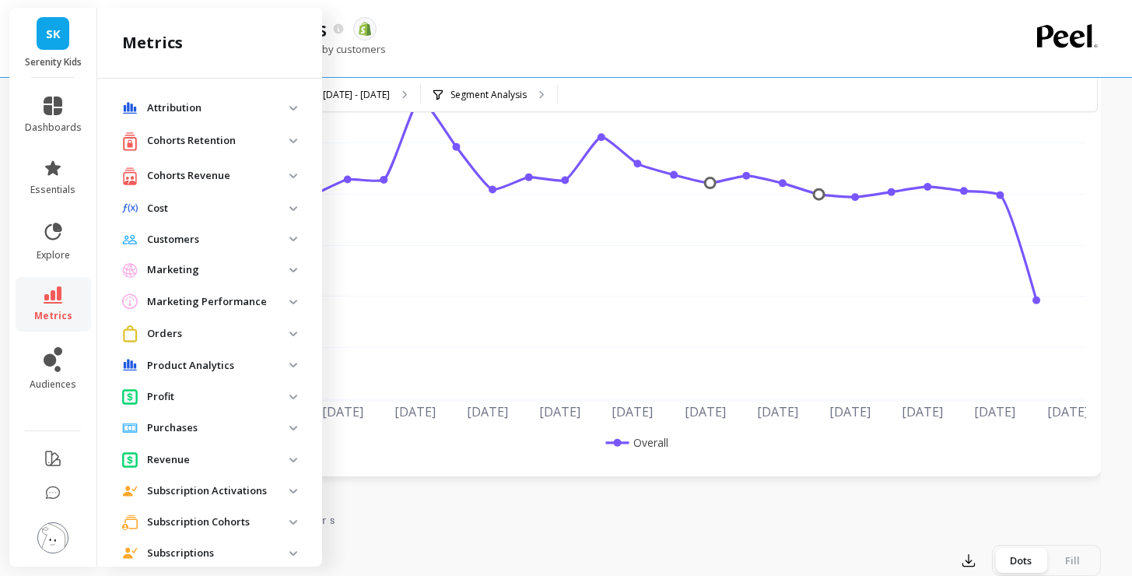
click at [280, 331] on span "Orders" at bounding box center [210, 333] width 200 height 29
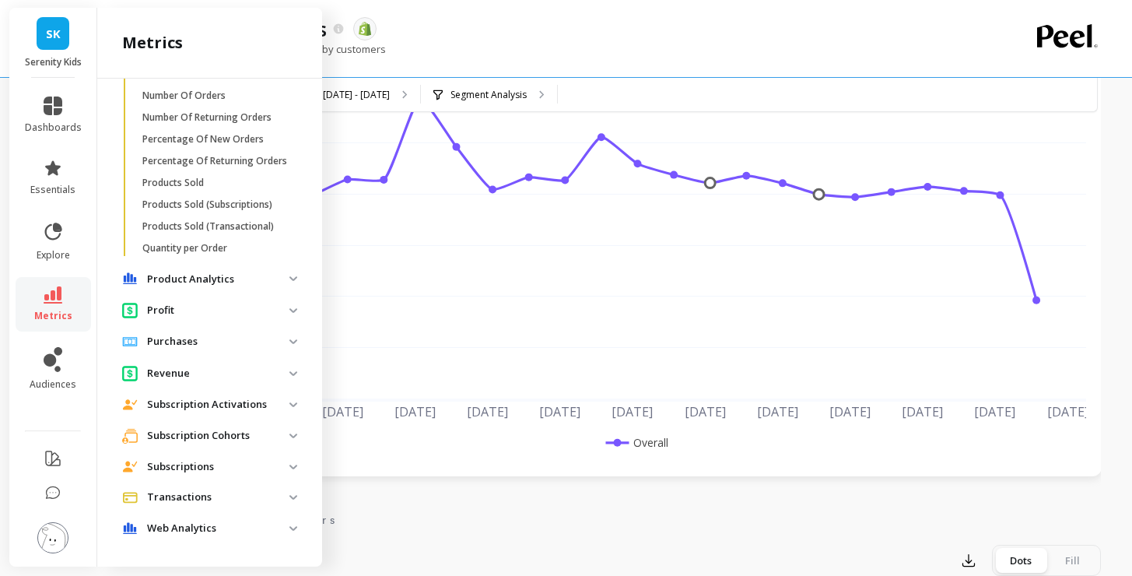
scroll to position [643, 0]
click at [202, 183] on p "Products Sold" at bounding box center [172, 183] width 61 height 12
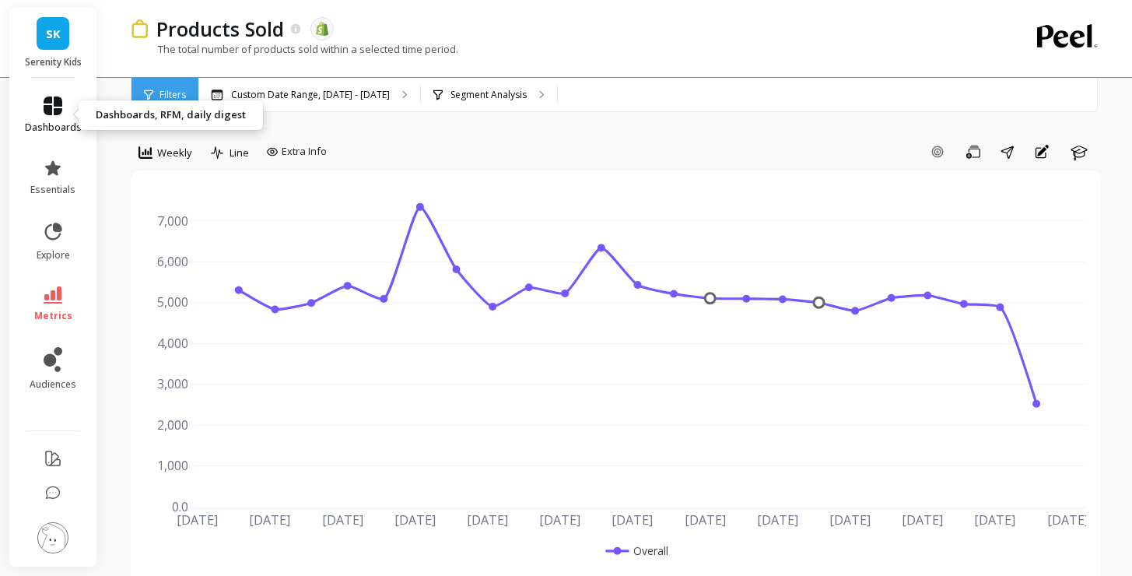
click at [51, 104] on icon at bounding box center [53, 105] width 19 height 19
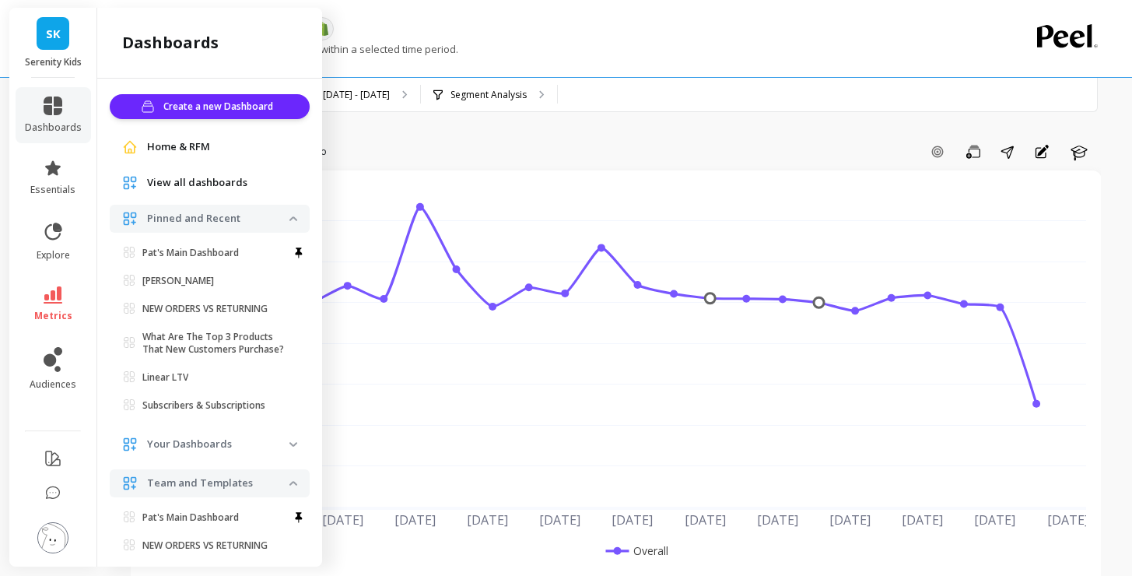
click at [219, 440] on p "Your Dashboards" at bounding box center [218, 444] width 142 height 16
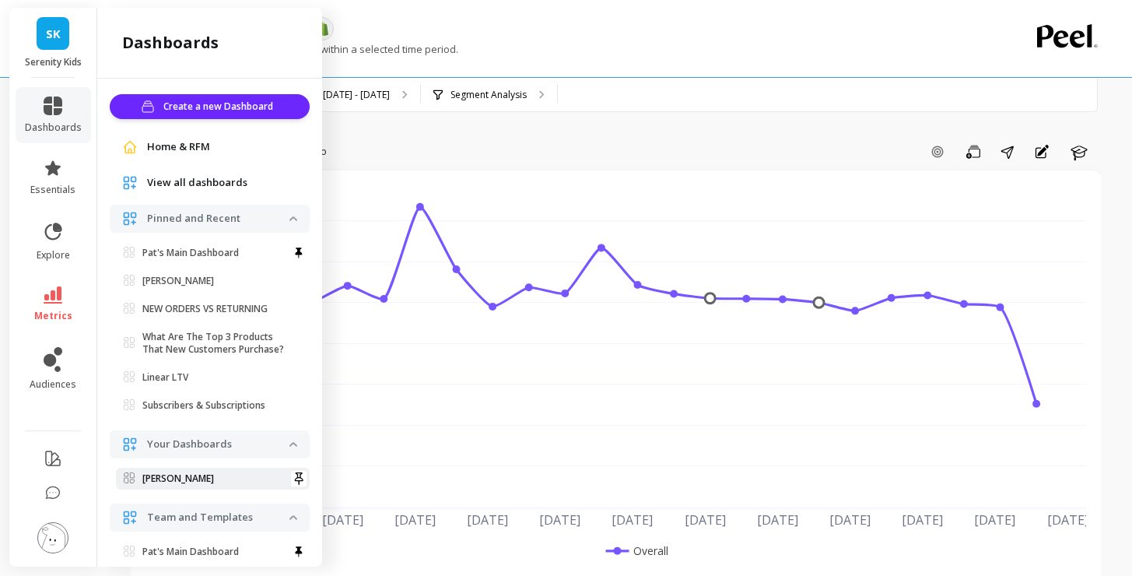
click at [212, 479] on p "[PERSON_NAME]" at bounding box center [178, 478] width 72 height 12
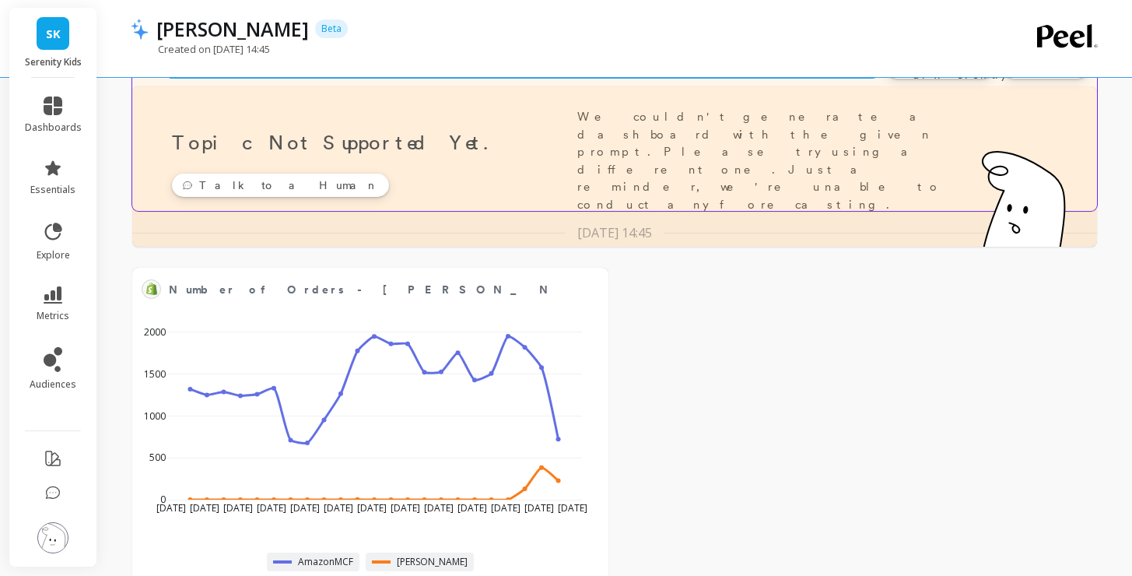
scroll to position [184, 0]
